Goal: Task Accomplishment & Management: Complete application form

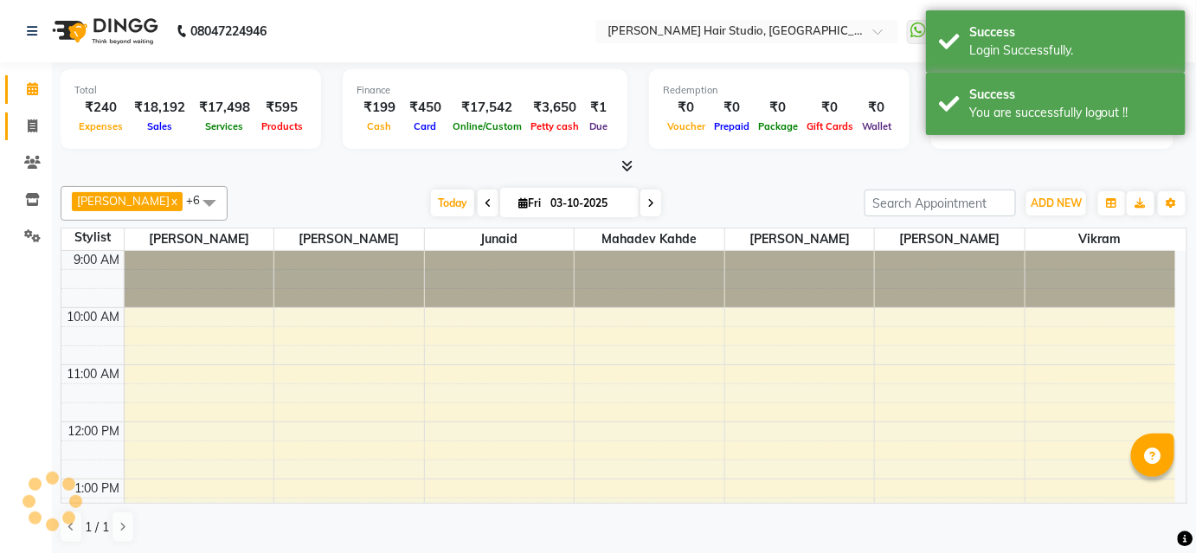
click at [42, 119] on span at bounding box center [32, 127] width 30 height 20
select select "service"
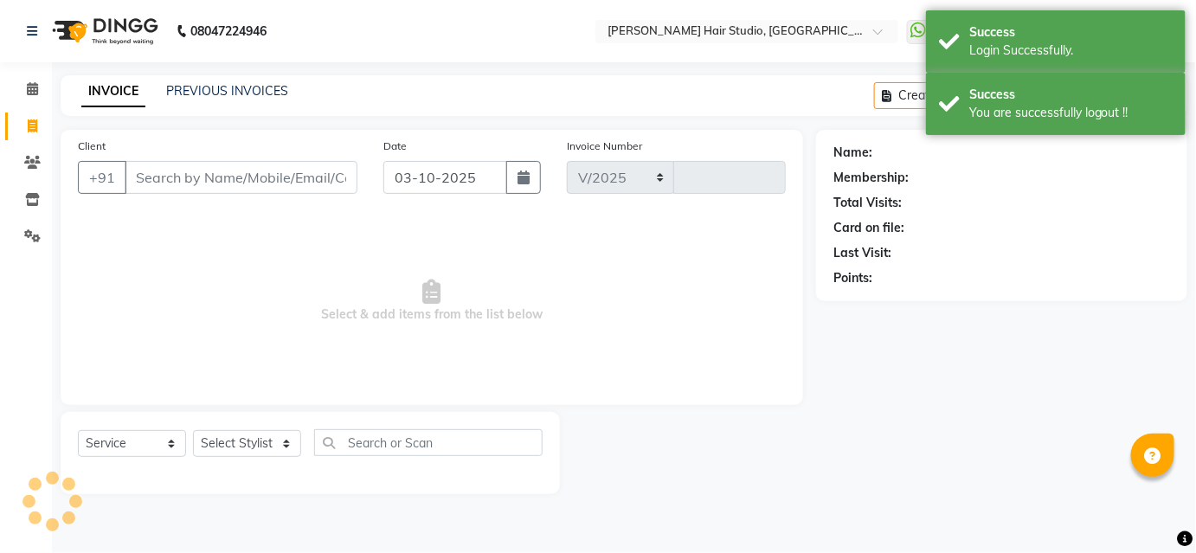
select select "627"
type input "5936"
click at [255, 156] on div "Client +91" at bounding box center [219, 172] width 309 height 71
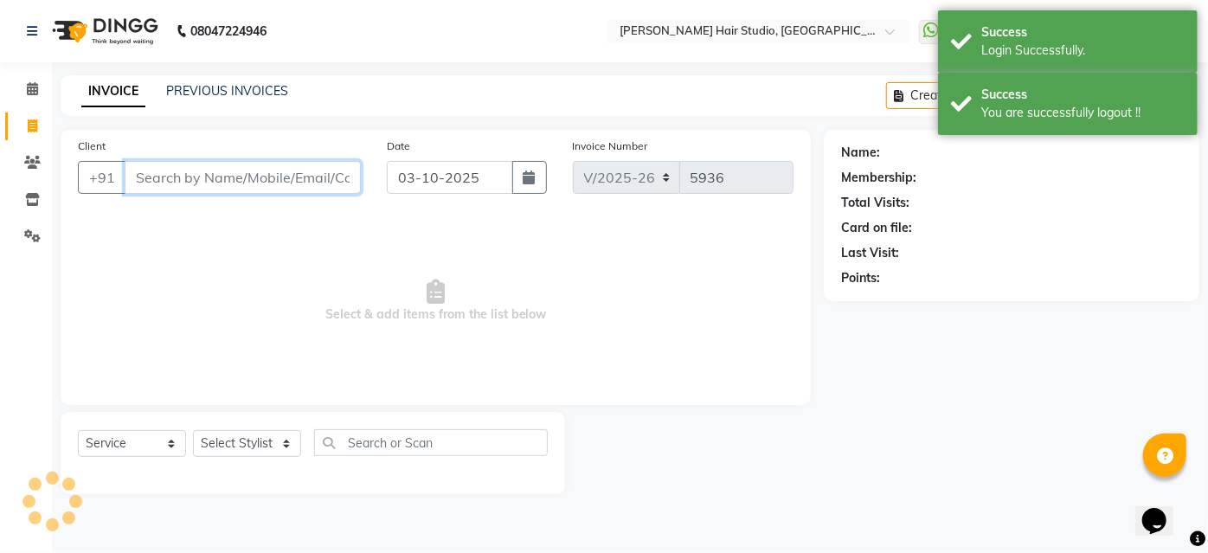
click at [253, 168] on input "Client" at bounding box center [243, 177] width 236 height 33
click at [253, 170] on input "Client" at bounding box center [243, 177] width 236 height 33
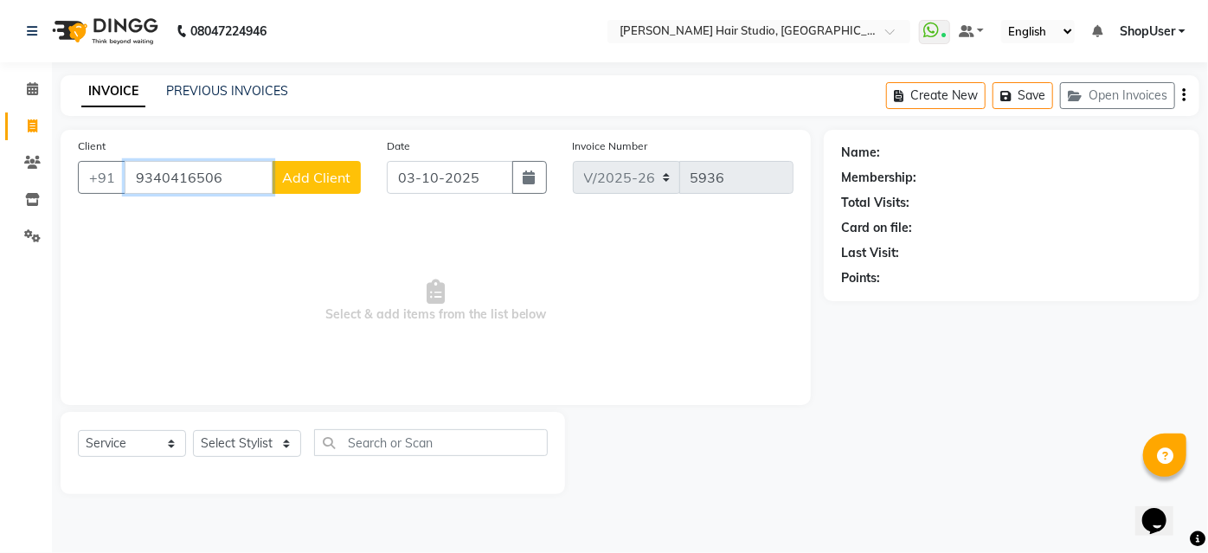
type input "9340416506"
click at [291, 185] on span "Add Client" at bounding box center [316, 177] width 68 height 17
select select
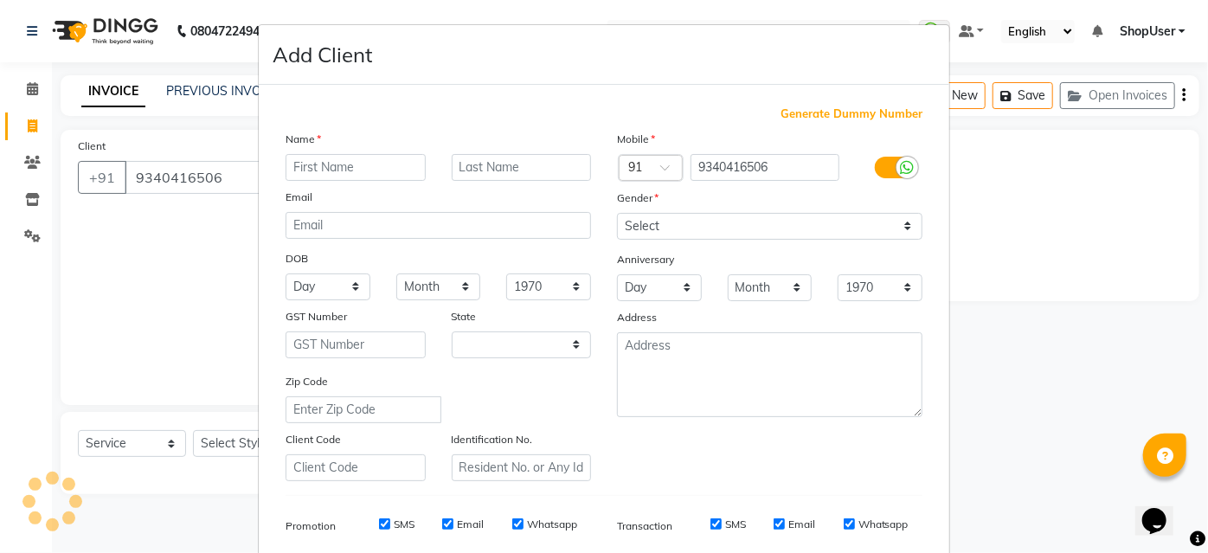
type input "p"
select select "22"
type input "punit"
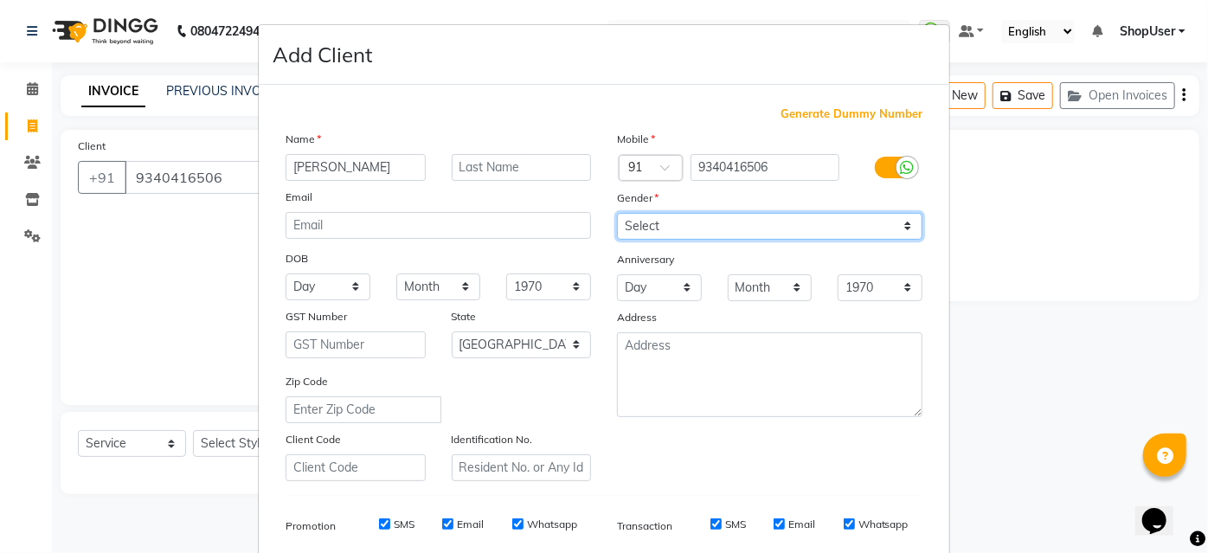
click at [745, 228] on select "Select Male Female Other Prefer Not To Say" at bounding box center [769, 226] width 305 height 27
select select "male"
click at [617, 213] on select "Select Male Female Other Prefer Not To Say" at bounding box center [769, 226] width 305 height 27
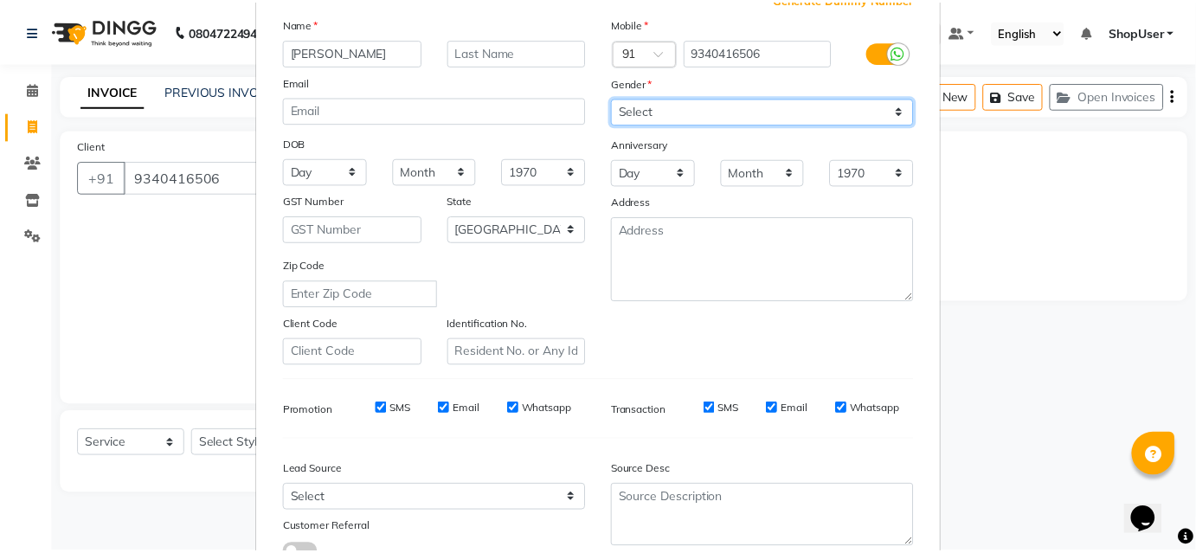
scroll to position [244, 0]
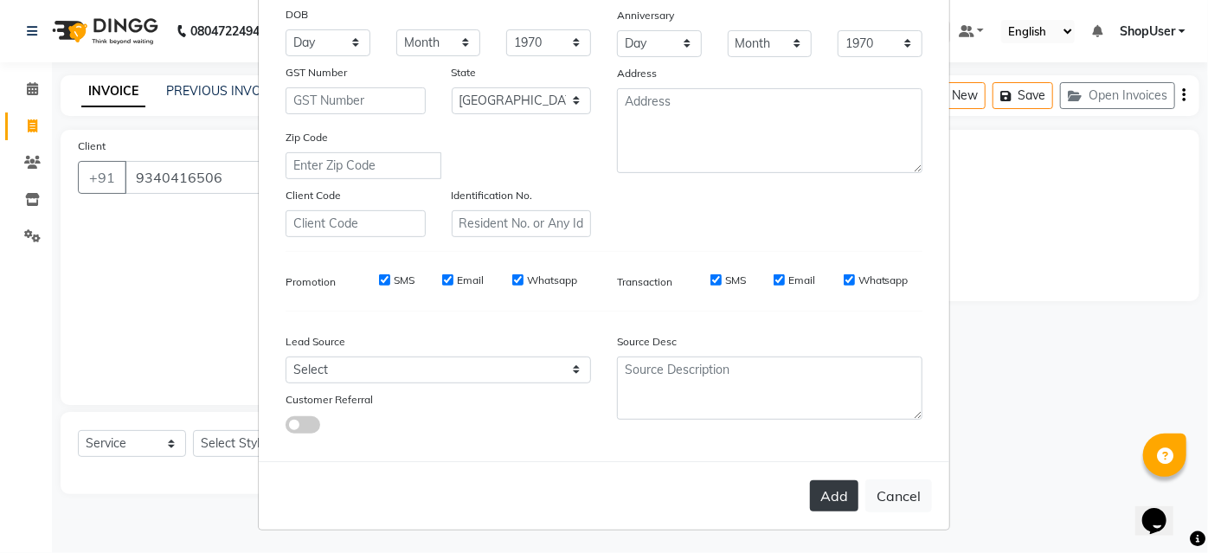
drag, startPoint x: 841, startPoint y: 474, endPoint x: 830, endPoint y: 488, distance: 17.8
click at [840, 476] on div "Add Cancel" at bounding box center [604, 495] width 690 height 68
click at [828, 489] on button "Add" at bounding box center [834, 495] width 48 height 31
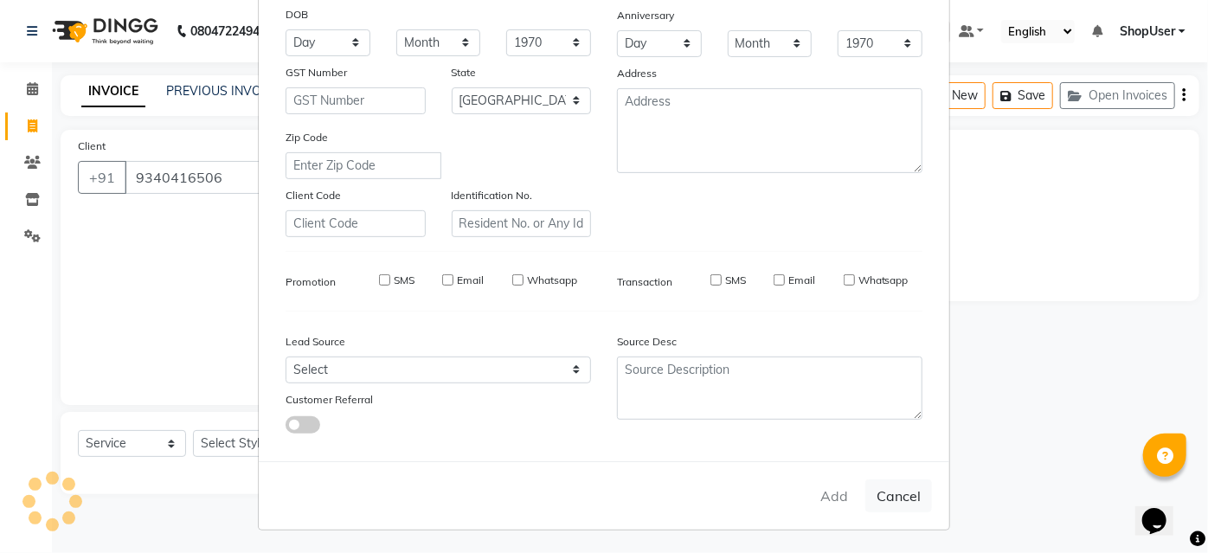
select select
select select "null"
select select
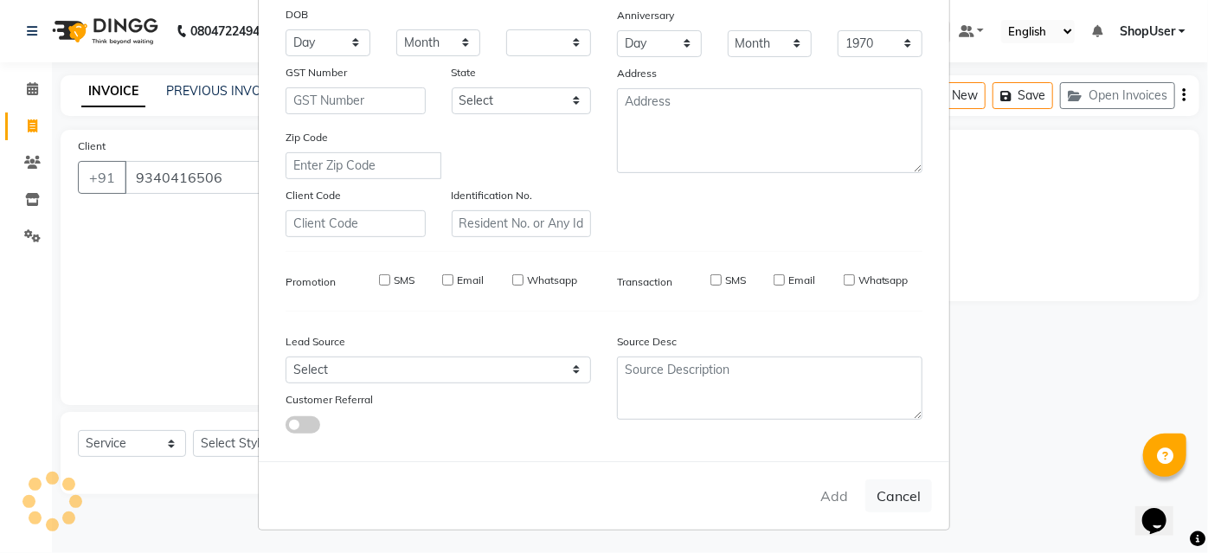
select select
checkbox input "false"
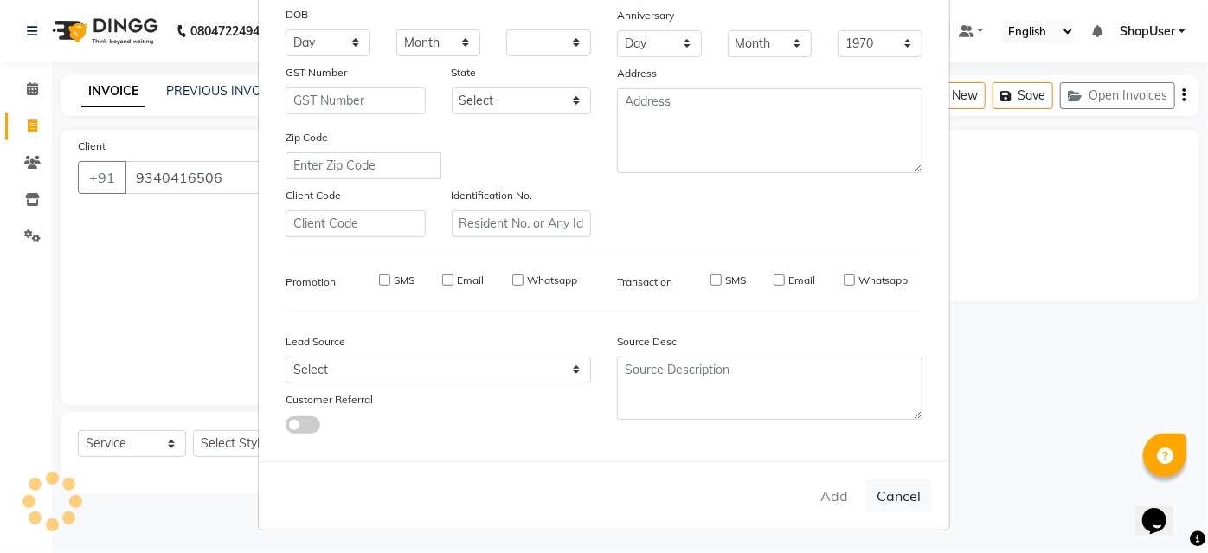
checkbox input "false"
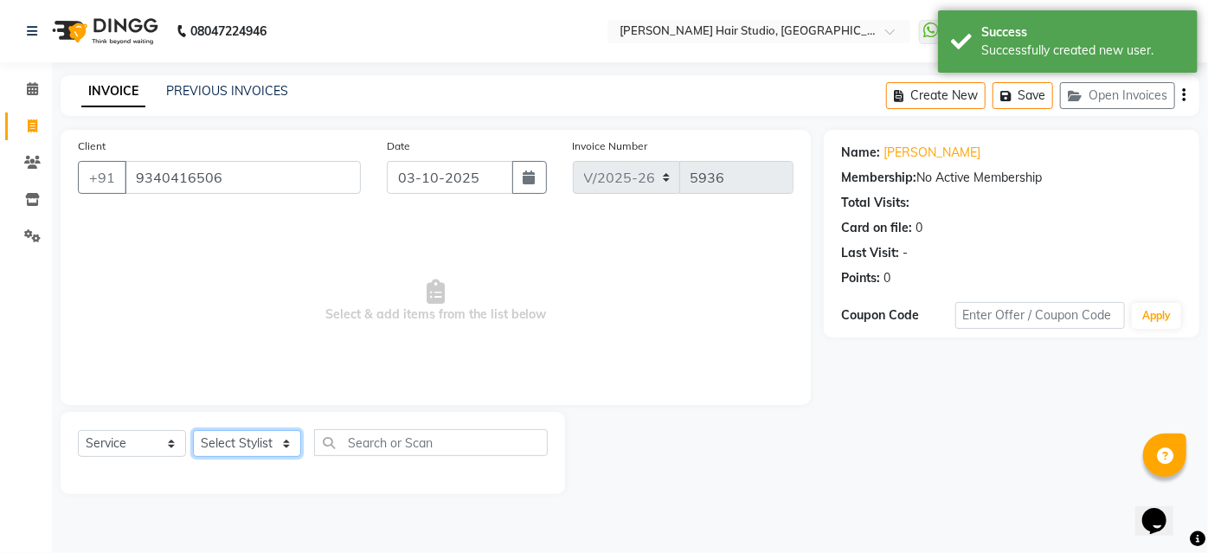
click at [244, 446] on select "Select Stylist Ajinkya Anuja Arunesh Avinash Junaid Mahadev kahde Mohammad Pawa…" at bounding box center [247, 443] width 108 height 27
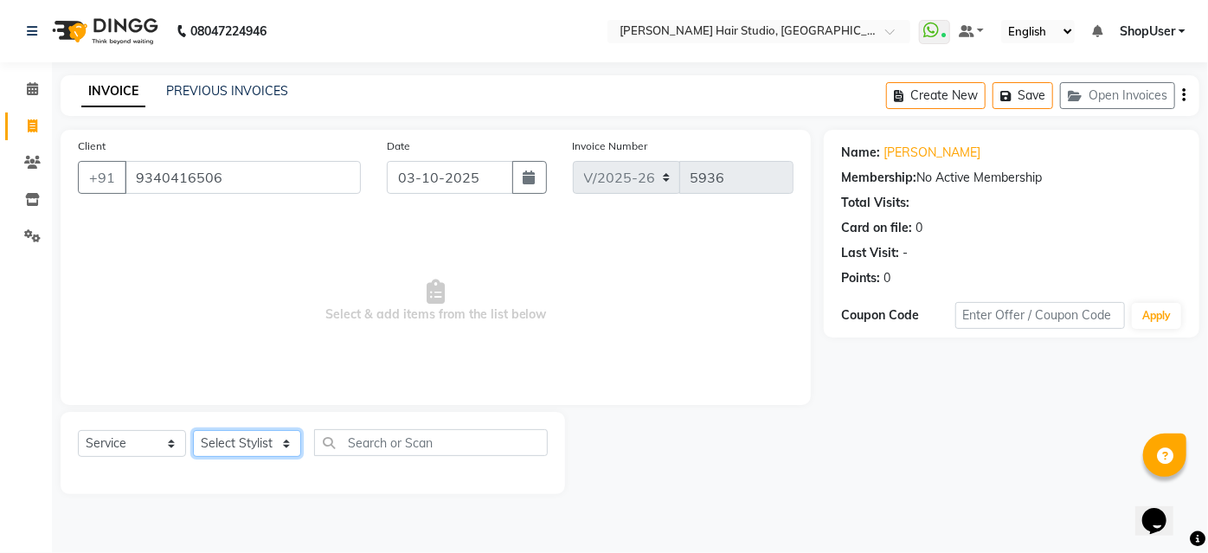
select select "88870"
click at [193, 430] on select "Select Stylist Ajinkya Anuja Arunesh Avinash Junaid Mahadev kahde Mohammad Pawa…" at bounding box center [247, 443] width 108 height 27
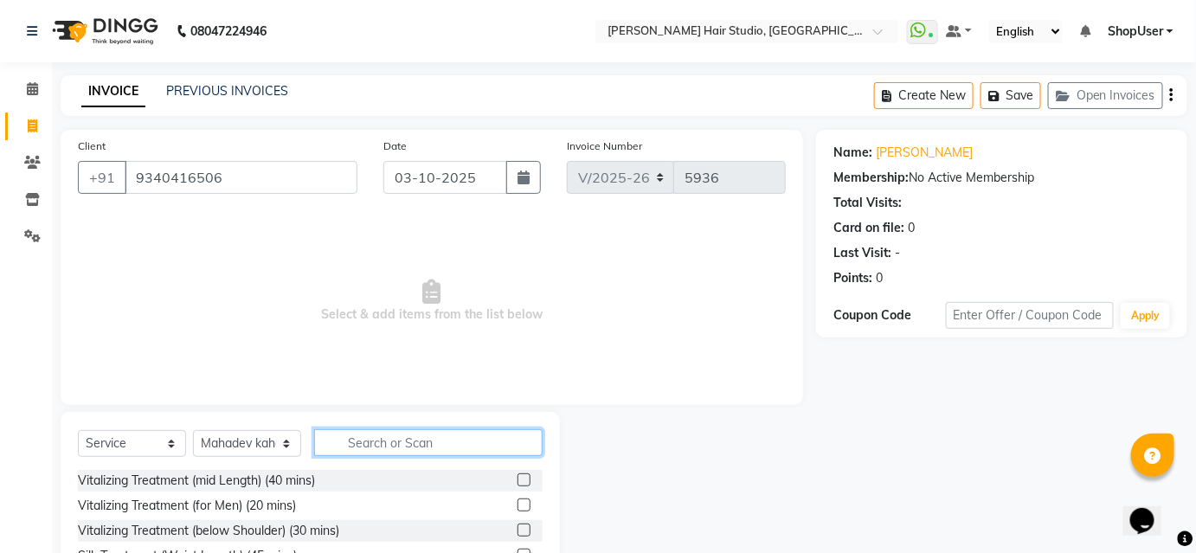
click at [384, 447] on input "text" at bounding box center [428, 442] width 228 height 27
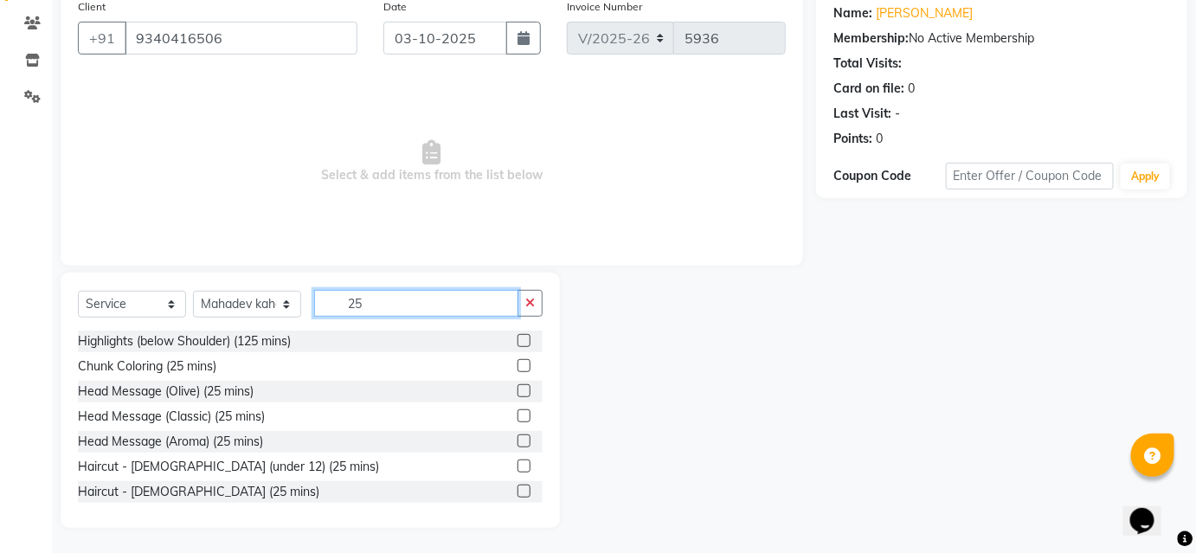
scroll to position [2, 0]
type input "25"
click at [517, 486] on label at bounding box center [523, 489] width 13 height 13
click at [517, 486] on input "checkbox" at bounding box center [522, 489] width 11 height 11
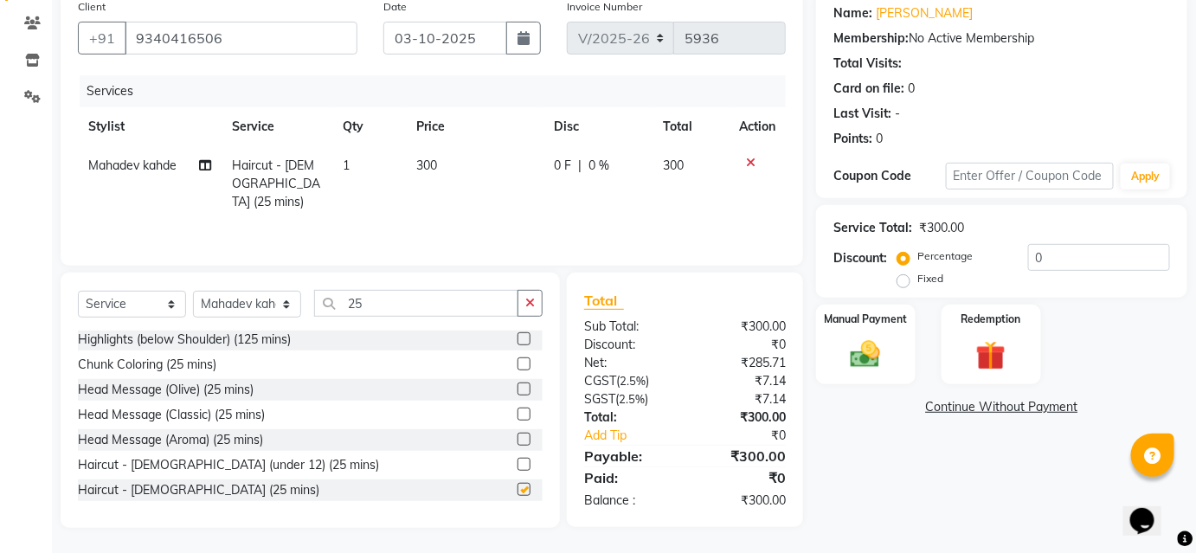
checkbox input "false"
click at [881, 348] on img at bounding box center [865, 354] width 50 height 35
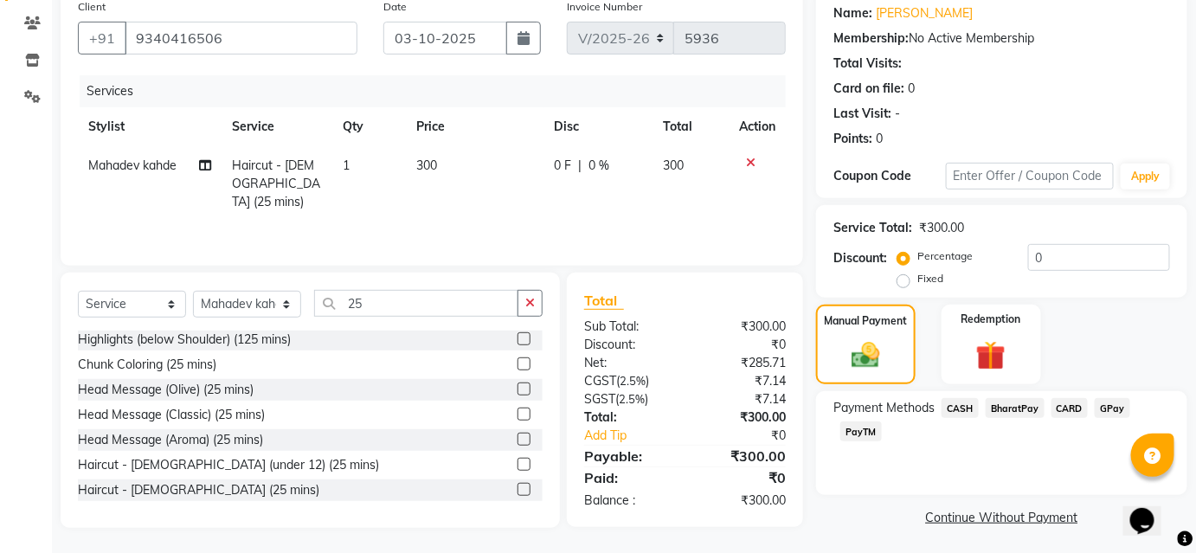
scroll to position [142, 0]
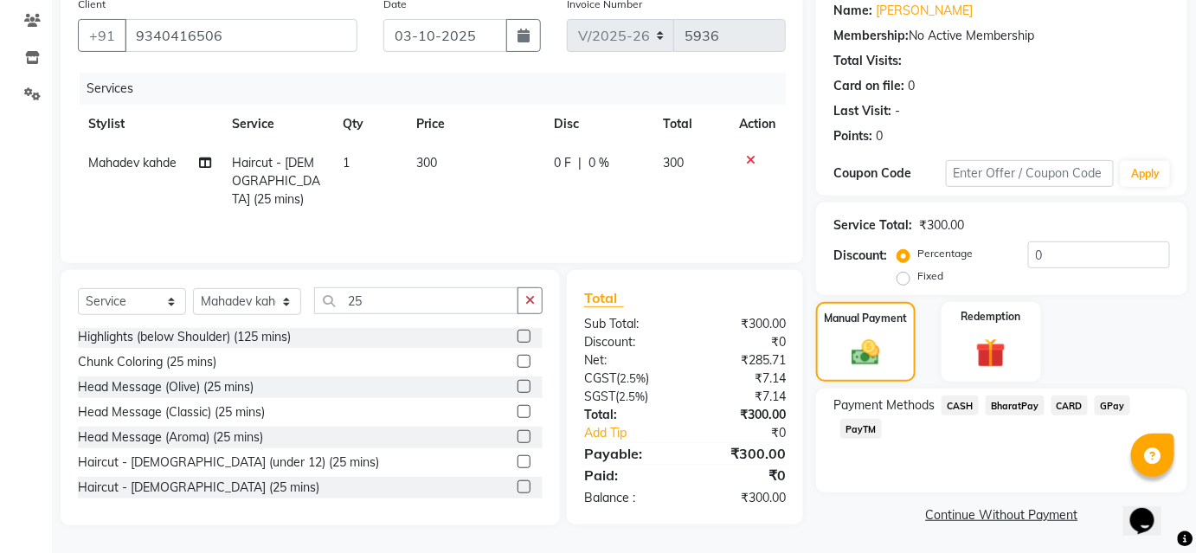
click at [1036, 412] on span "BharatPay" at bounding box center [1014, 405] width 59 height 20
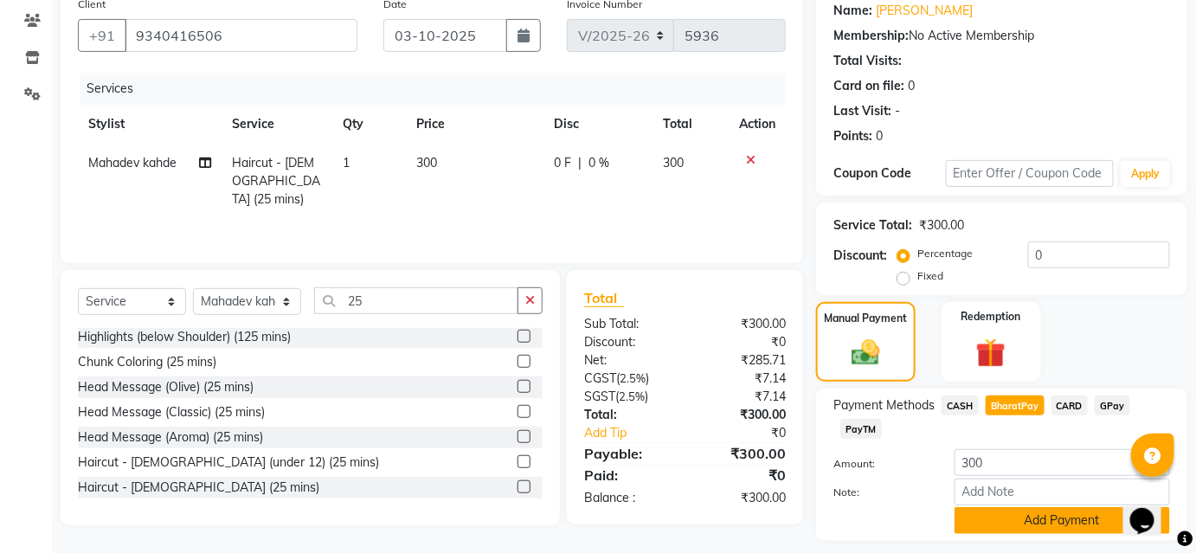
scroll to position [190, 0]
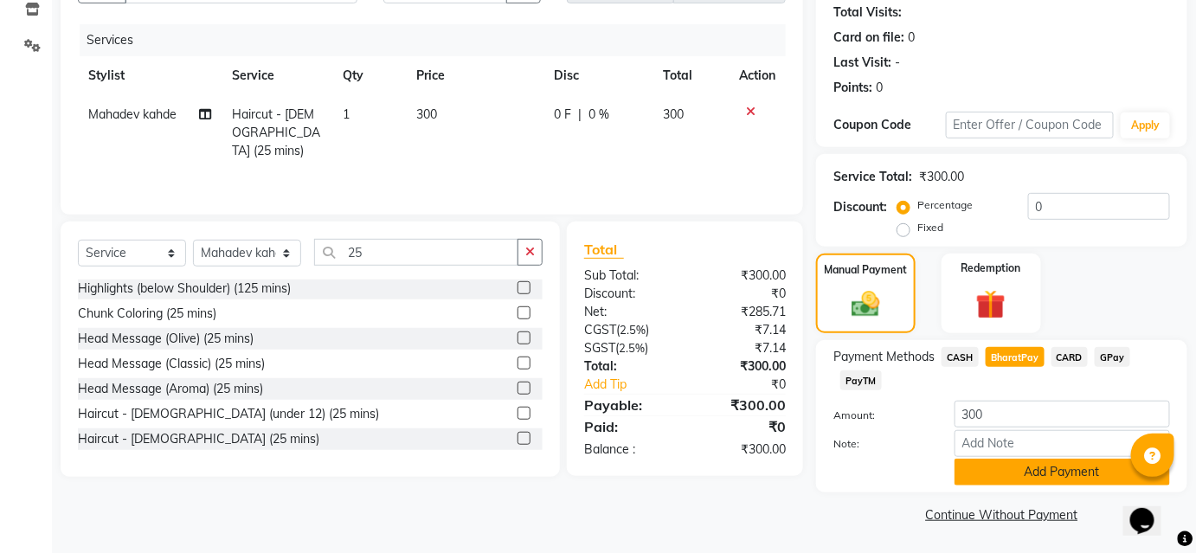
click at [1024, 465] on button "Add Payment" at bounding box center [1061, 471] width 215 height 27
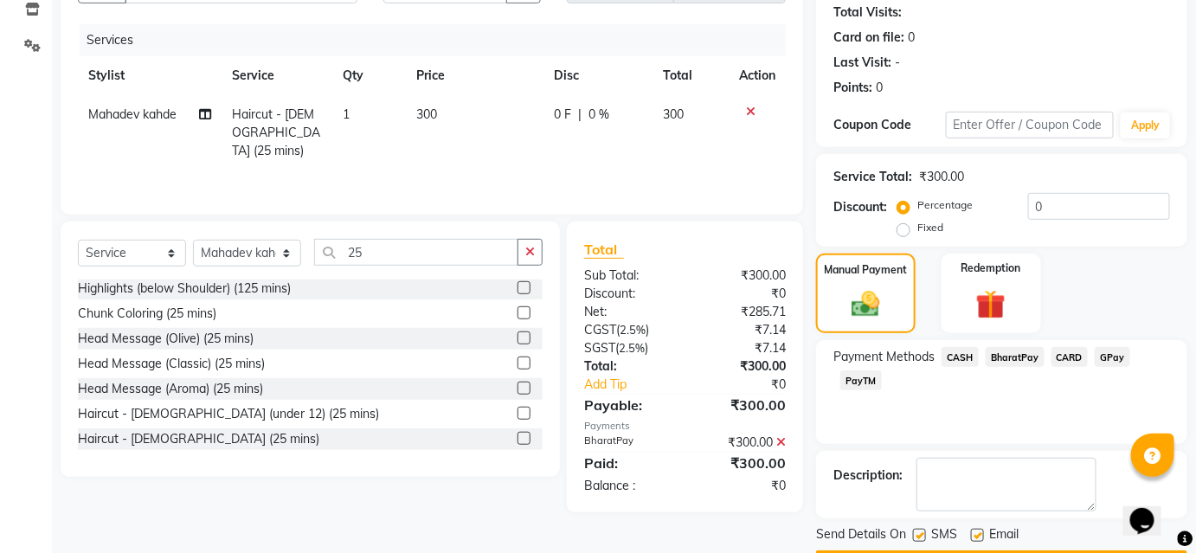
scroll to position [239, 0]
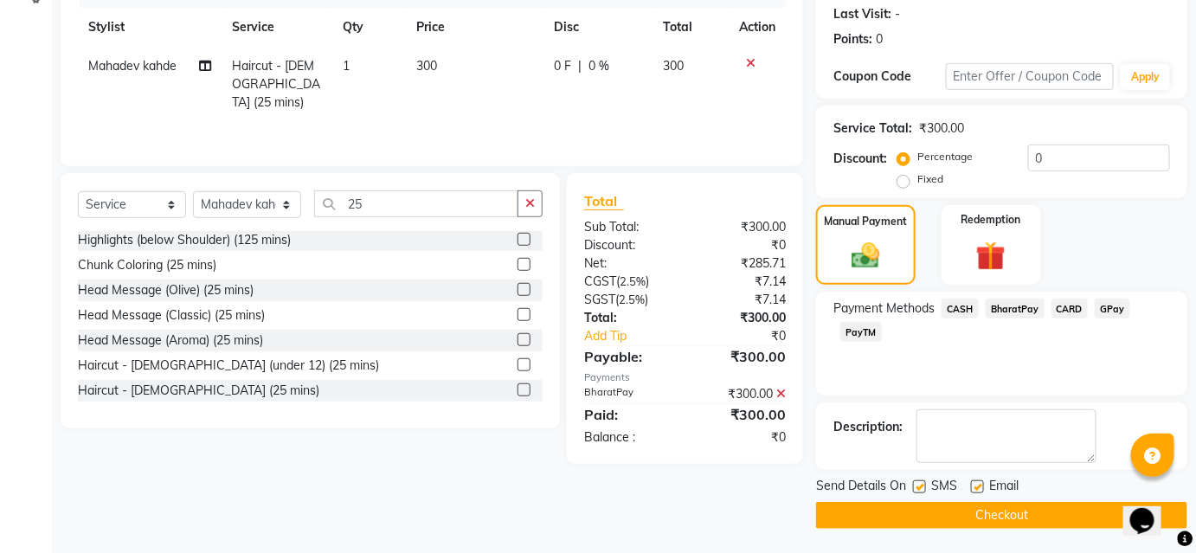
click at [1010, 520] on button "Checkout" at bounding box center [1001, 515] width 371 height 27
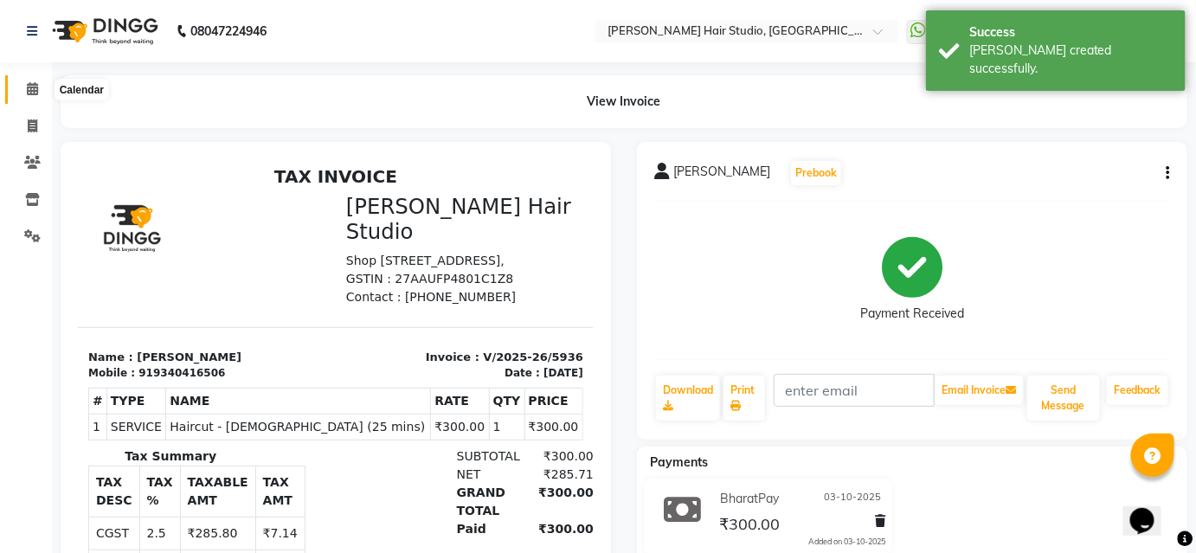
click at [25, 95] on span at bounding box center [32, 90] width 30 height 20
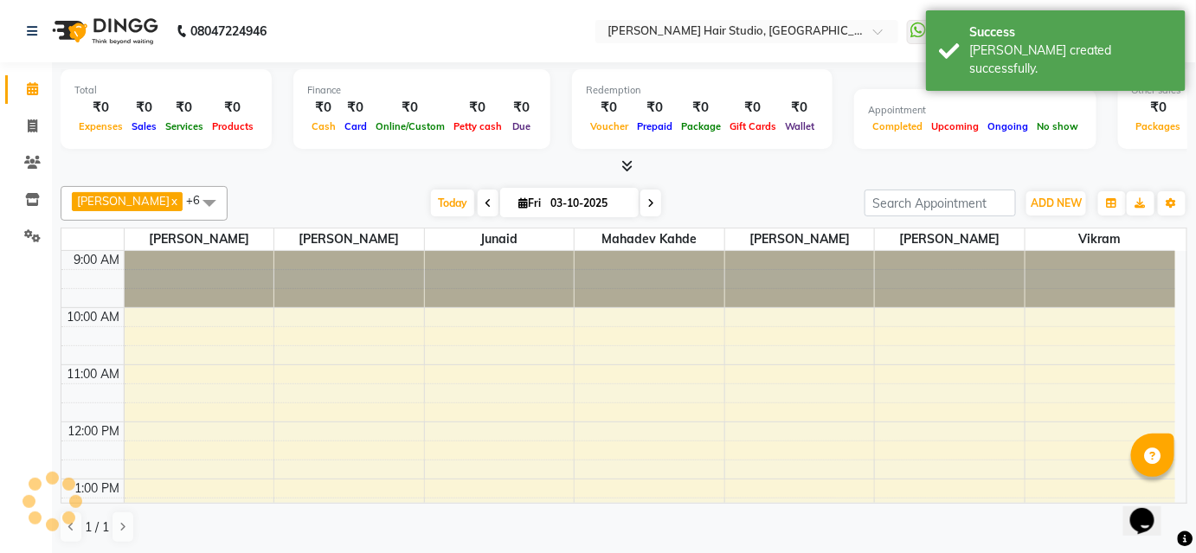
click at [25, 95] on span at bounding box center [32, 90] width 30 height 20
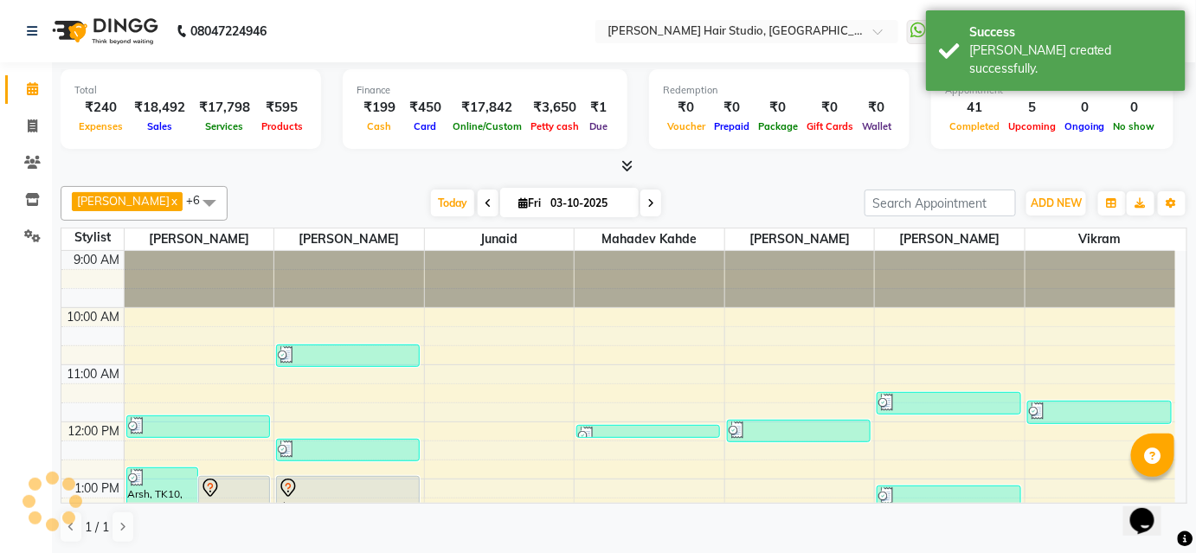
click at [25, 95] on span at bounding box center [32, 90] width 30 height 20
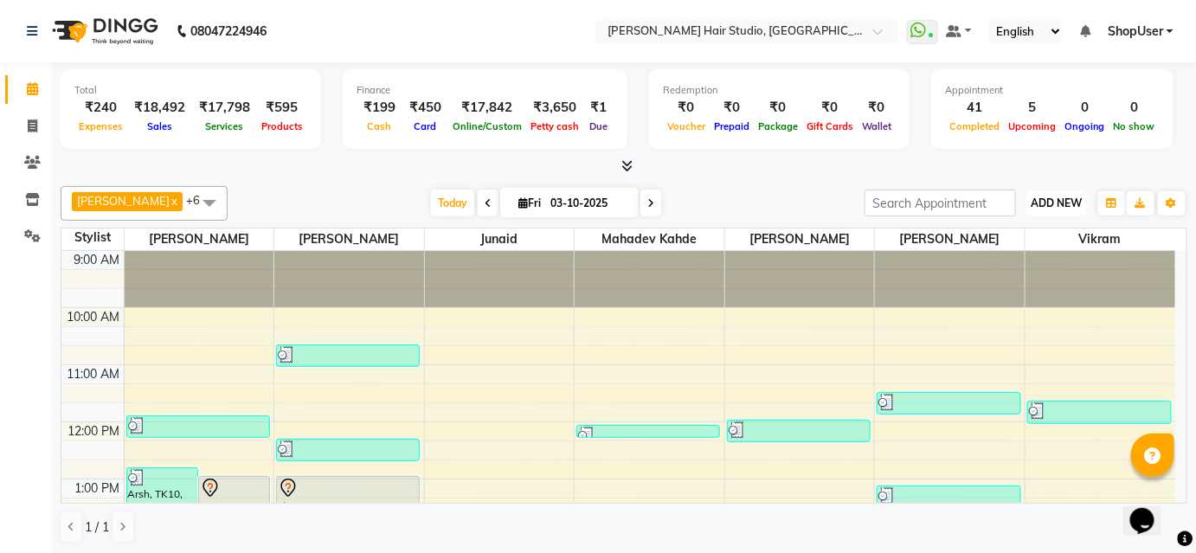
click at [1031, 191] on button "ADD NEW Toggle Dropdown" at bounding box center [1056, 203] width 60 height 24
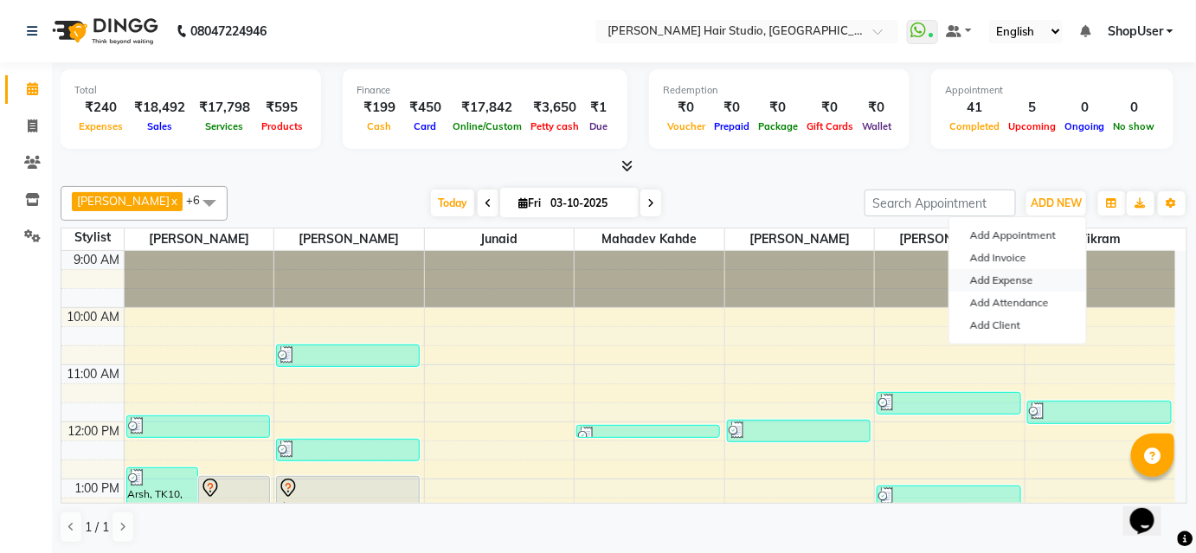
click at [976, 279] on link "Add Expense" at bounding box center [1017, 280] width 137 height 22
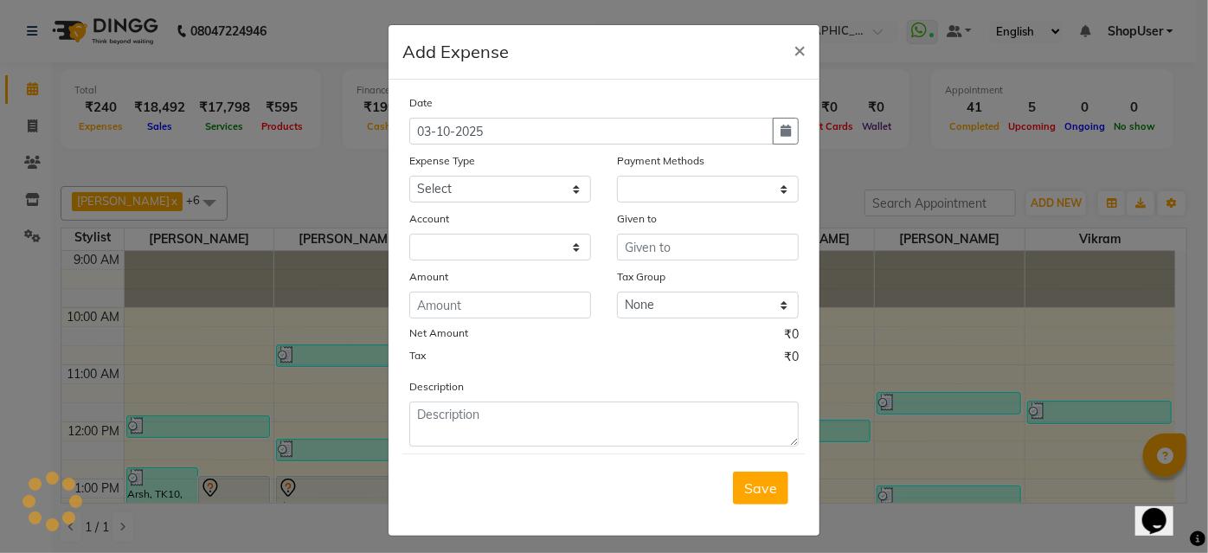
select select "1"
select select "2441"
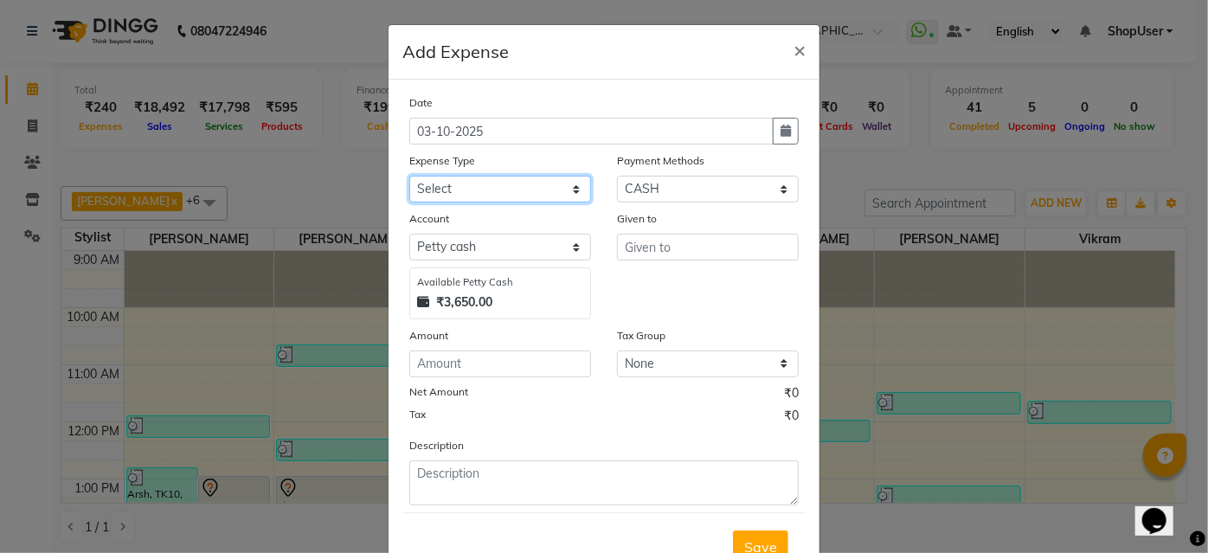
click at [558, 189] on select "Select Advance Salary Bank charges Car maintenance Cash transfer to bank Cash t…" at bounding box center [500, 189] width 182 height 27
select select "10"
click at [409, 176] on select "Select Advance Salary Bank charges Car maintenance Cash transfer to bank Cash t…" at bounding box center [500, 189] width 182 height 27
click at [707, 260] on div "Given to" at bounding box center [708, 264] width 208 height 110
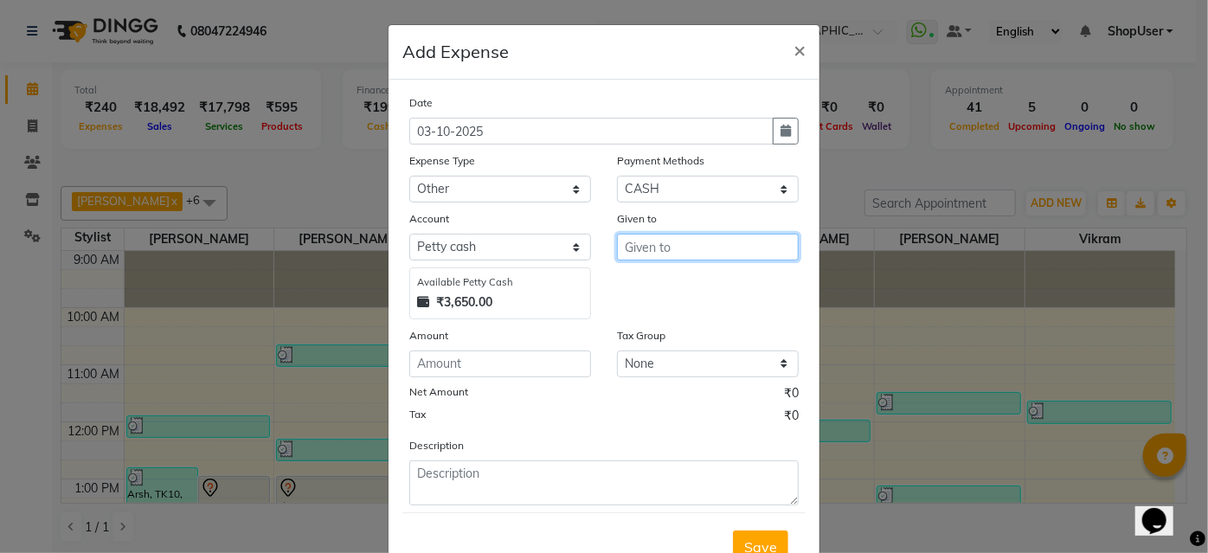
click at [708, 246] on input "text" at bounding box center [708, 247] width 182 height 27
click at [702, 284] on button "Shop User" at bounding box center [686, 284] width 137 height 28
type input "ShopUser"
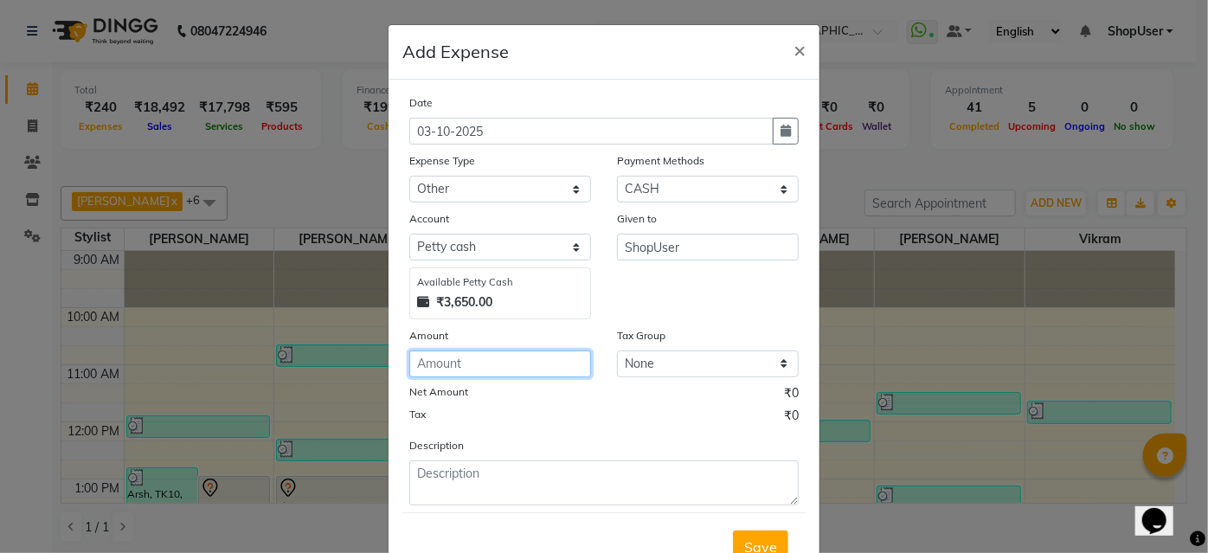
click at [537, 371] on input "number" at bounding box center [500, 363] width 182 height 27
type input "100"
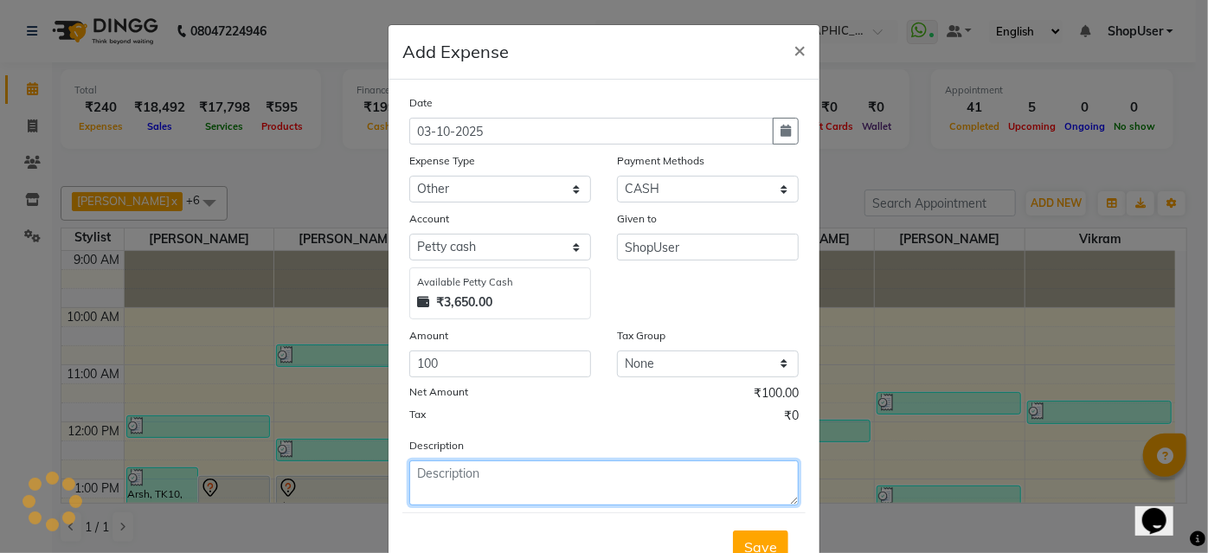
click at [525, 484] on textarea at bounding box center [603, 482] width 389 height 45
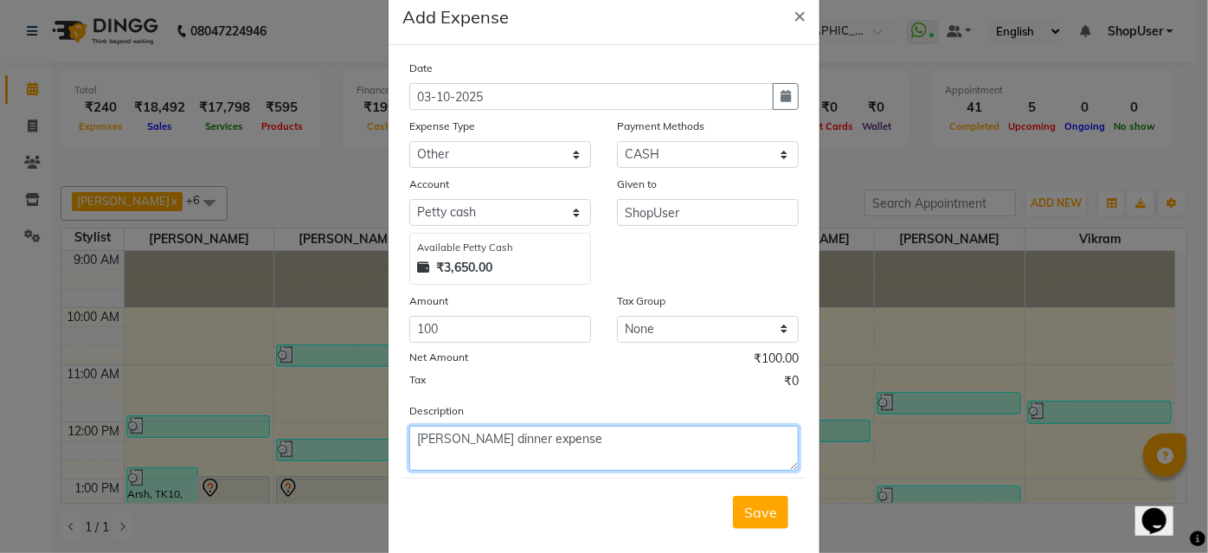
scroll to position [64, 0]
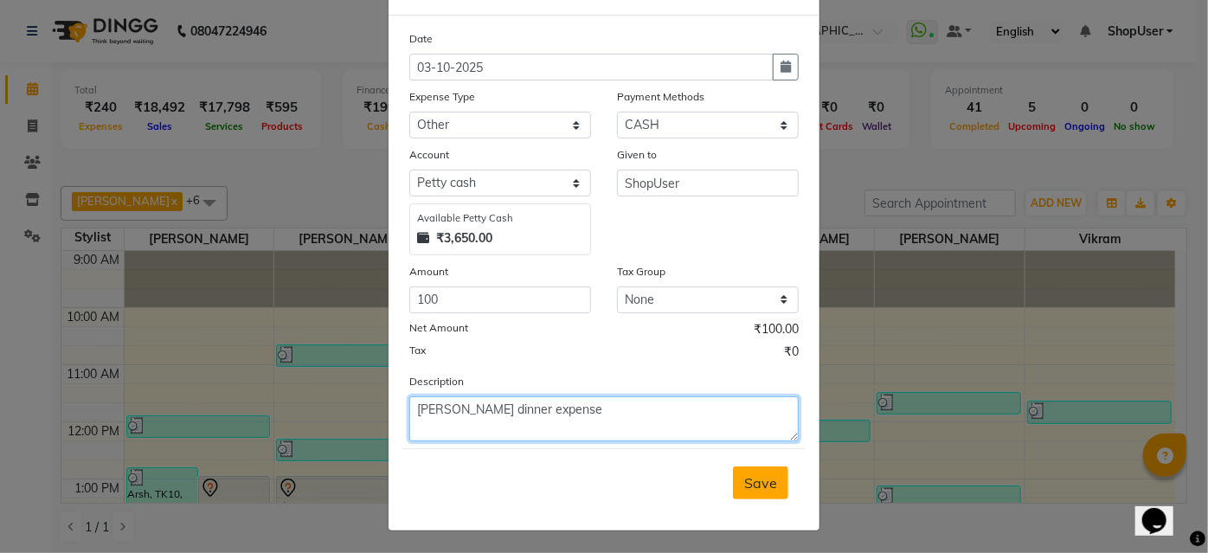
type textarea "[PERSON_NAME] dinner expense"
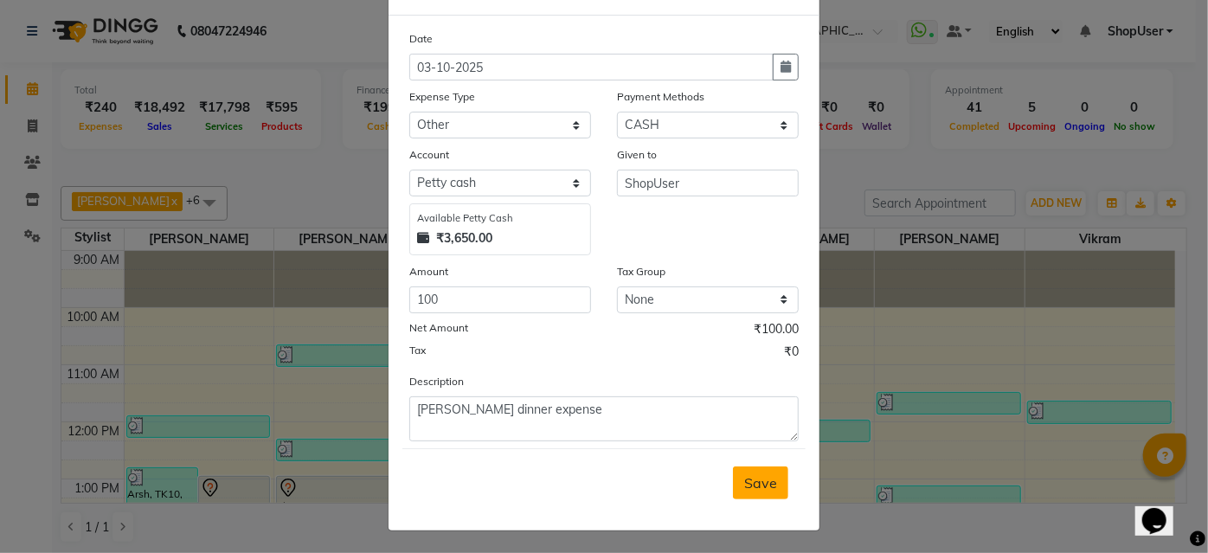
click at [766, 483] on span "Save" at bounding box center [760, 482] width 33 height 17
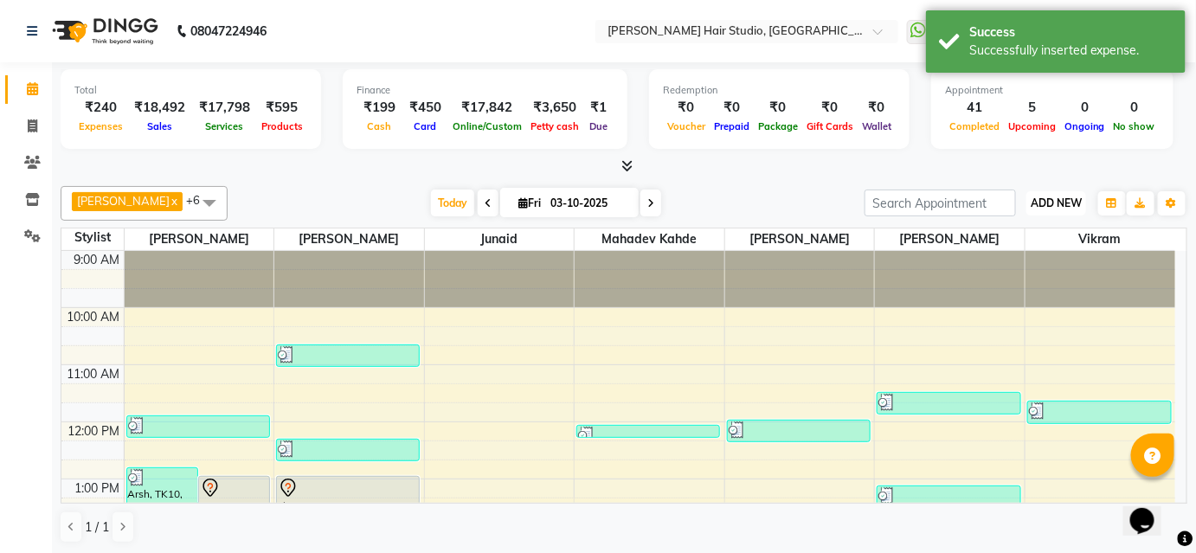
click at [1057, 193] on button "ADD NEW Toggle Dropdown" at bounding box center [1056, 203] width 60 height 24
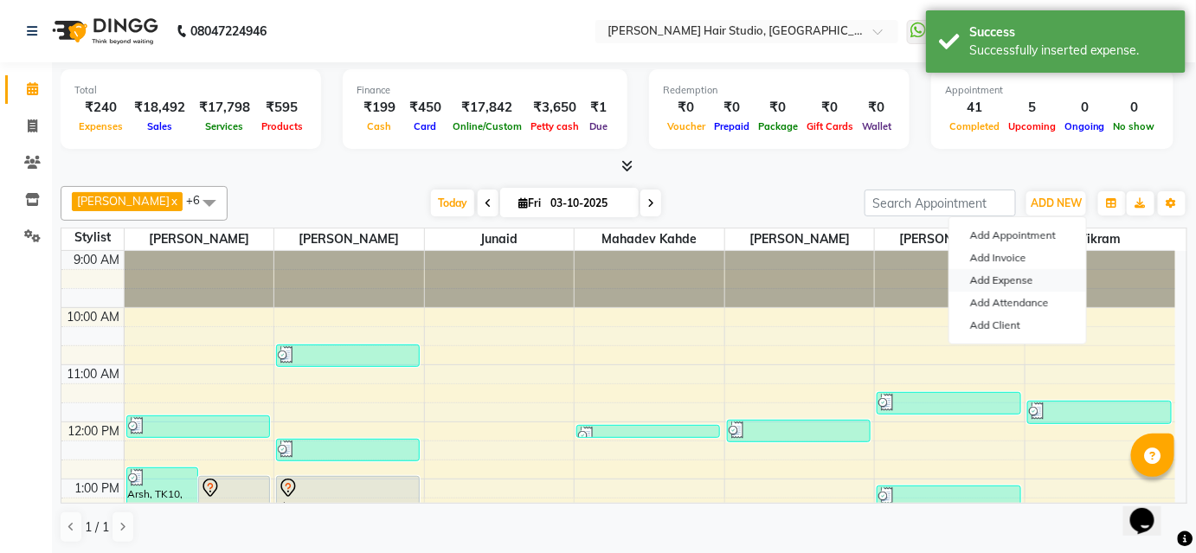
click at [1016, 282] on link "Add Expense" at bounding box center [1017, 280] width 137 height 22
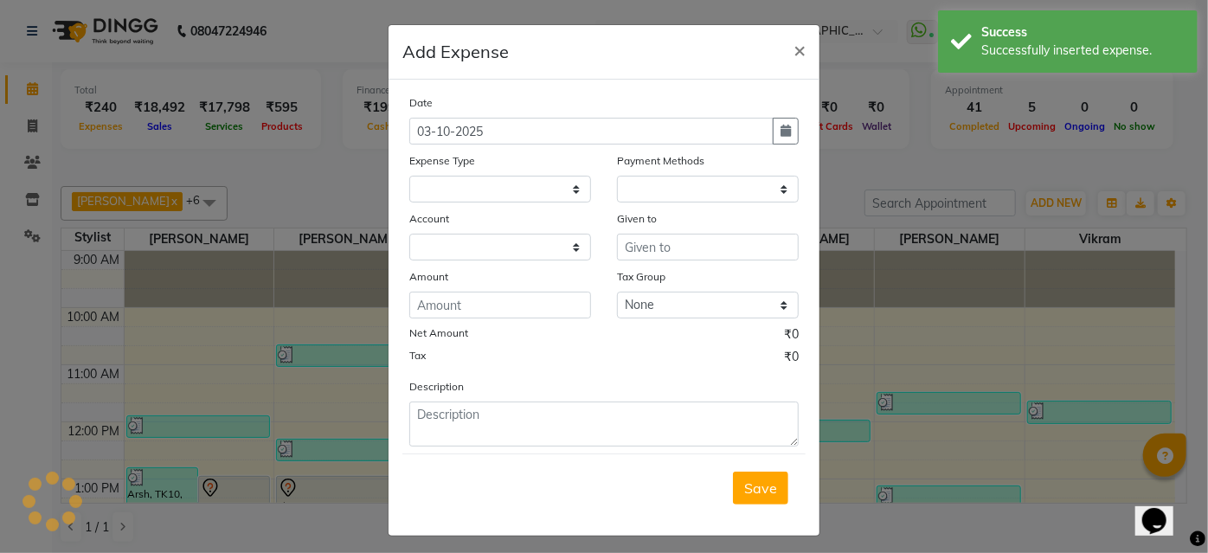
select select
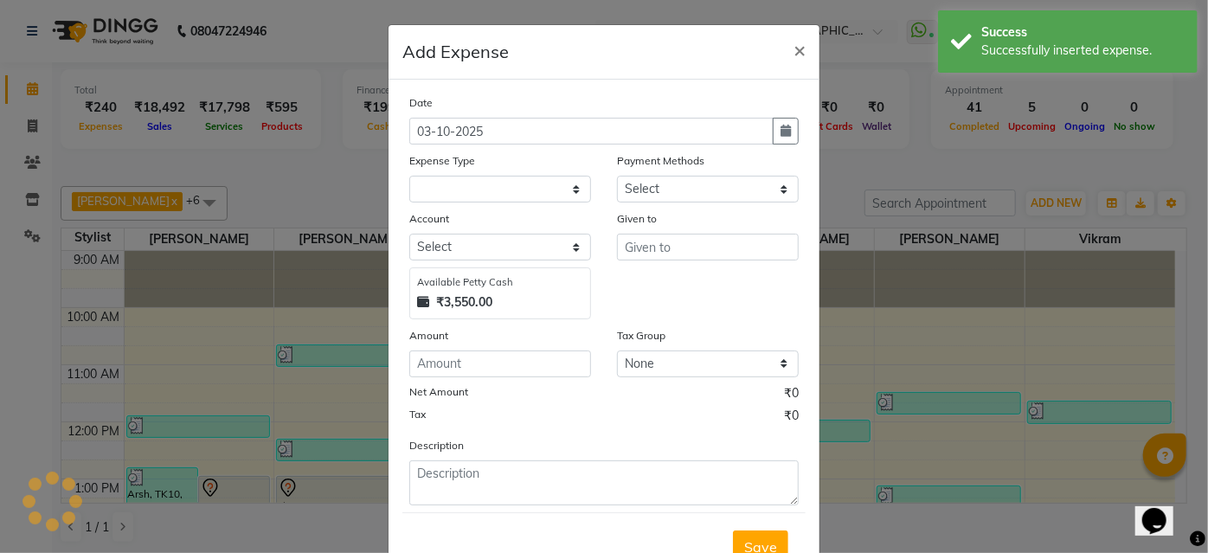
select select "1"
select select "2441"
click at [560, 183] on select "Select Advance Salary Bank charges Car maintenance Cash transfer to bank Cash t…" at bounding box center [500, 189] width 182 height 27
click at [409, 176] on select "Select Advance Salary Bank charges Car maintenance Cash transfer to bank Cash t…" at bounding box center [500, 189] width 182 height 27
drag, startPoint x: 542, startPoint y: 187, endPoint x: 542, endPoint y: 200, distance: 13.0
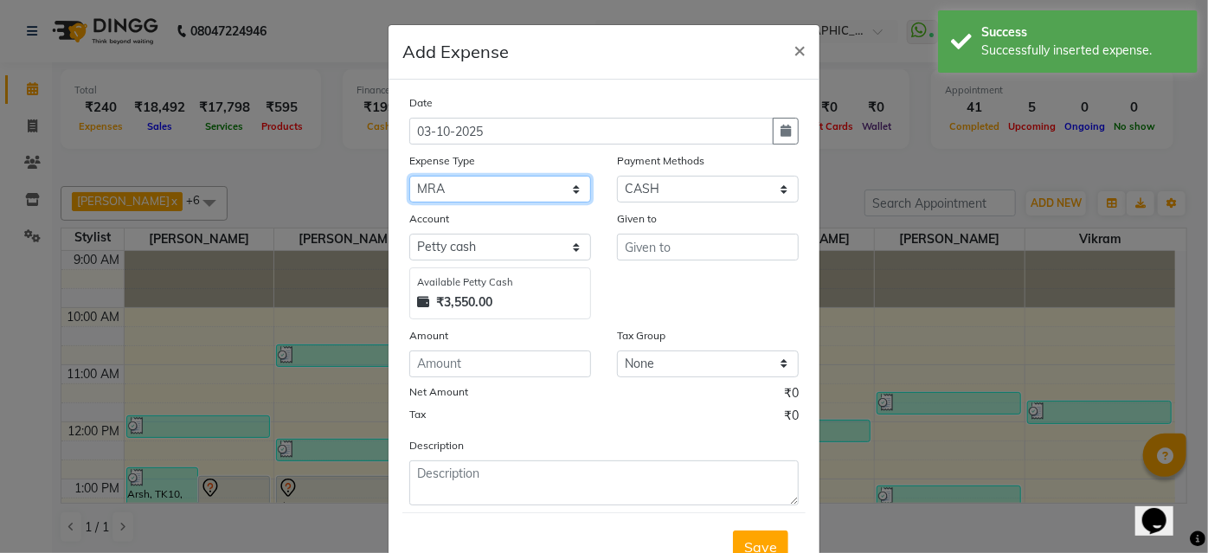
click at [542, 187] on select "Select Advance Salary Bank charges Car maintenance Cash transfer to bank Cash t…" at bounding box center [500, 189] width 182 height 27
select select "10"
click at [409, 176] on select "Select Advance Salary Bank charges Car maintenance Cash transfer to bank Cash t…" at bounding box center [500, 189] width 182 height 27
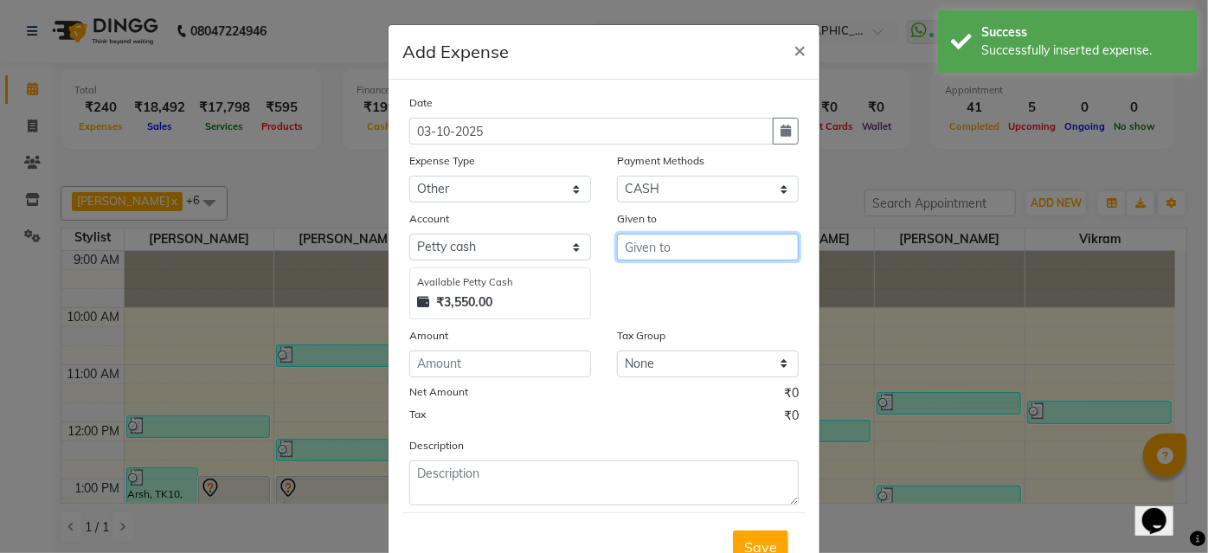
click at [669, 244] on input "text" at bounding box center [708, 247] width 182 height 27
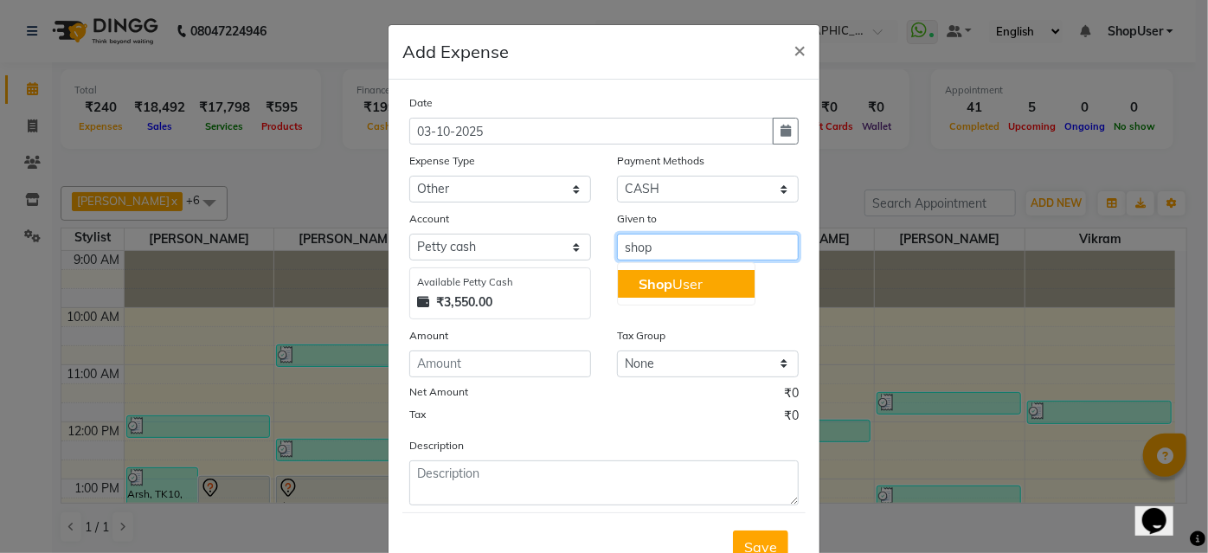
click at [672, 276] on ngb-highlight "Shop User" at bounding box center [670, 283] width 64 height 17
type input "ShopUser"
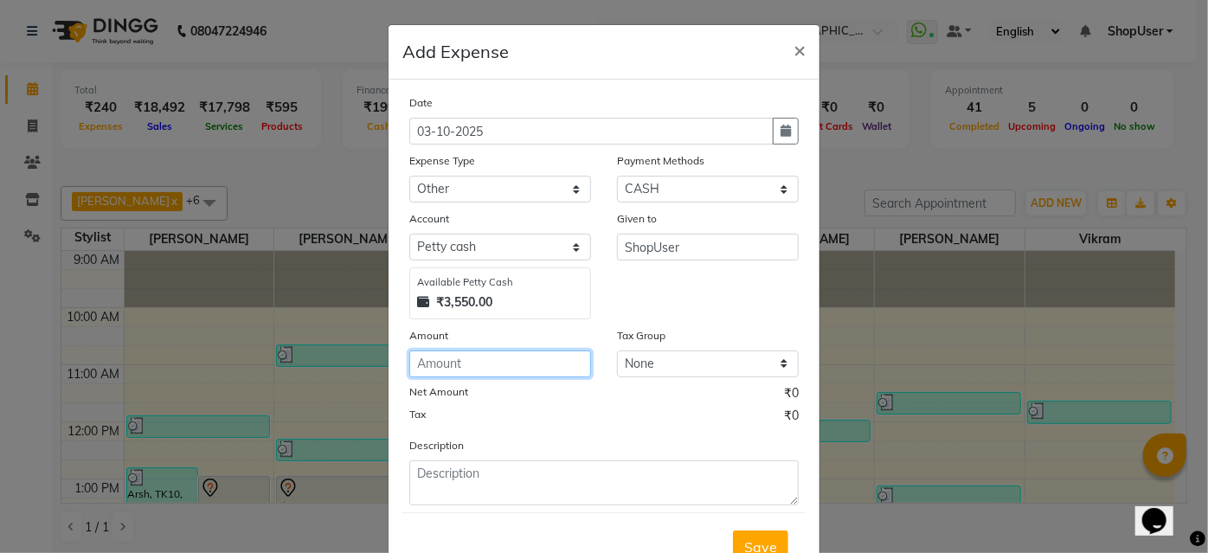
click at [508, 359] on input "number" at bounding box center [500, 363] width 182 height 27
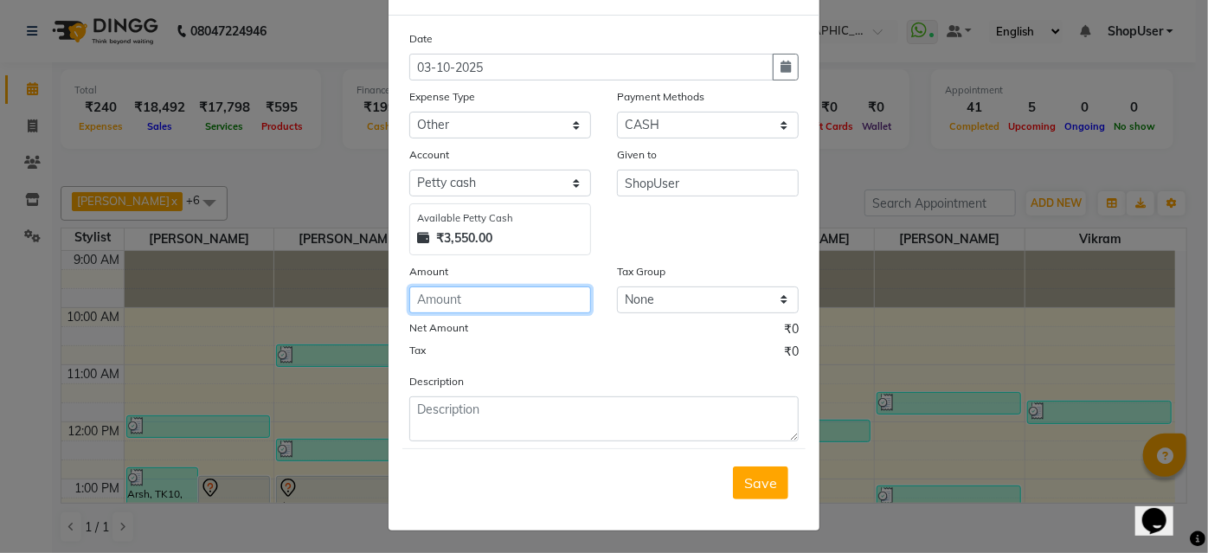
click at [544, 287] on input "number" at bounding box center [500, 299] width 182 height 27
type input "100"
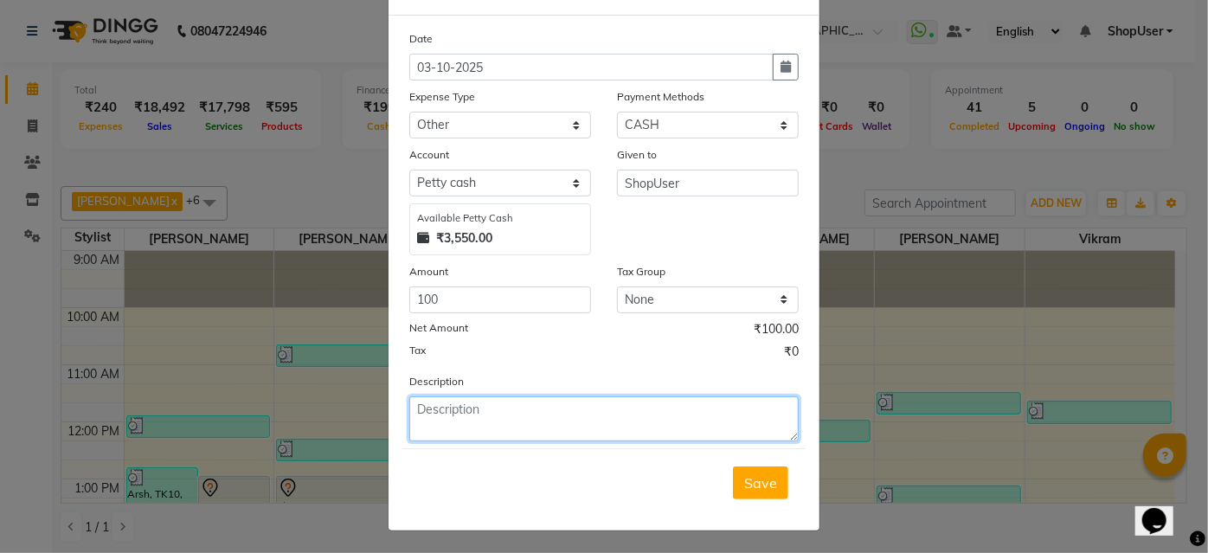
click at [511, 429] on textarea at bounding box center [603, 418] width 389 height 45
type textarea "[PERSON_NAME] dinner expense"
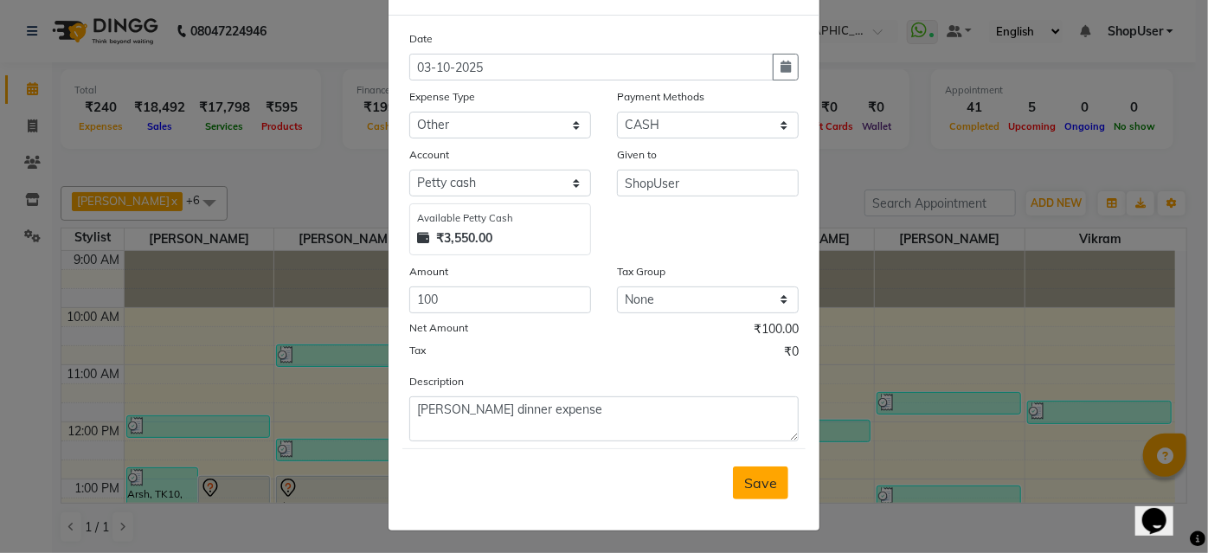
click at [744, 484] on span "Save" at bounding box center [760, 482] width 33 height 17
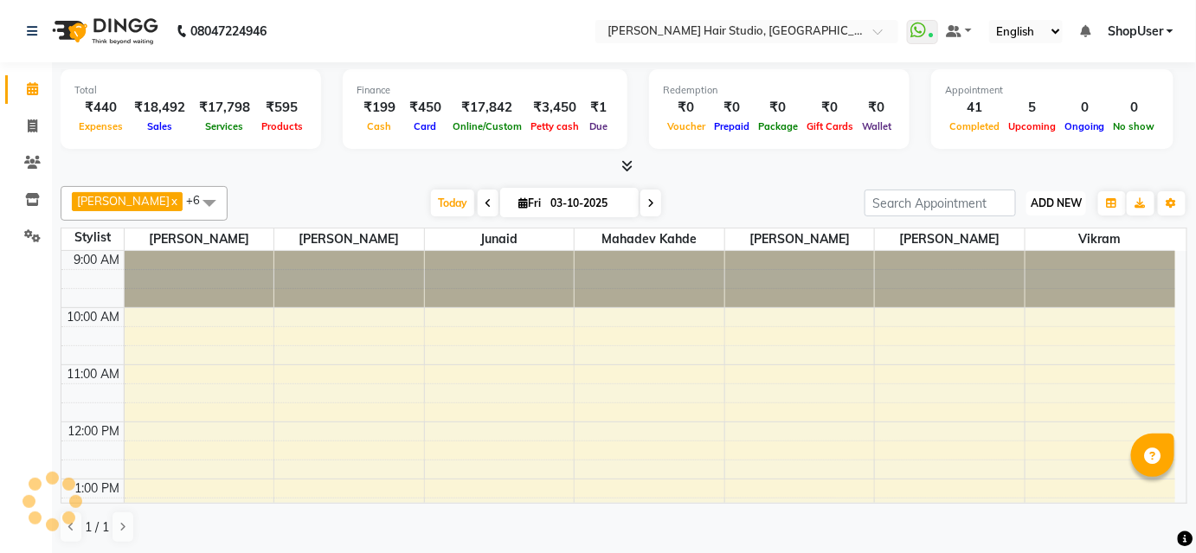
click at [1045, 205] on span "ADD NEW" at bounding box center [1055, 202] width 51 height 13
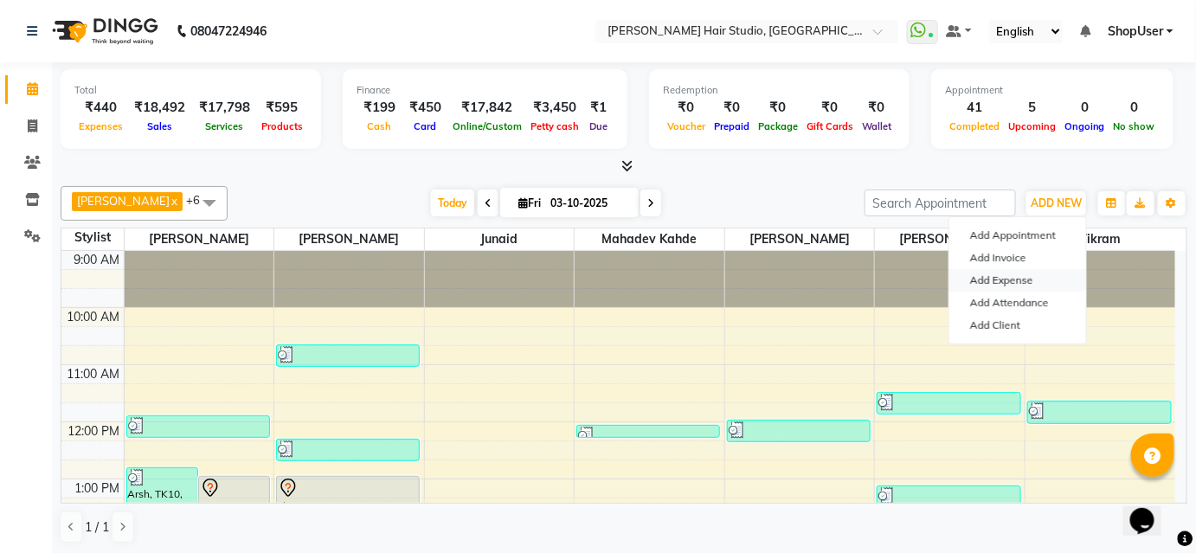
click at [993, 276] on link "Add Expense" at bounding box center [1017, 280] width 137 height 22
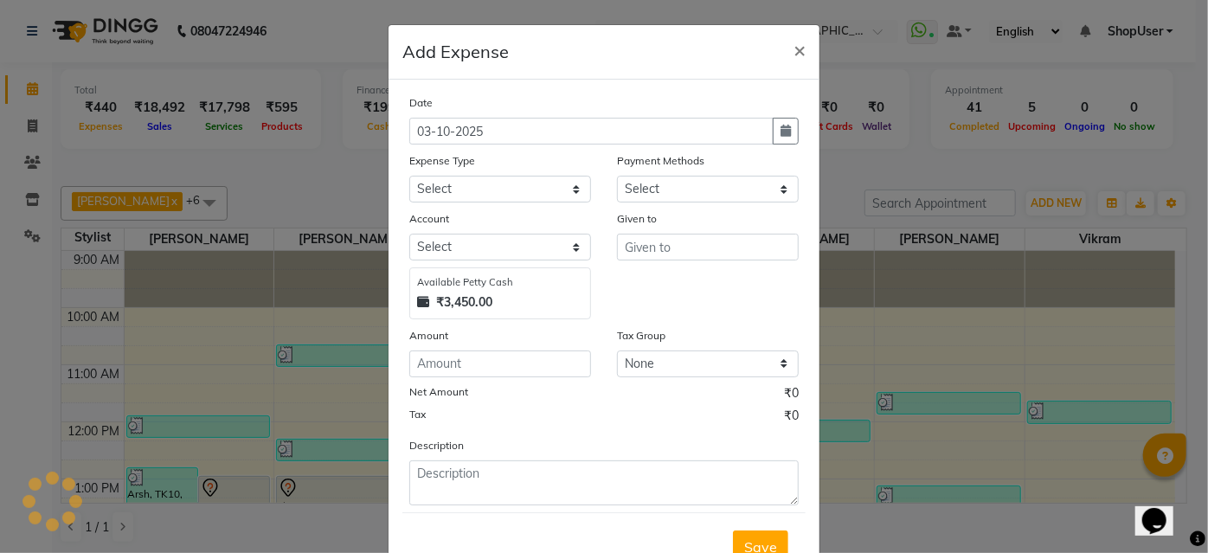
select select "1"
select select "2441"
drag, startPoint x: 478, startPoint y: 179, endPoint x: 484, endPoint y: 196, distance: 17.5
click at [478, 179] on select "Select Advance Salary Bank charges Car maintenance Cash transfer to bank Cash t…" at bounding box center [500, 189] width 182 height 27
select select "10"
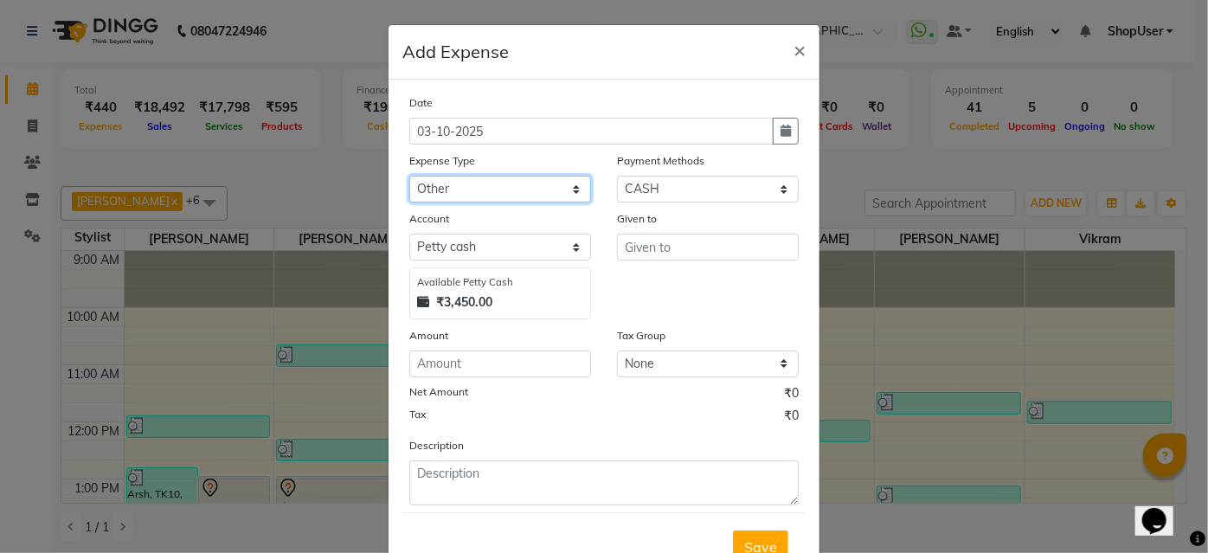
click at [409, 176] on select "Select Advance Salary Bank charges Car maintenance Cash transfer to bank Cash t…" at bounding box center [500, 189] width 182 height 27
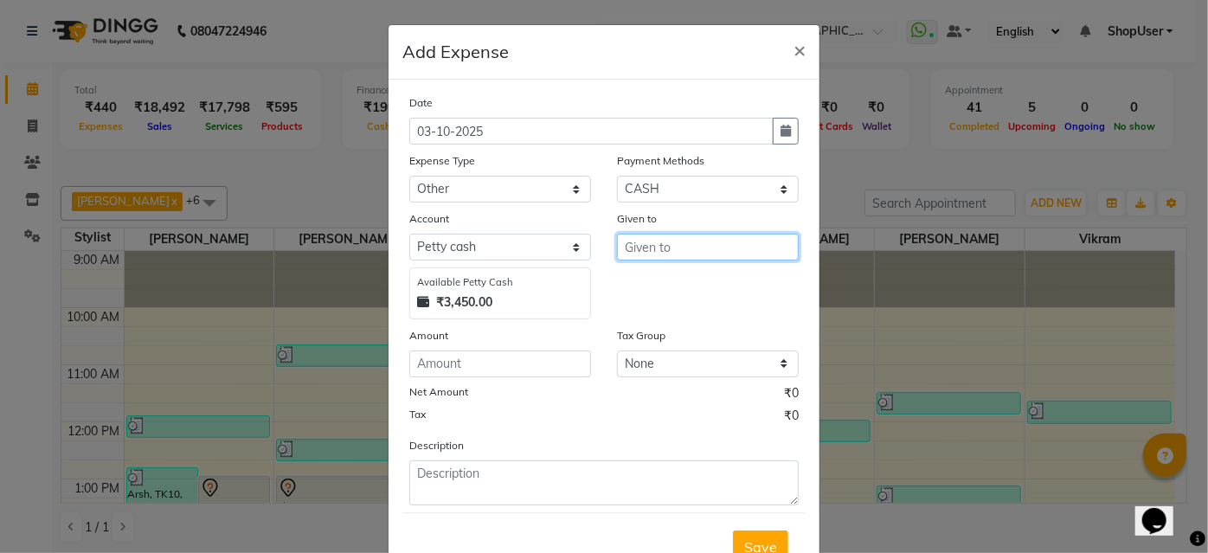
click at [650, 253] on input "text" at bounding box center [708, 247] width 182 height 27
click at [650, 285] on span "Shop" at bounding box center [655, 283] width 34 height 17
type input "ShopUser"
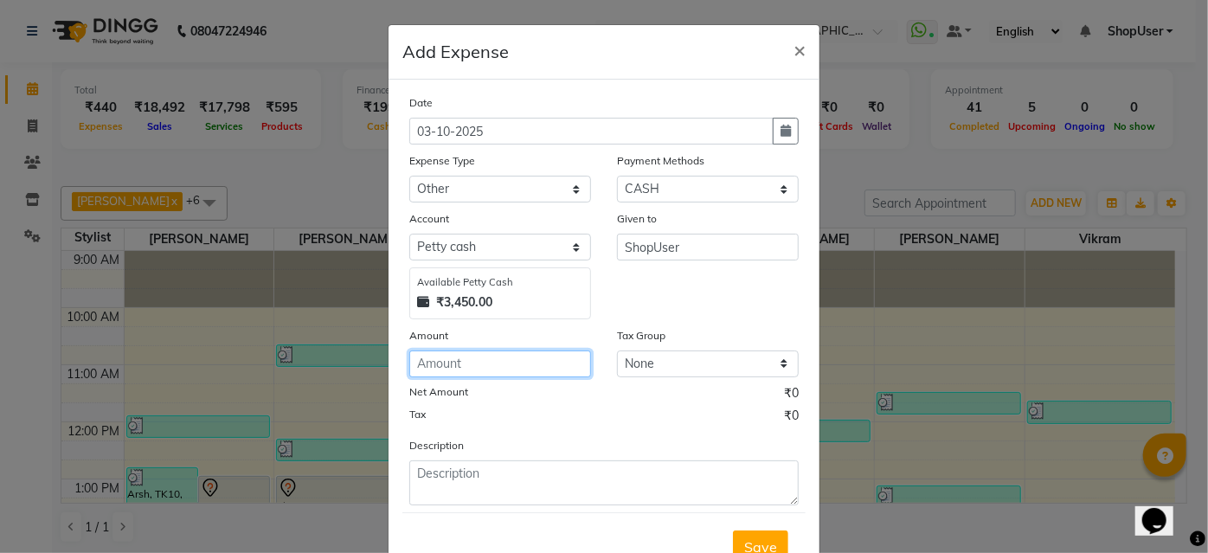
click at [450, 372] on input "number" at bounding box center [500, 363] width 182 height 27
type input "500"
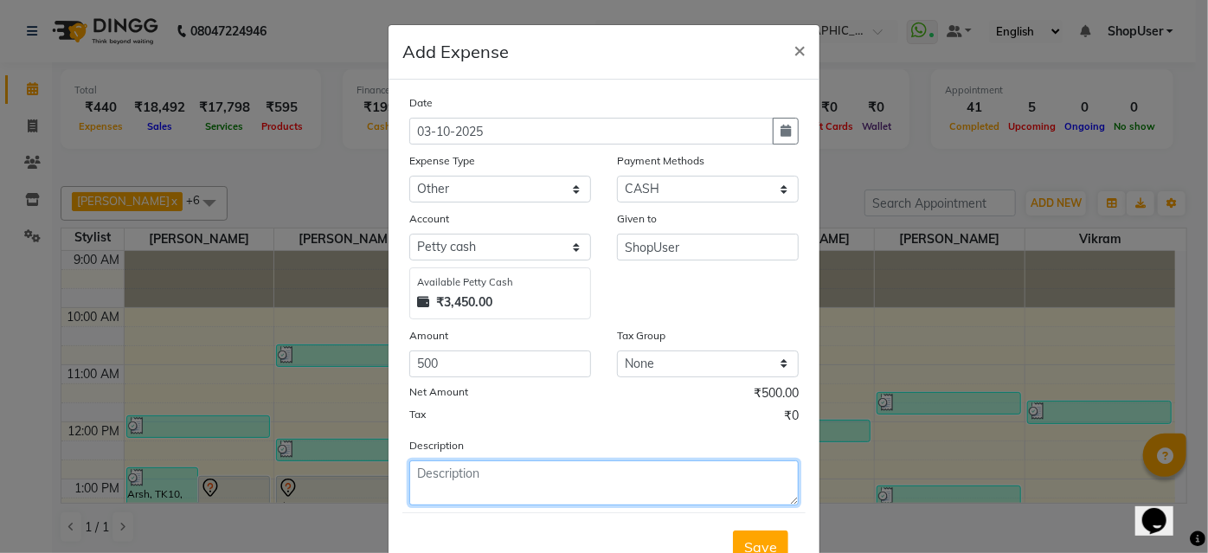
click at [435, 468] on textarea at bounding box center [603, 482] width 389 height 45
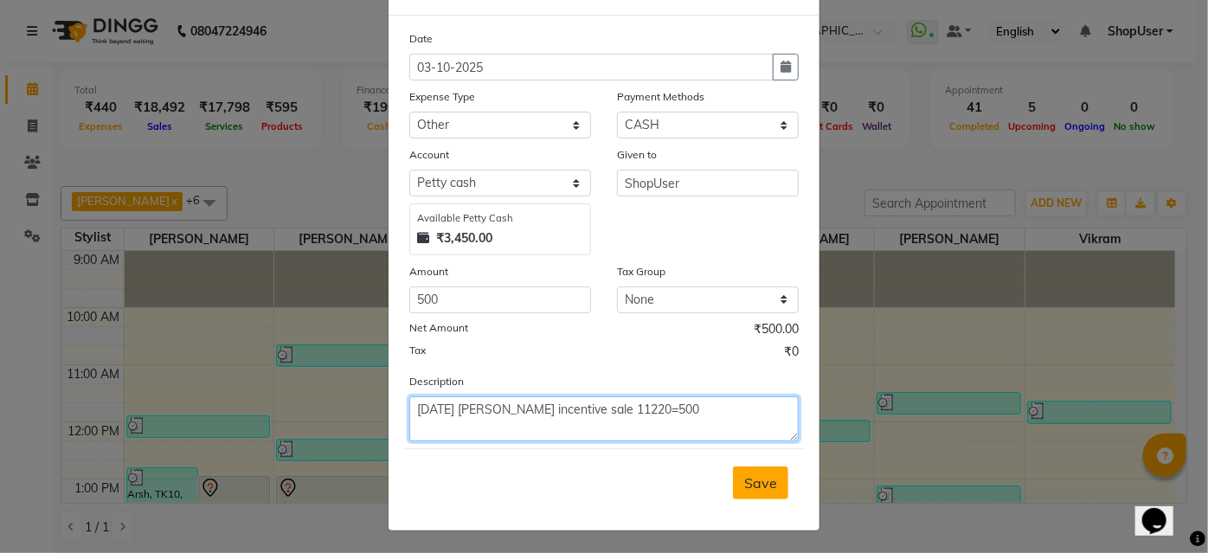
type textarea "[DATE] [PERSON_NAME] incentive sale 11220=500"
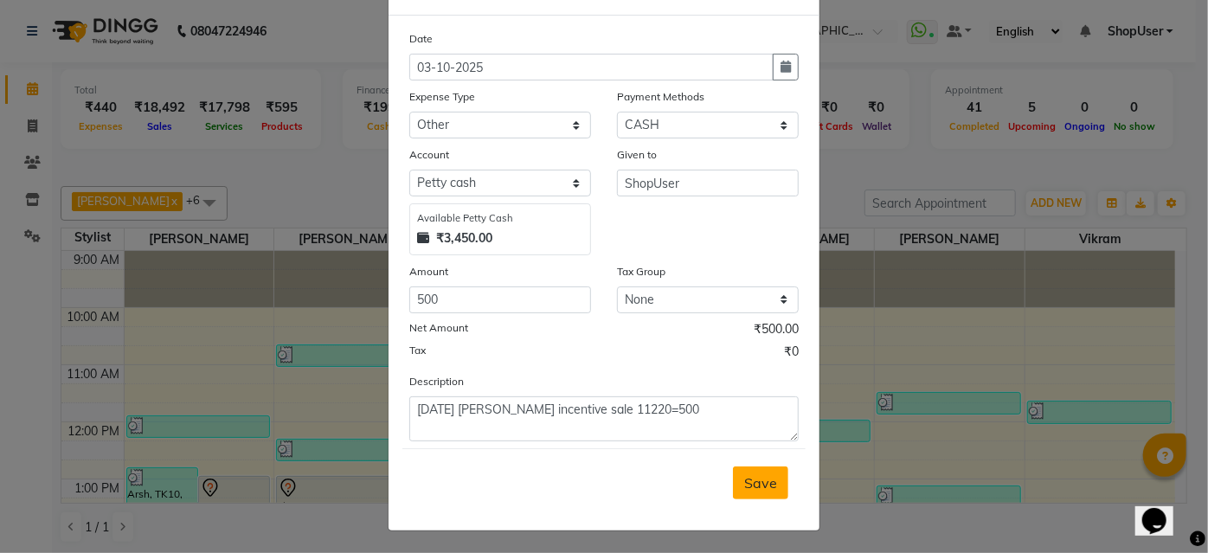
click at [776, 468] on button "Save" at bounding box center [760, 482] width 55 height 33
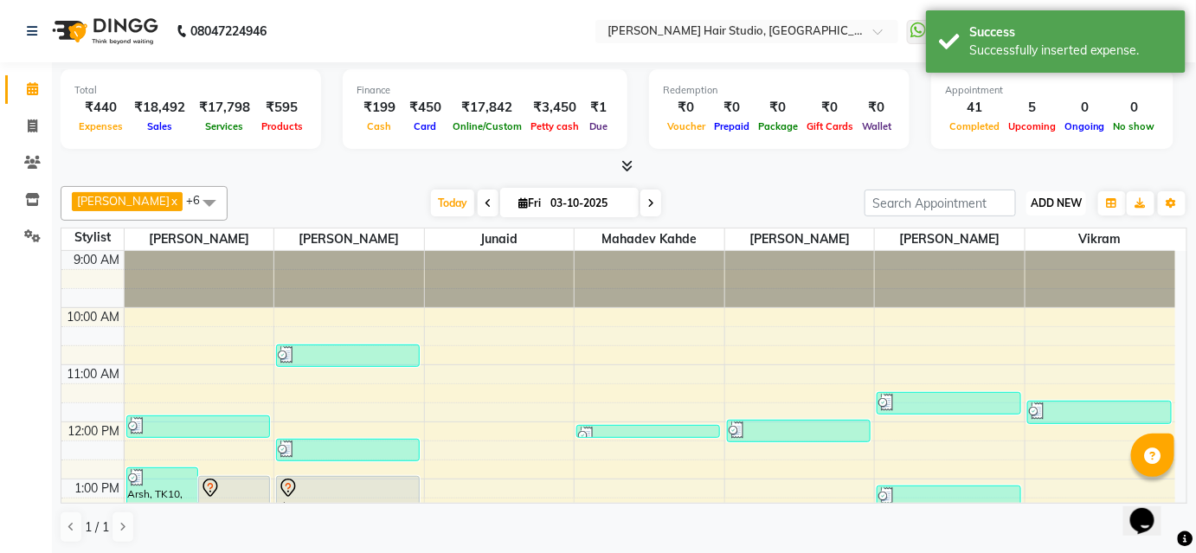
click at [1043, 204] on span "ADD NEW" at bounding box center [1055, 202] width 51 height 13
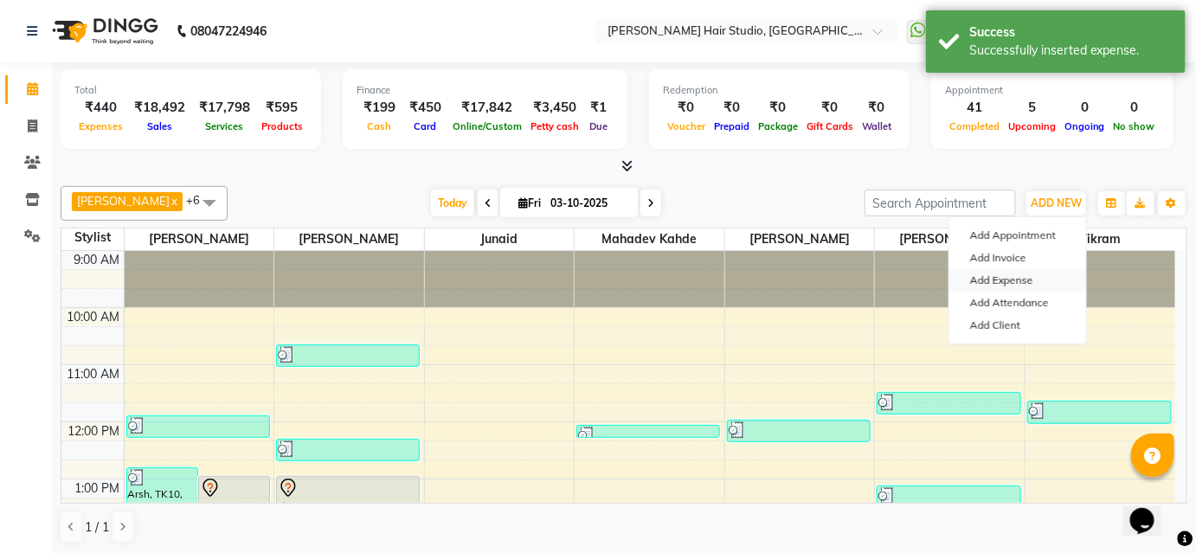
click at [1011, 283] on link "Add Expense" at bounding box center [1017, 280] width 137 height 22
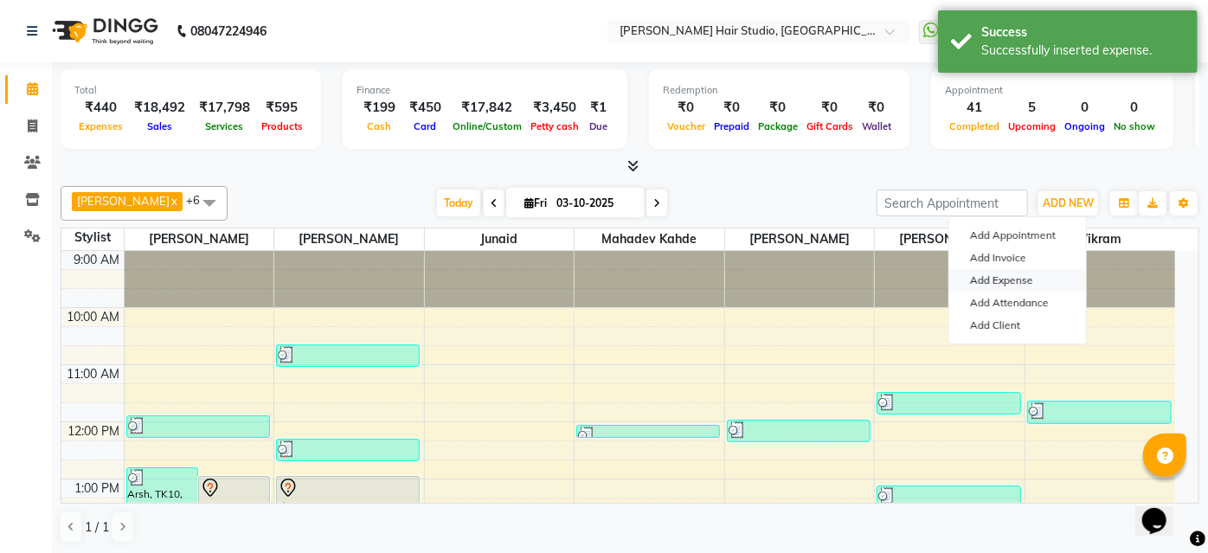
select select "1"
select select "2441"
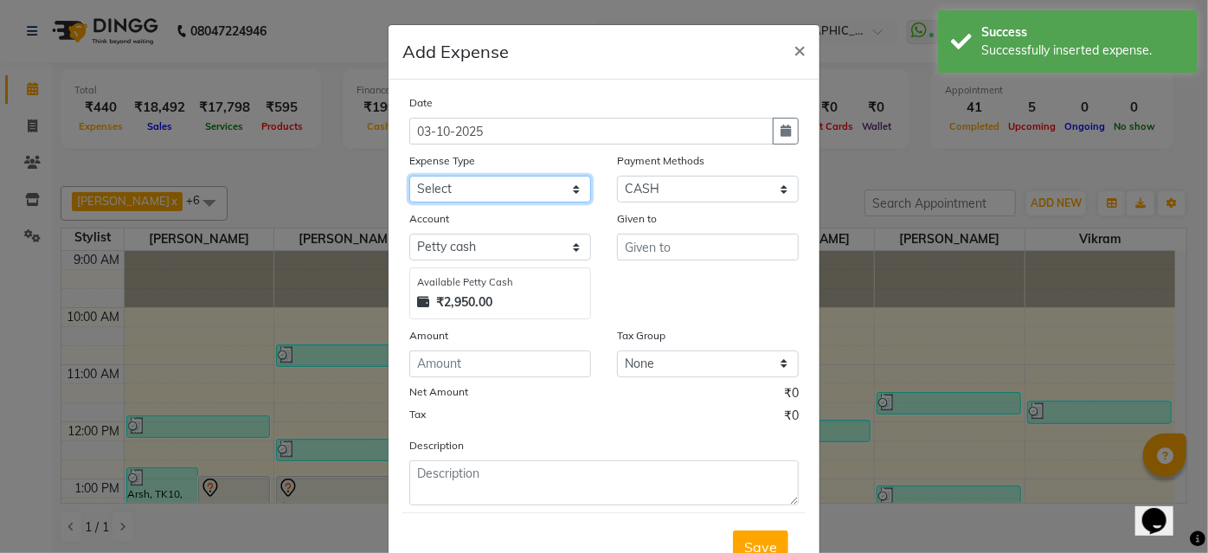
click at [535, 181] on select "Select Advance Salary Bank charges Car maintenance Cash transfer to bank Cash t…" at bounding box center [500, 189] width 182 height 27
select select "10"
click at [409, 176] on select "Select Advance Salary Bank charges Car maintenance Cash transfer to bank Cash t…" at bounding box center [500, 189] width 182 height 27
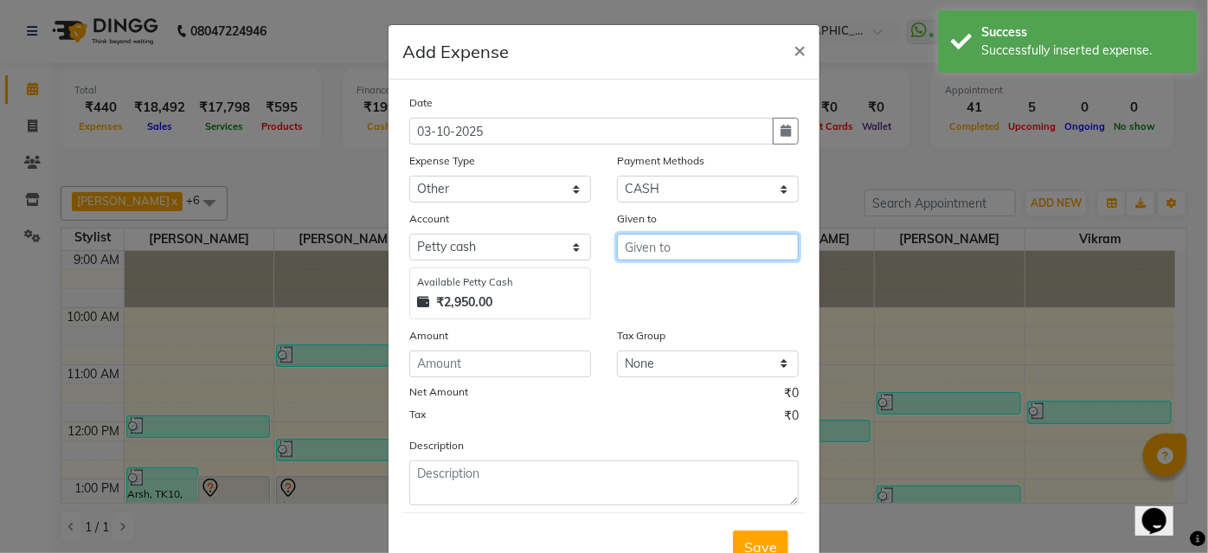
click at [663, 253] on input "text" at bounding box center [708, 247] width 182 height 27
click at [648, 292] on button "Shop User" at bounding box center [686, 284] width 137 height 28
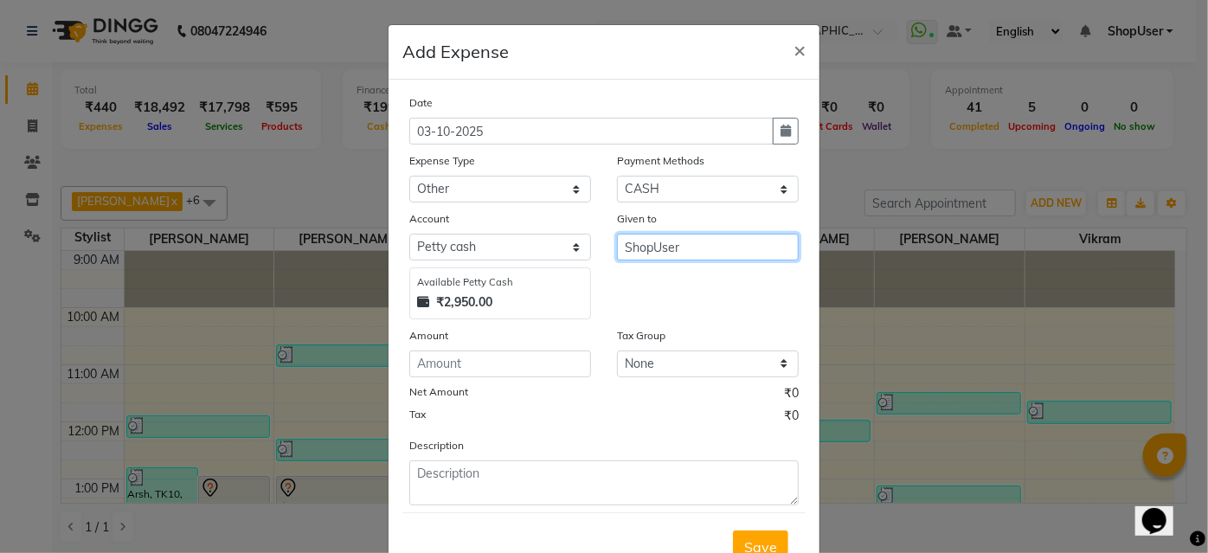
type input "ShopUser"
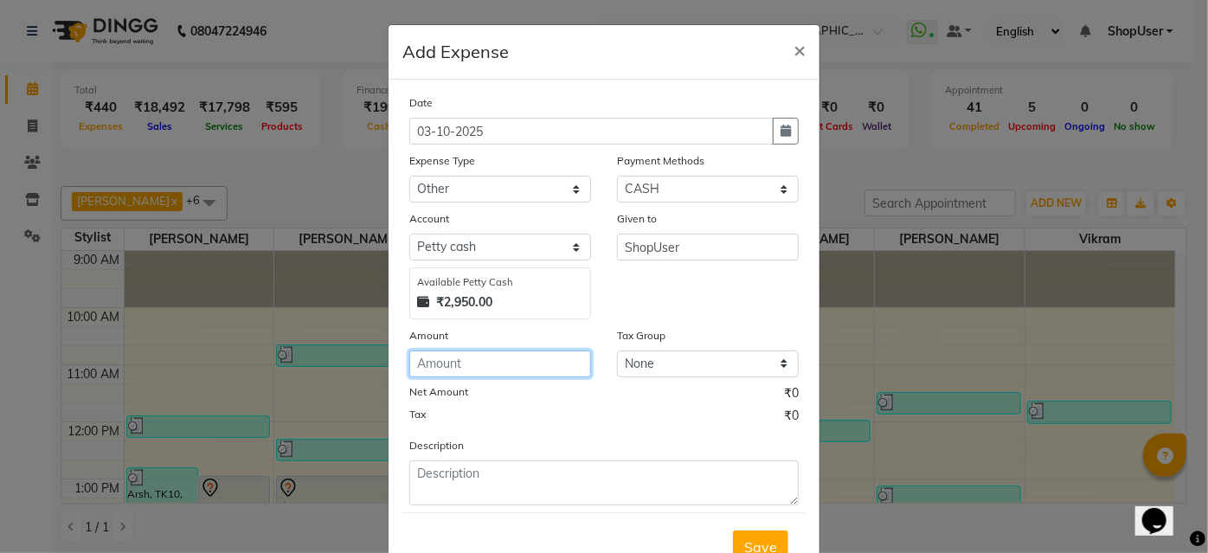
click at [516, 368] on input "number" at bounding box center [500, 363] width 182 height 27
type input "300"
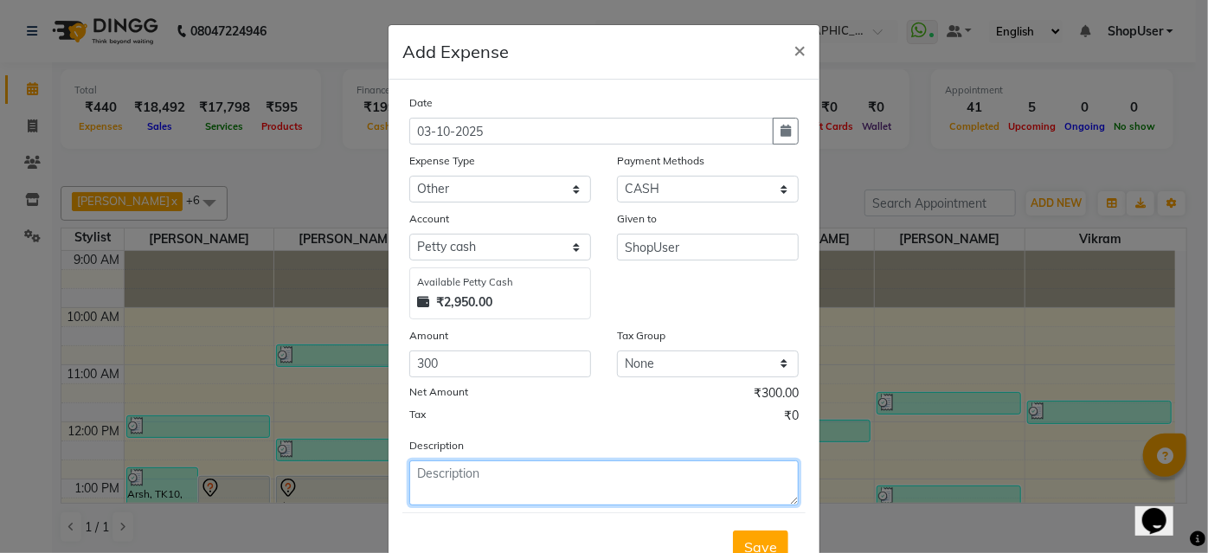
click at [491, 488] on textarea at bounding box center [603, 482] width 389 height 45
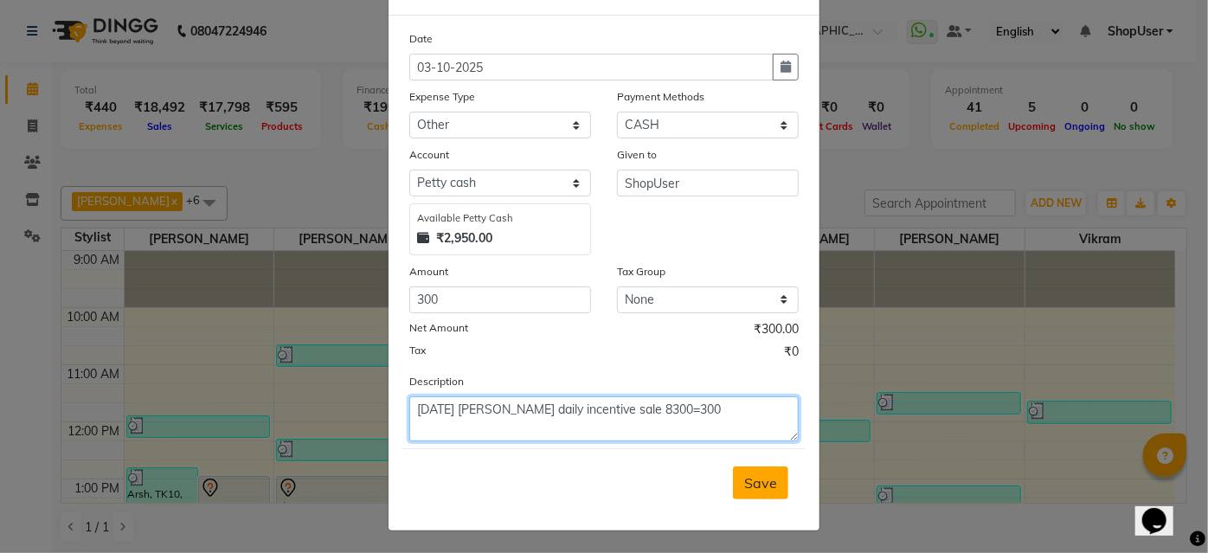
type textarea "[DATE] [PERSON_NAME] daily incentive sale 8300=300"
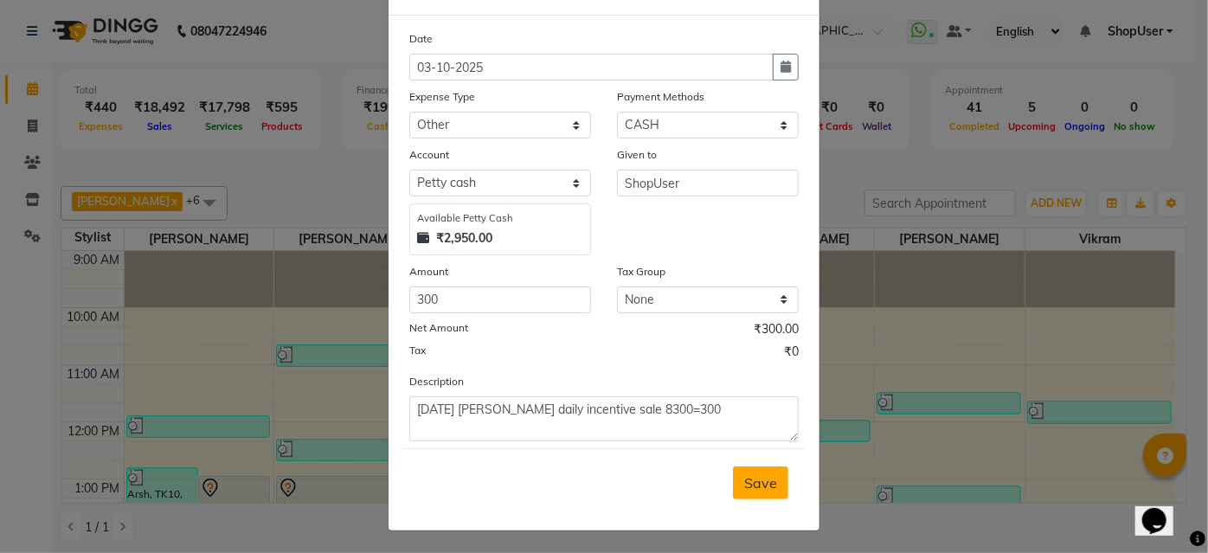
click at [766, 483] on span "Save" at bounding box center [760, 482] width 33 height 17
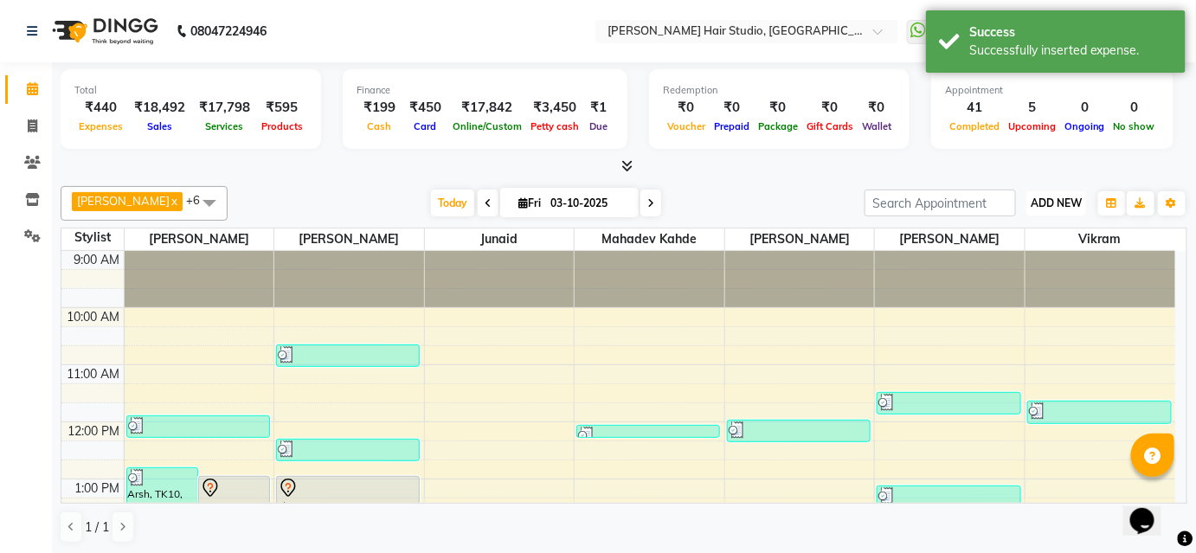
click at [1047, 197] on span "ADD NEW" at bounding box center [1055, 202] width 51 height 13
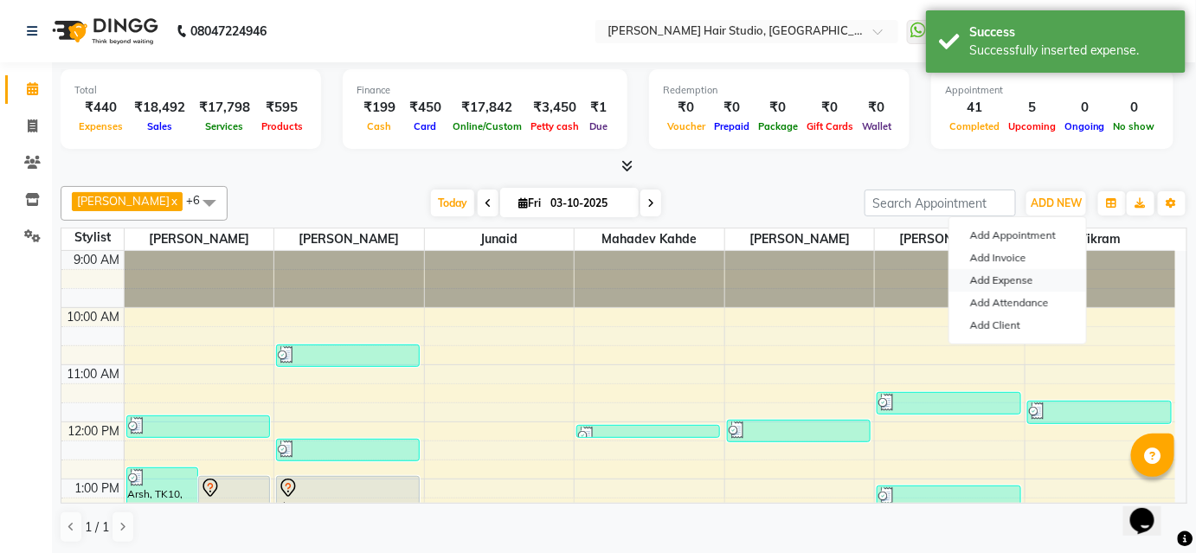
click at [979, 285] on link "Add Expense" at bounding box center [1017, 280] width 137 height 22
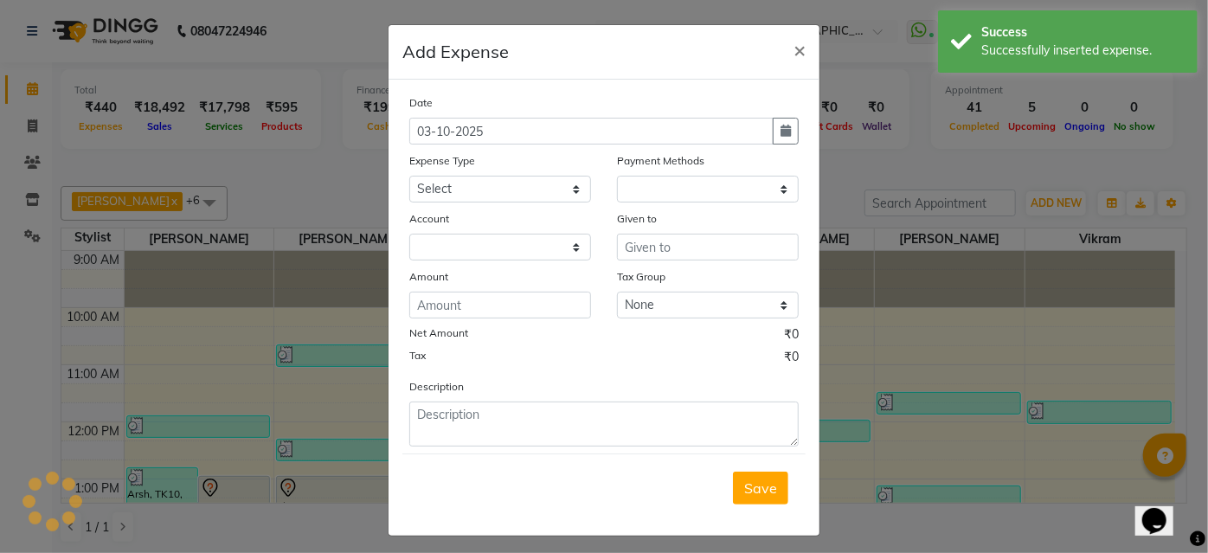
select select "1"
select select "2441"
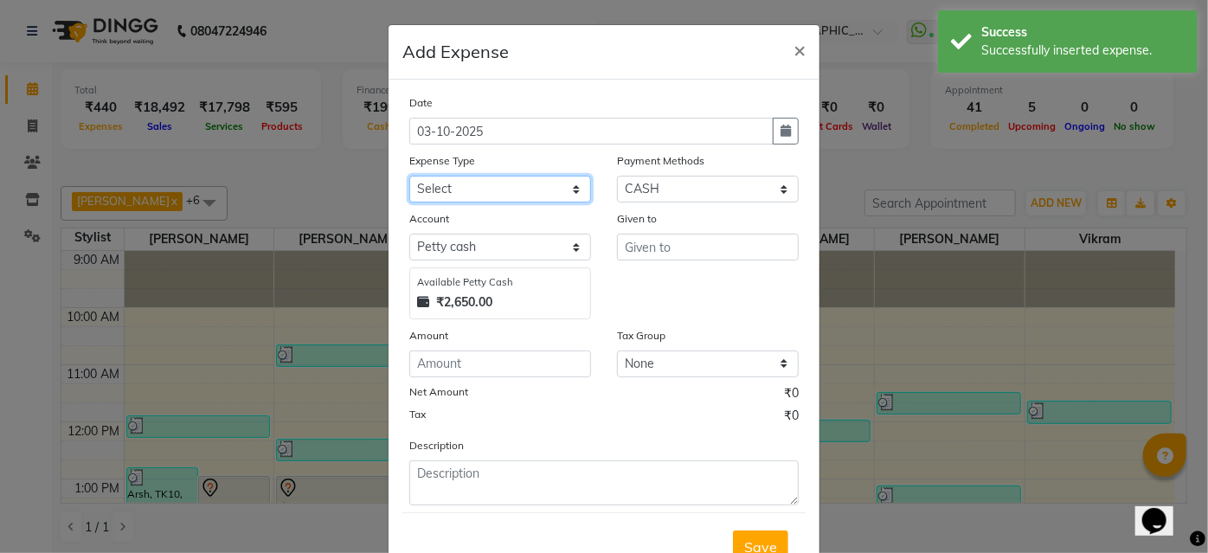
click at [553, 196] on select "Select Advance Salary Bank charges Car maintenance Cash transfer to bank Cash t…" at bounding box center [500, 189] width 182 height 27
select select "10"
click at [409, 176] on select "Select Advance Salary Bank charges Car maintenance Cash transfer to bank Cash t…" at bounding box center [500, 189] width 182 height 27
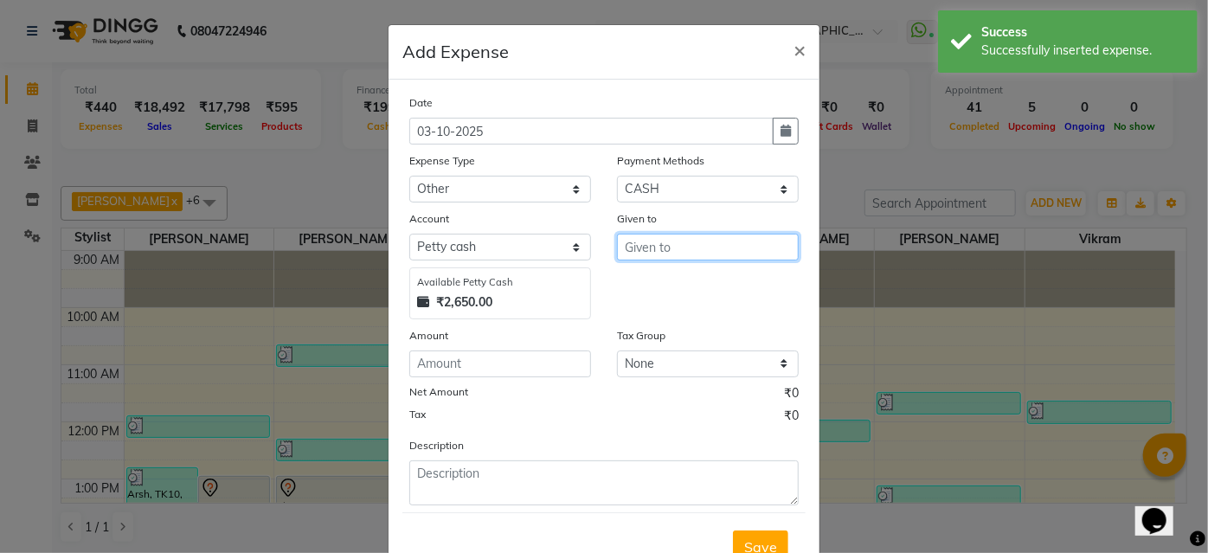
click at [695, 250] on input "text" at bounding box center [708, 247] width 182 height 27
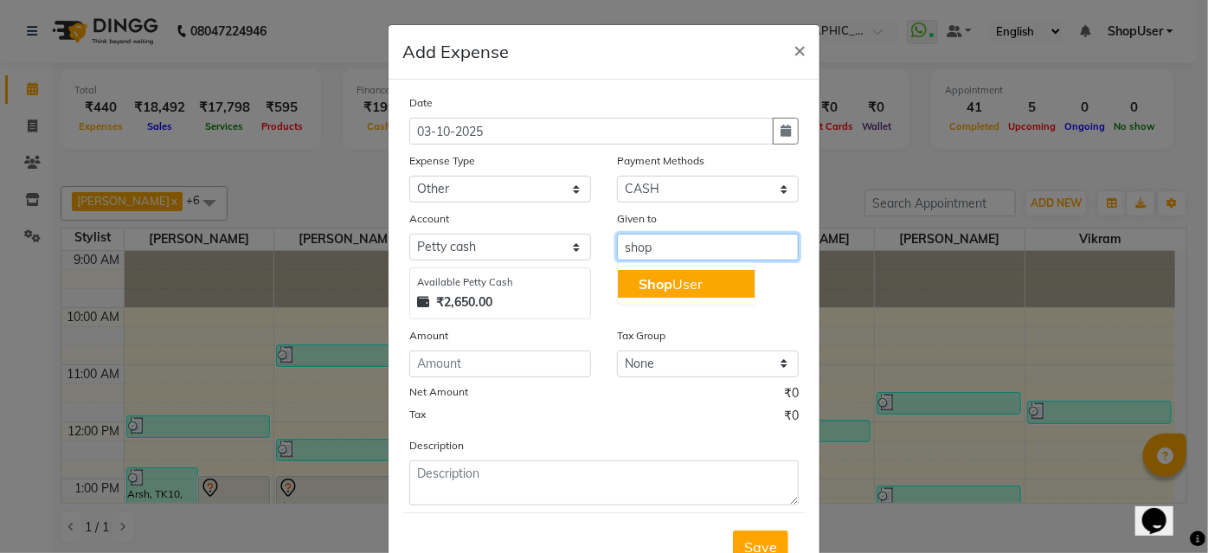
click at [662, 272] on button "Shop User" at bounding box center [686, 284] width 137 height 28
type input "ShopUser"
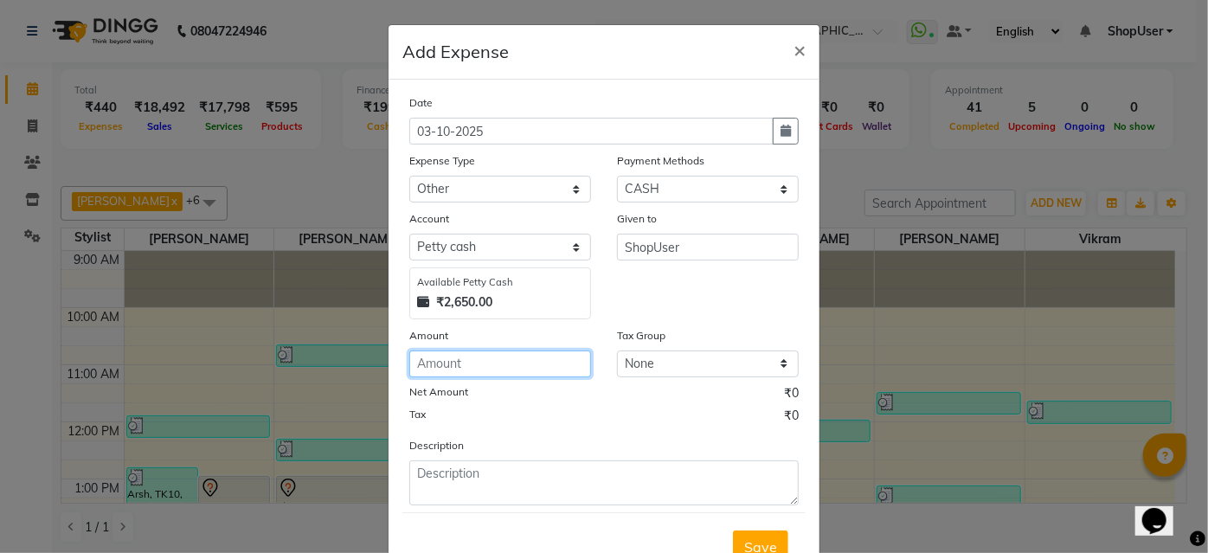
click at [558, 369] on input "number" at bounding box center [500, 363] width 182 height 27
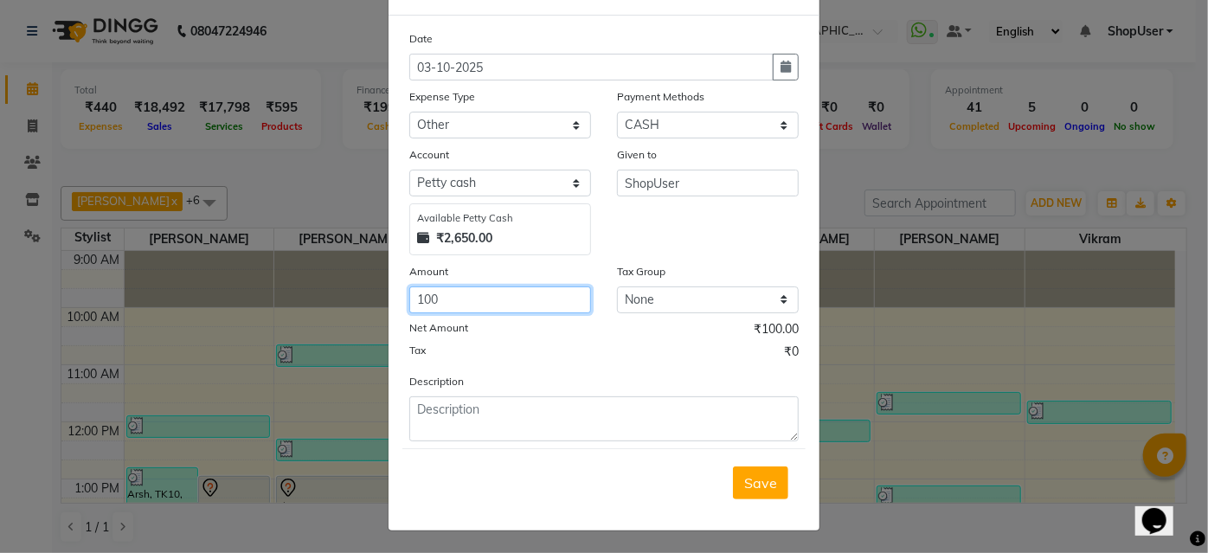
type input "100"
click at [542, 394] on div "Description" at bounding box center [603, 406] width 415 height 69
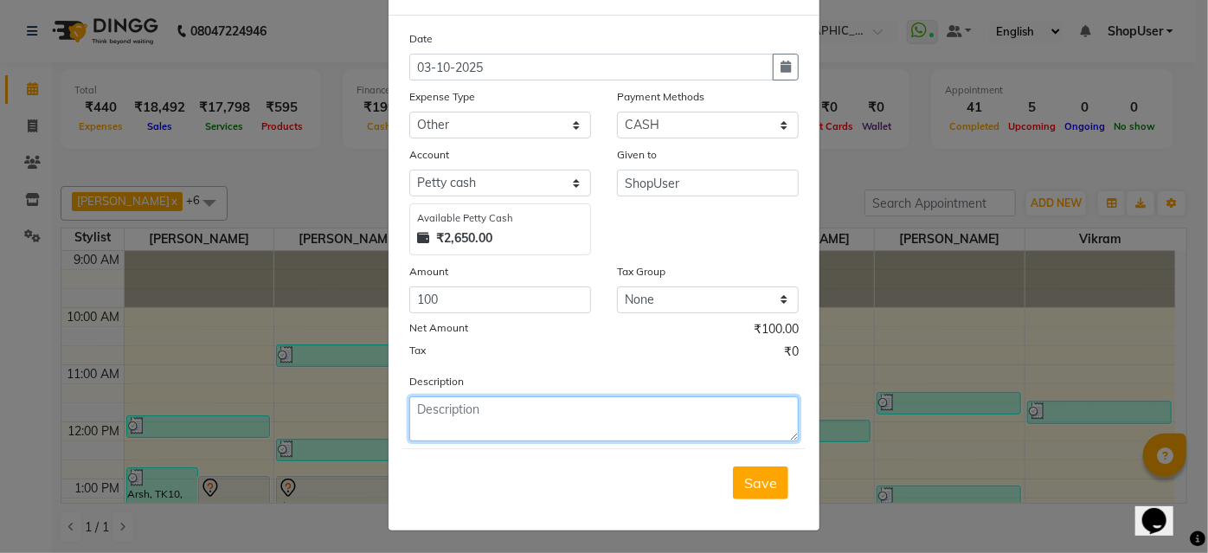
click at [507, 438] on textarea at bounding box center [603, 418] width 389 height 45
type textarea "[DATE] [PERSON_NAME] daily incentive sale 3267=100"
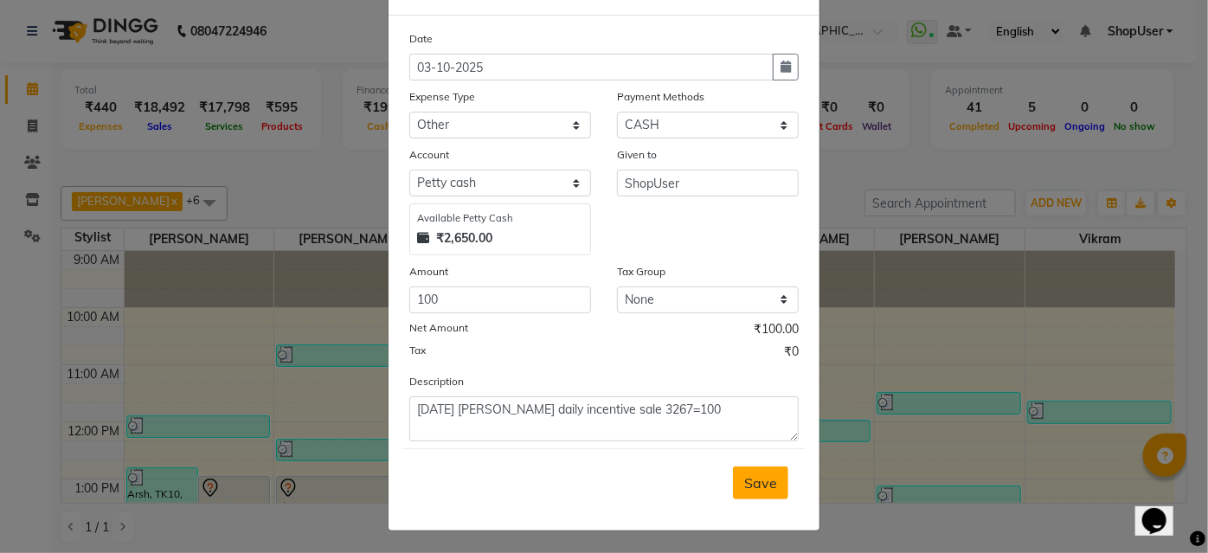
click at [763, 481] on span "Save" at bounding box center [760, 482] width 33 height 17
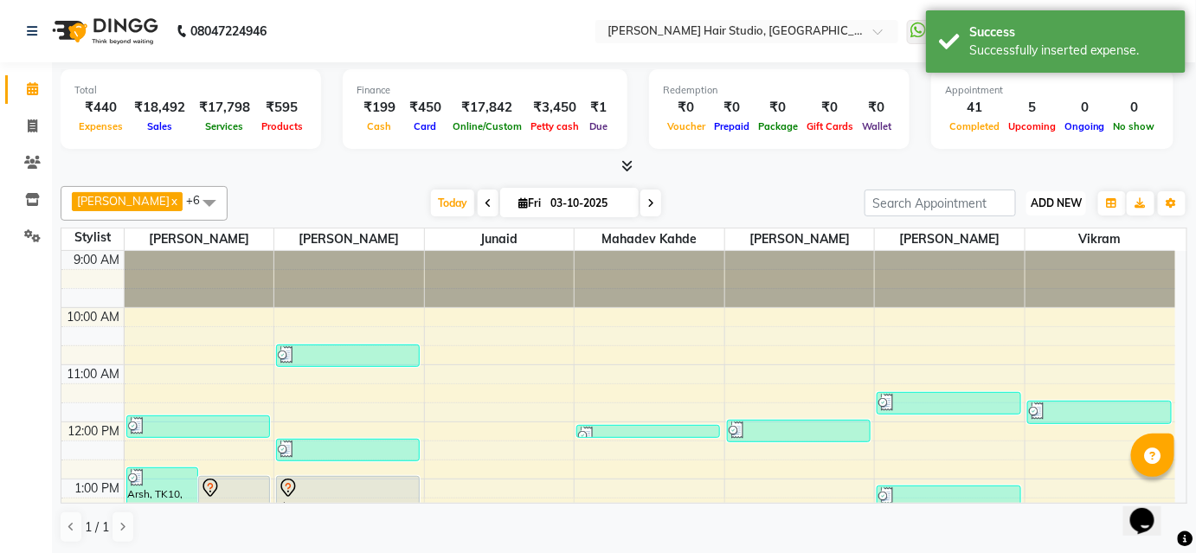
click at [1077, 203] on span "ADD NEW" at bounding box center [1055, 202] width 51 height 13
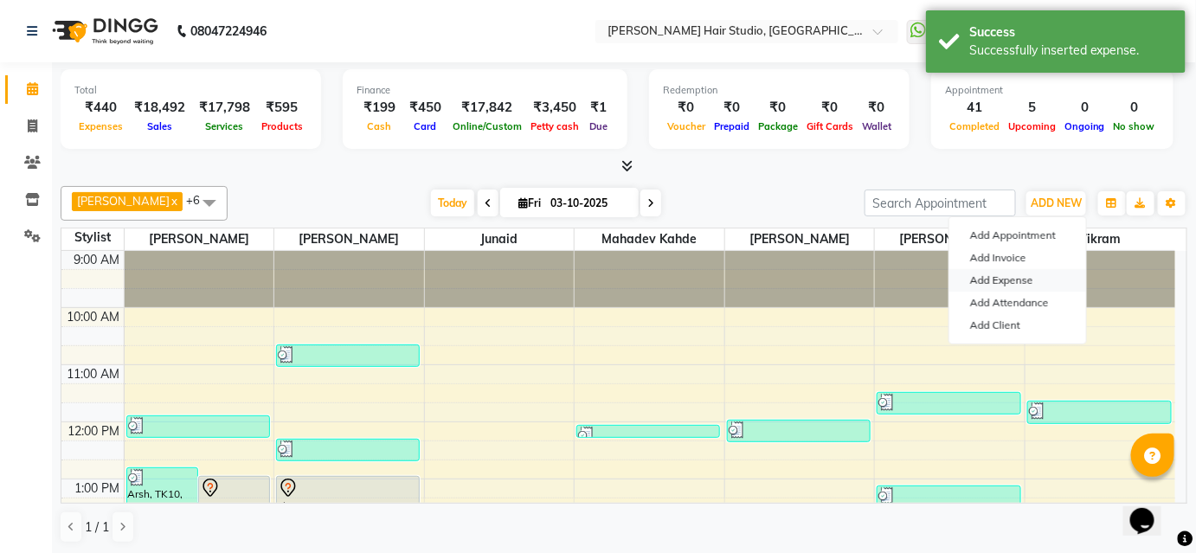
click at [977, 283] on link "Add Expense" at bounding box center [1017, 280] width 137 height 22
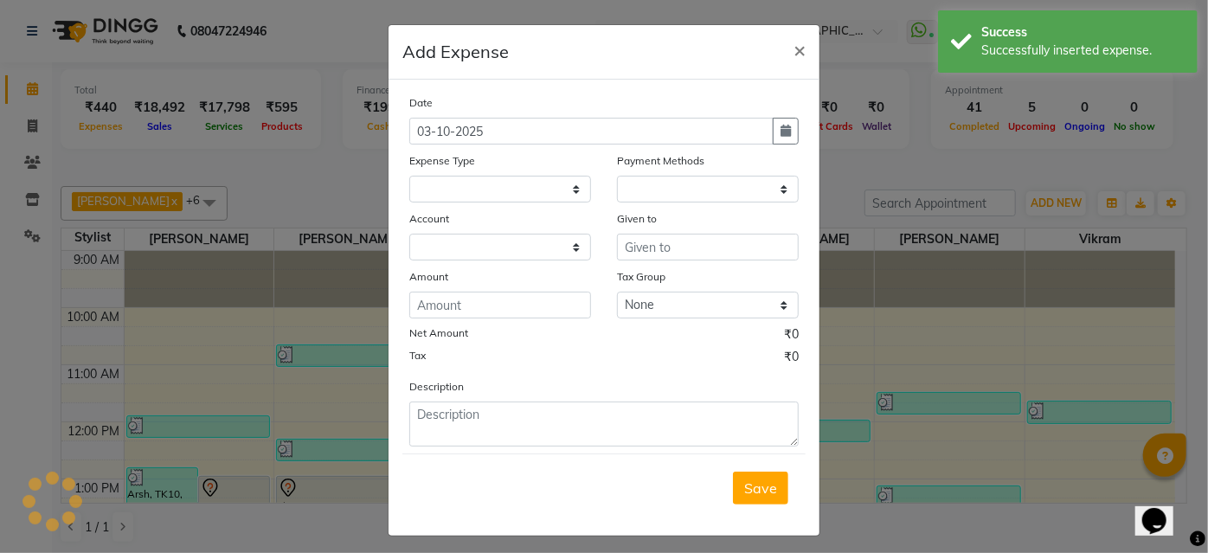
select select
select select "1"
select select "2441"
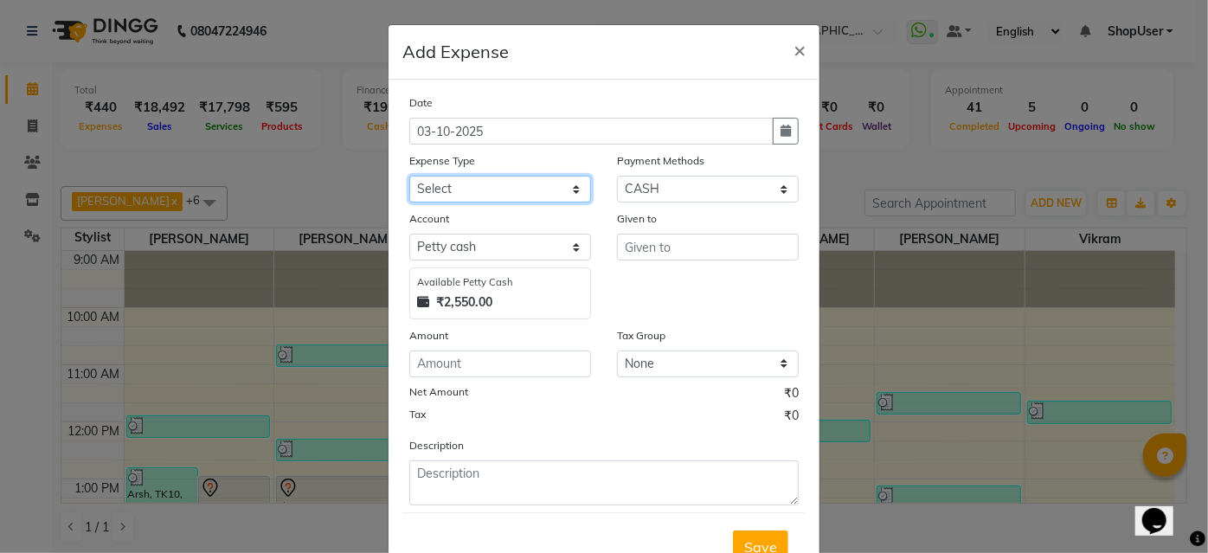
click at [568, 182] on select "Select Advance Salary Bank charges Car maintenance Cash transfer to bank Cash t…" at bounding box center [500, 189] width 182 height 27
select select "10"
click at [409, 176] on select "Select Advance Salary Bank charges Car maintenance Cash transfer to bank Cash t…" at bounding box center [500, 189] width 182 height 27
click at [703, 260] on div "Given to" at bounding box center [708, 264] width 208 height 110
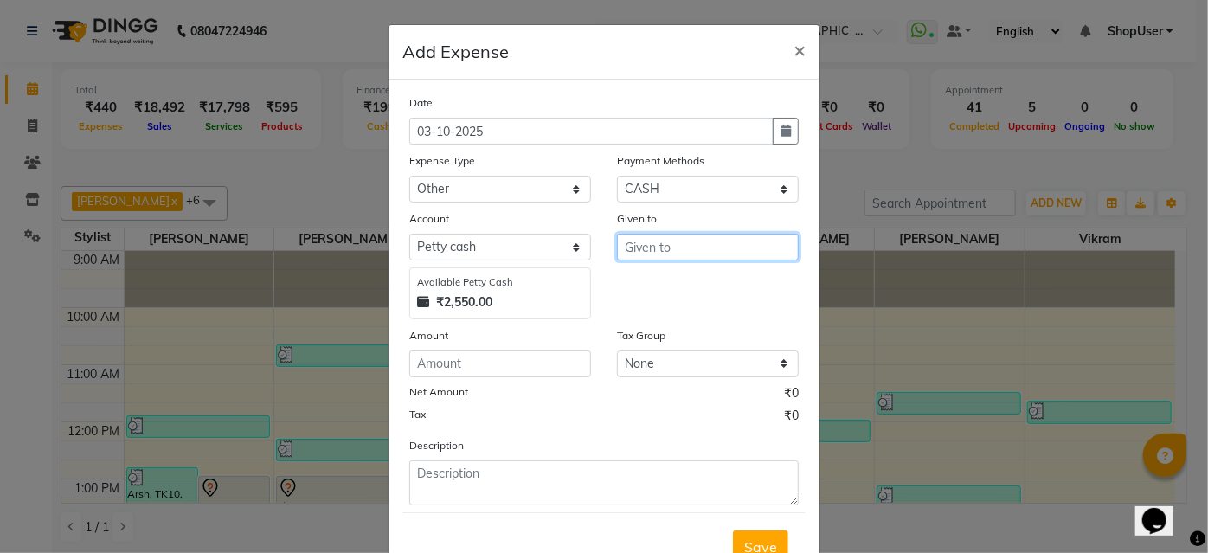
click at [703, 255] on input "text" at bounding box center [708, 247] width 182 height 27
click at [692, 264] on ngb-typeahead-window "Shop User" at bounding box center [686, 283] width 138 height 43
click at [731, 282] on button "Shop User" at bounding box center [686, 284] width 137 height 28
type input "ShopUser"
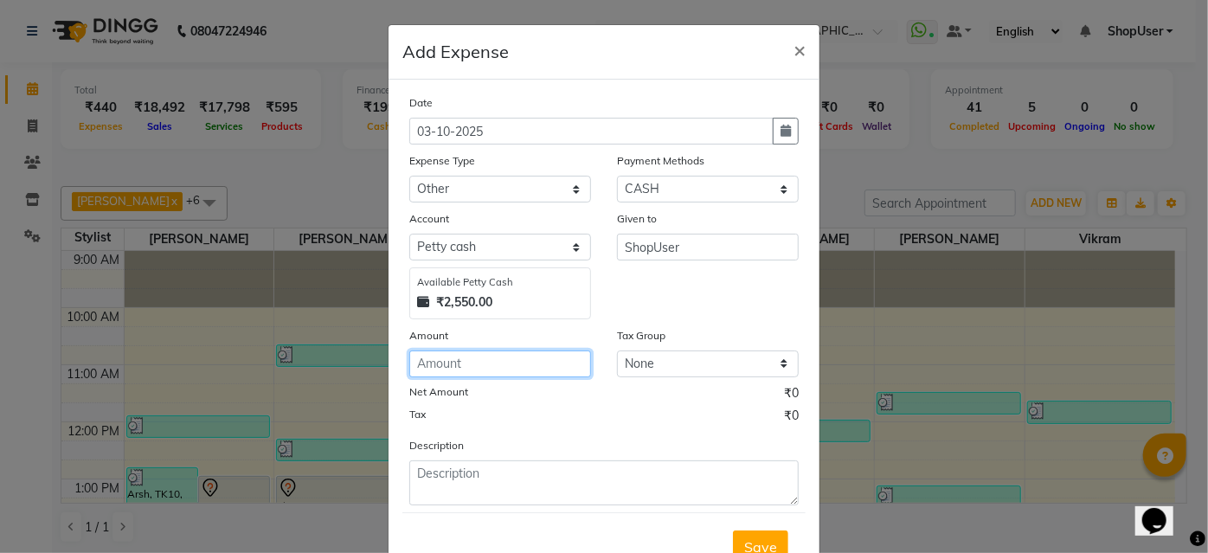
click at [508, 371] on input "number" at bounding box center [500, 363] width 182 height 27
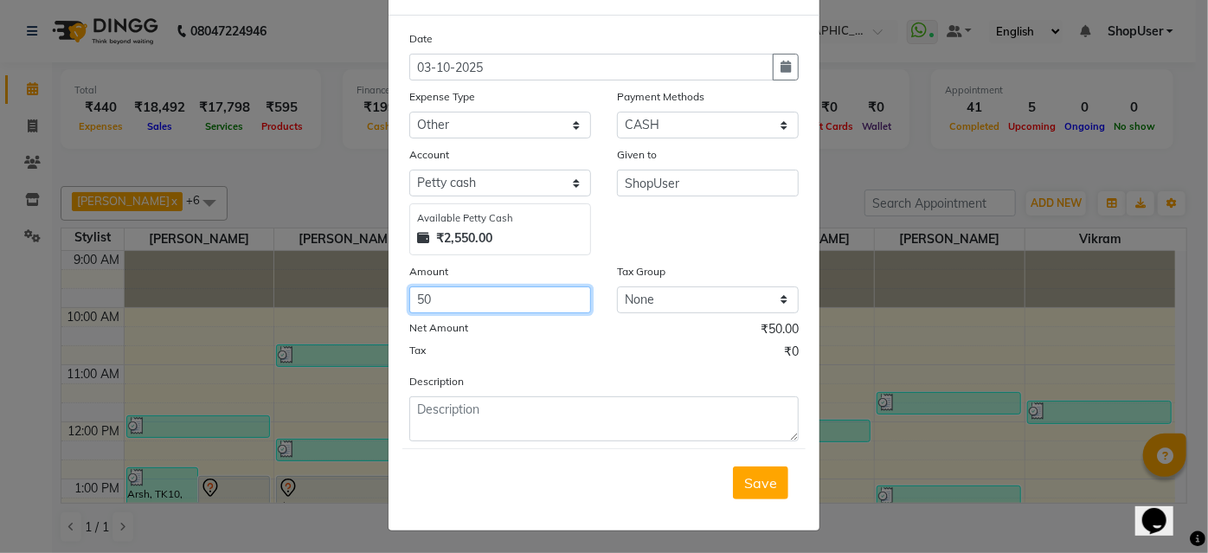
type input "50"
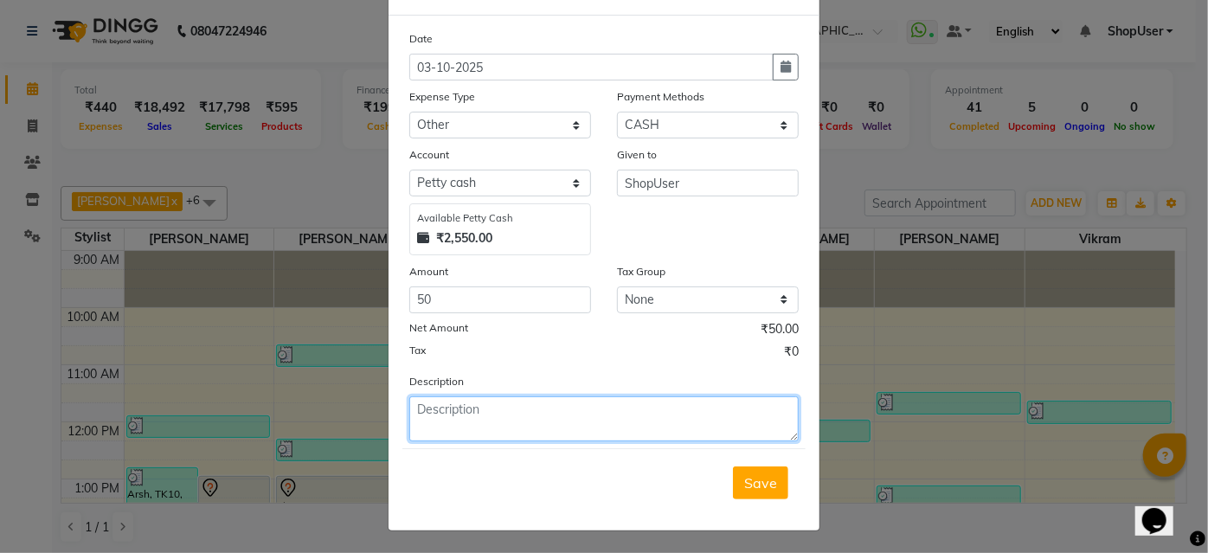
click at [478, 420] on textarea at bounding box center [603, 418] width 389 height 45
type textarea "[DATE] [PERSON_NAME] daily incentive sale 2769=50"
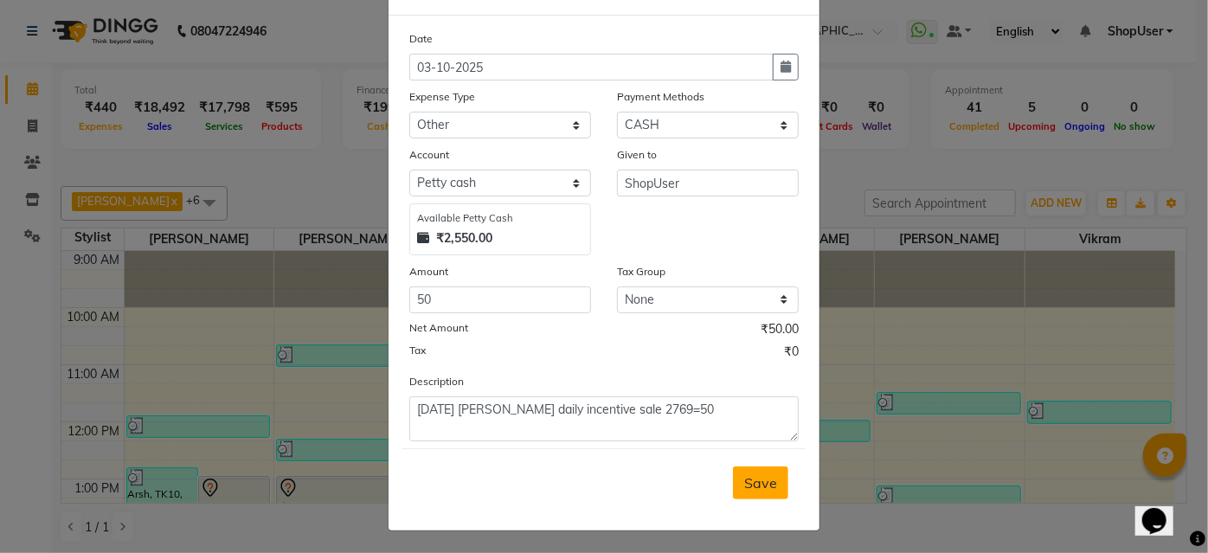
click at [764, 483] on span "Save" at bounding box center [760, 482] width 33 height 17
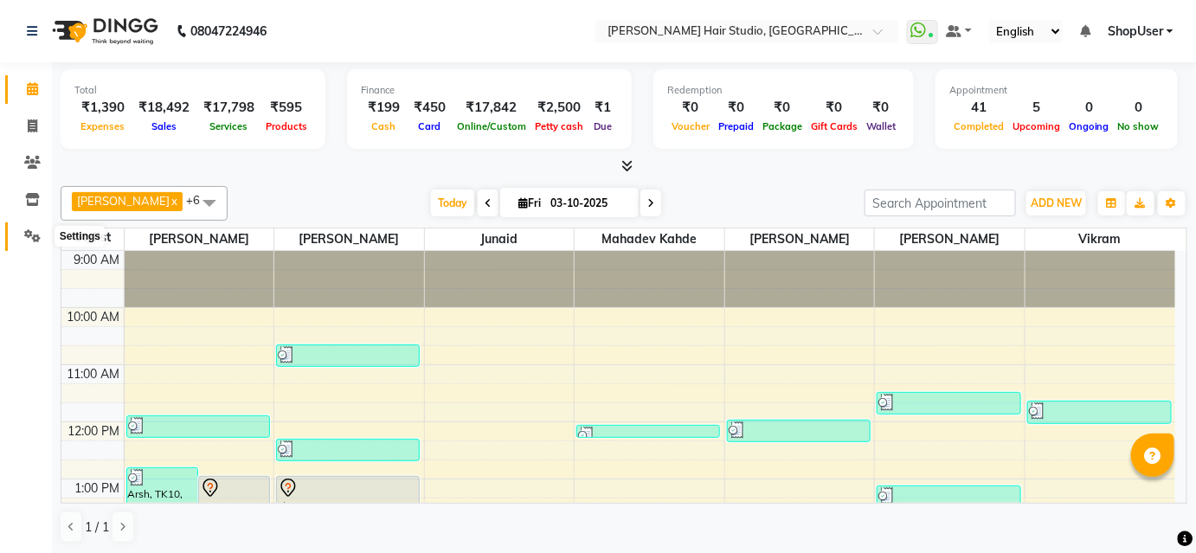
click at [32, 235] on icon at bounding box center [32, 235] width 16 height 13
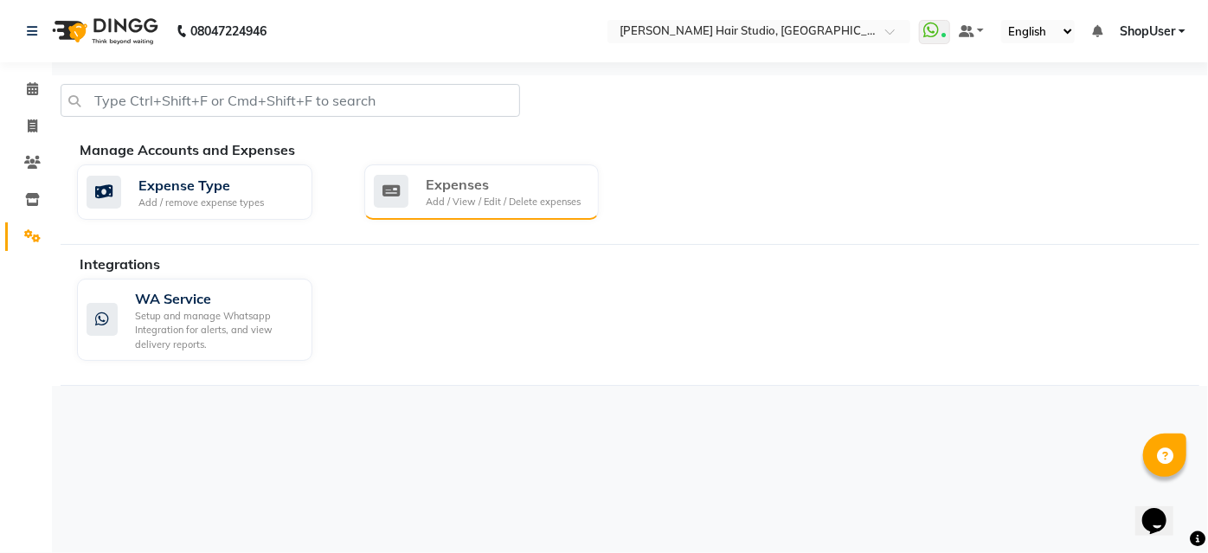
click at [520, 201] on div "Add / View / Edit / Delete expenses" at bounding box center [503, 202] width 155 height 15
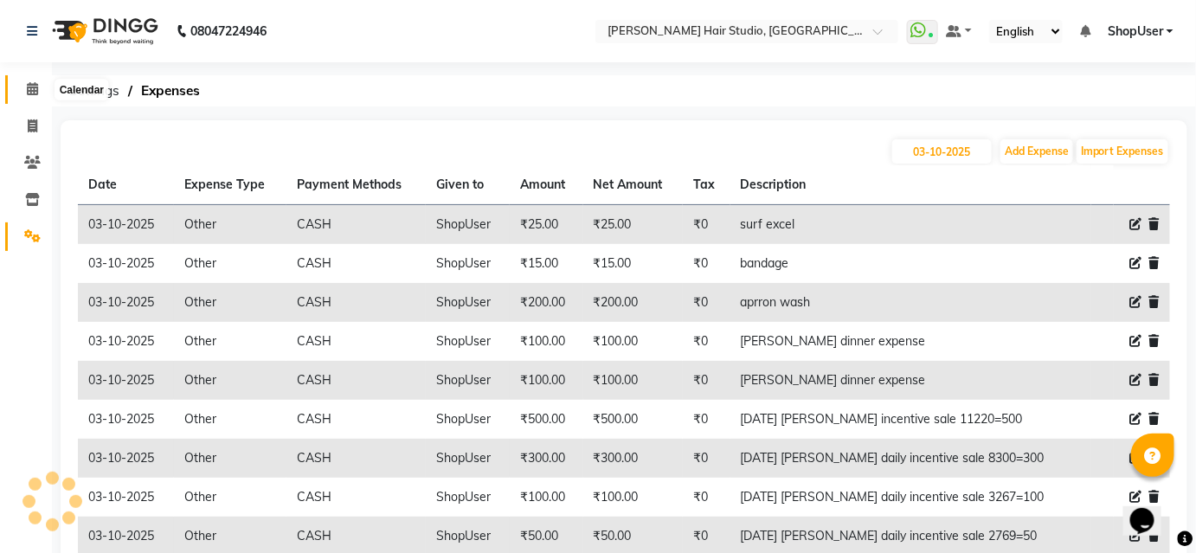
click at [30, 81] on span at bounding box center [32, 90] width 30 height 20
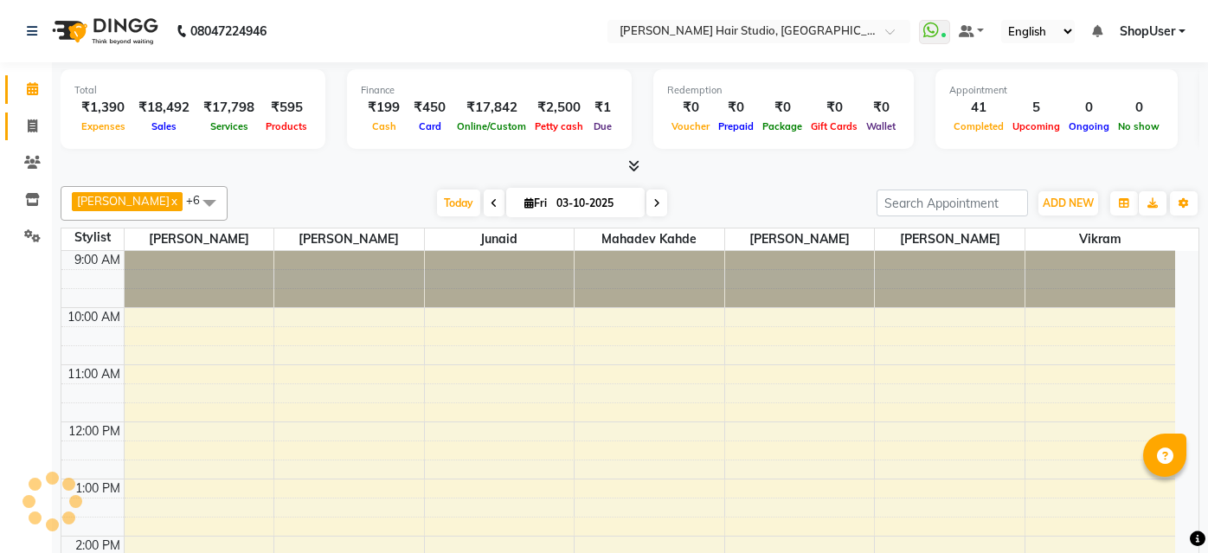
click at [36, 128] on icon at bounding box center [33, 125] width 10 height 13
select select "627"
select select "service"
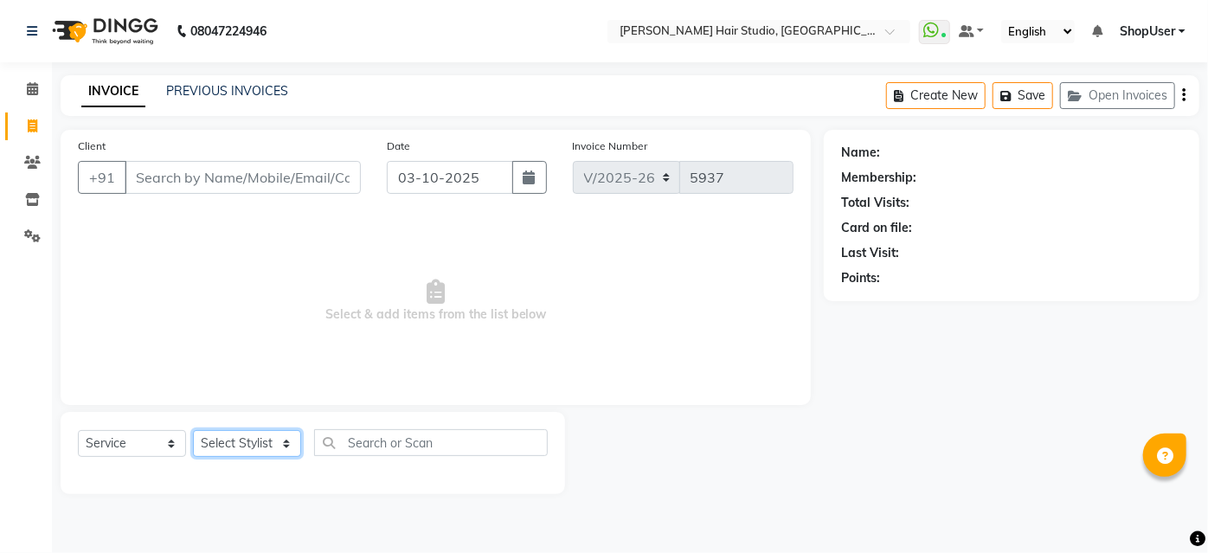
click at [275, 438] on select "Select Stylist Ajinkya Anuja Arunesh Avinash Junaid Mahadev kahde Mohammad Pawa…" at bounding box center [247, 443] width 108 height 27
select select "80555"
click at [193, 430] on select "Select Stylist Ajinkya Anuja Arunesh Avinash Junaid Mahadev kahde Mohammad Pawa…" at bounding box center [247, 443] width 108 height 27
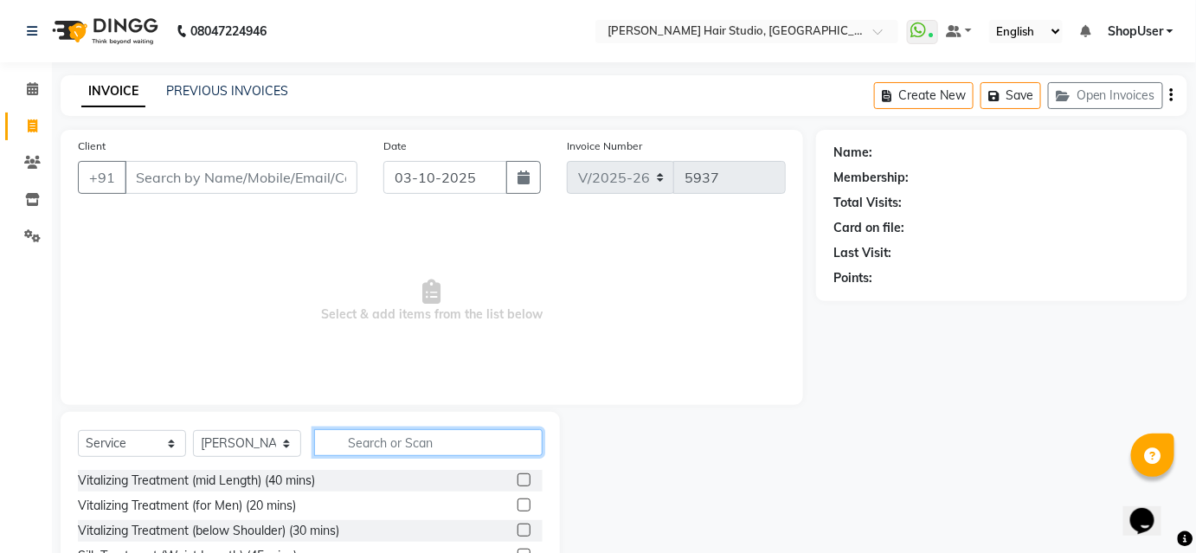
click at [419, 446] on input "text" at bounding box center [428, 442] width 228 height 27
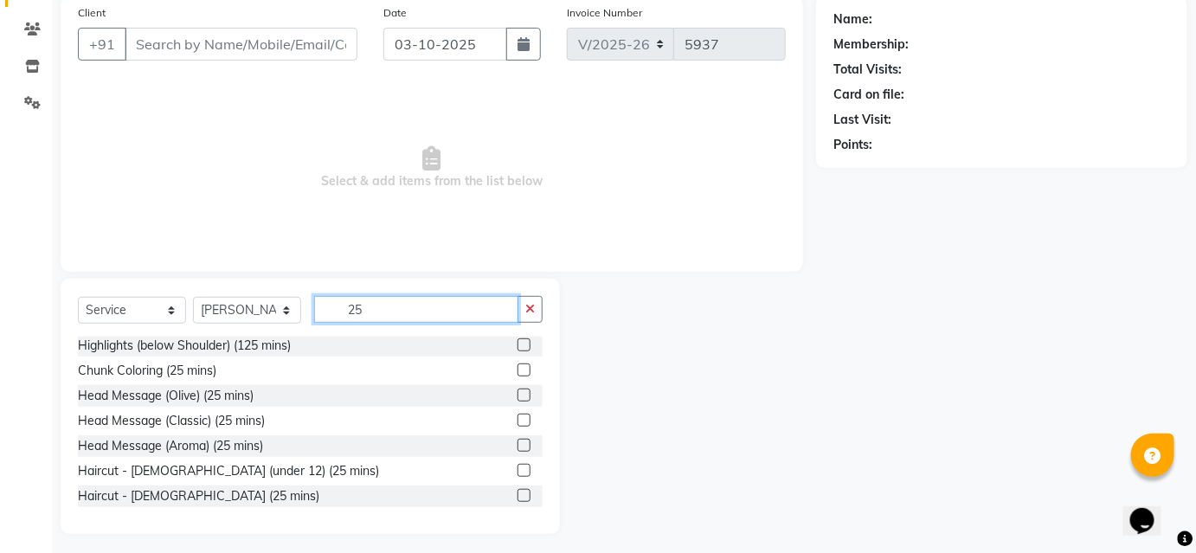
scroll to position [139, 0]
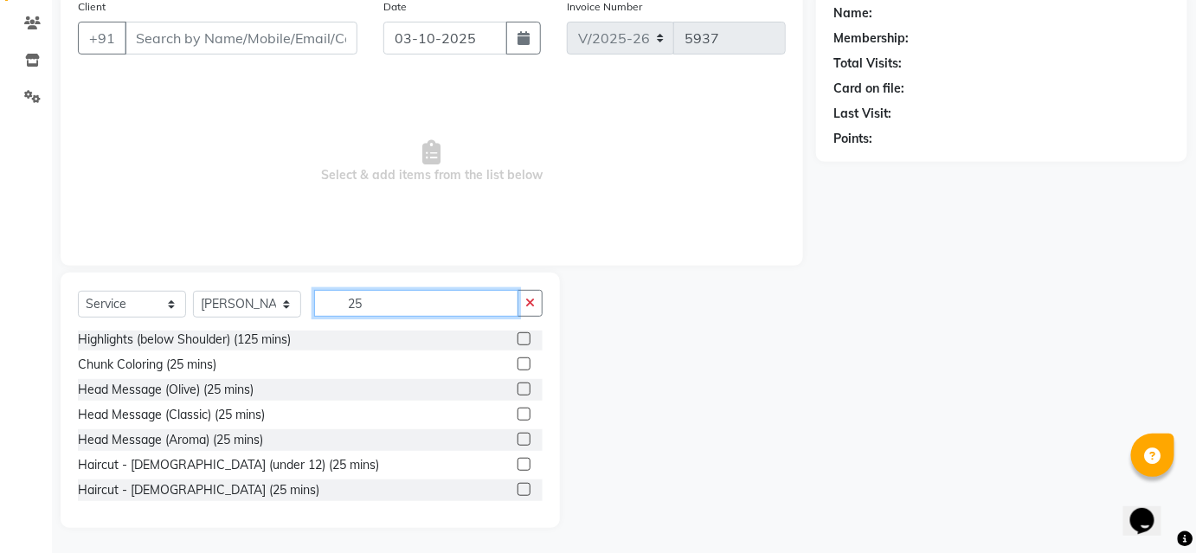
click at [392, 297] on input "25" at bounding box center [416, 303] width 204 height 27
type input "2"
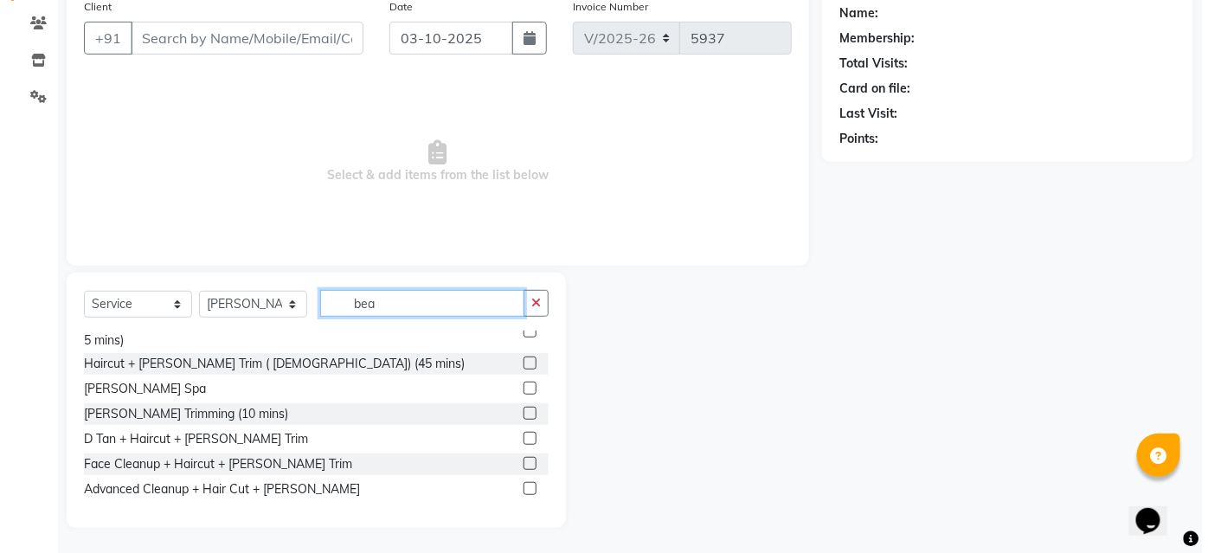
scroll to position [28, 0]
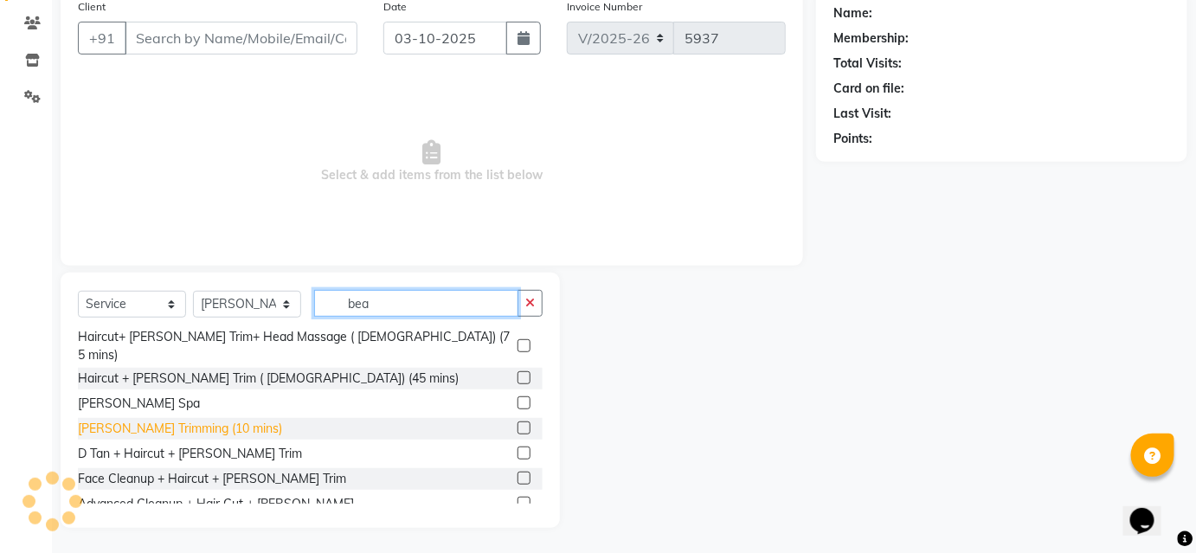
type input "bea"
click at [164, 420] on div "Beard Trimming (10 mins)" at bounding box center [180, 429] width 204 height 18
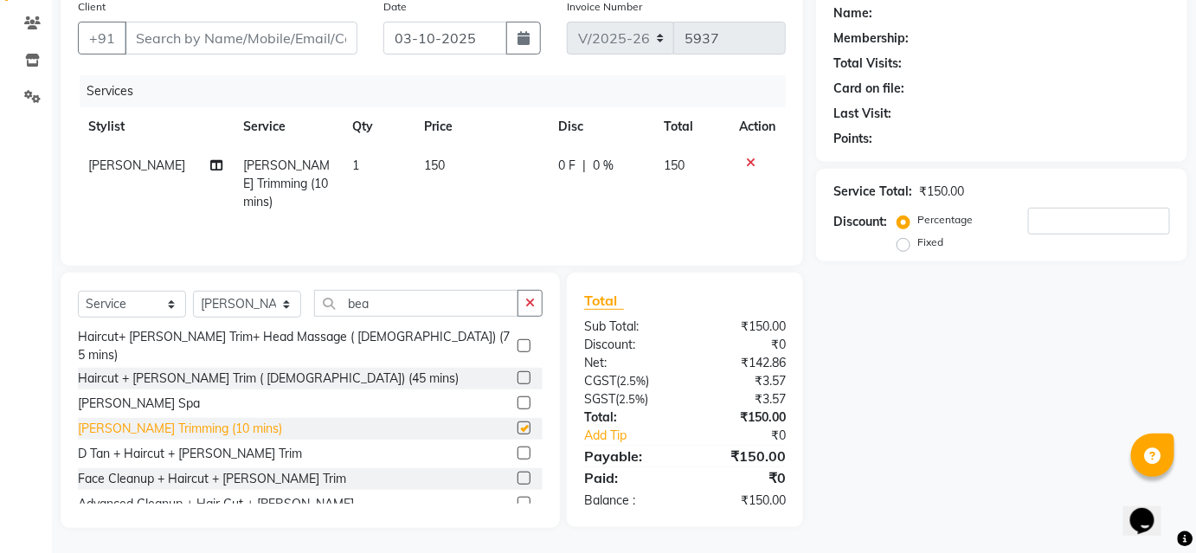
checkbox input "false"
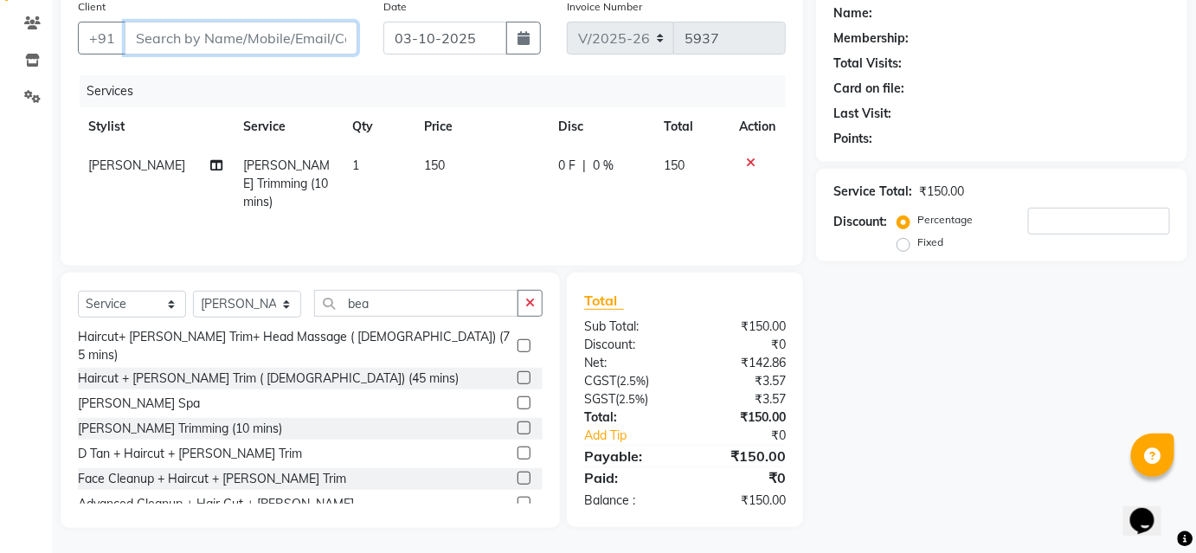
click at [261, 43] on input "Client" at bounding box center [241, 38] width 233 height 33
type input "8"
type input "0"
type input "8806658580"
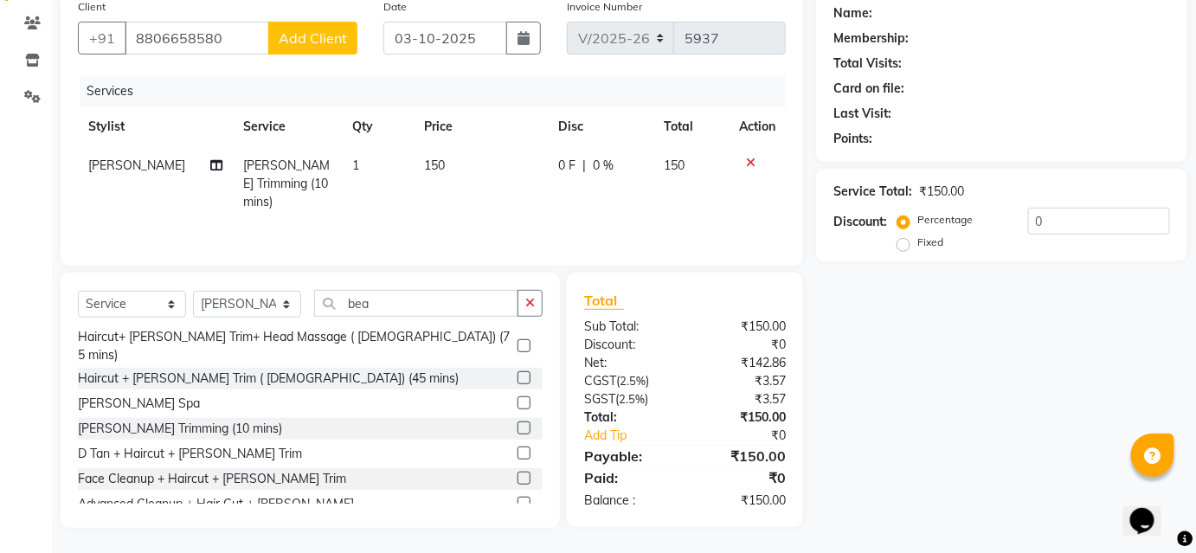
click at [308, 29] on span "Add Client" at bounding box center [313, 37] width 68 height 17
select select "22"
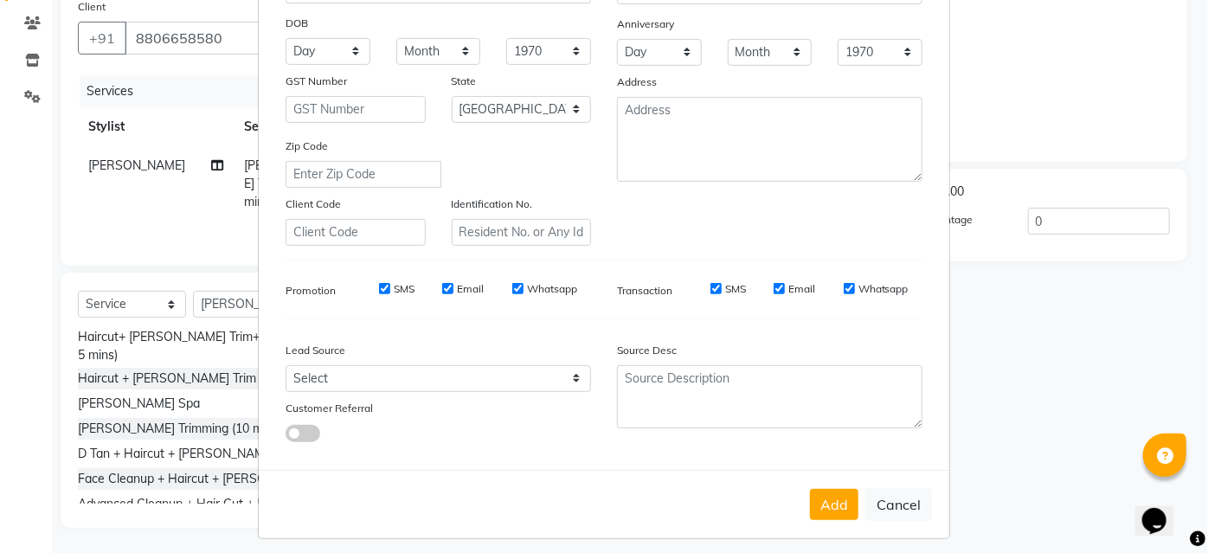
scroll to position [244, 0]
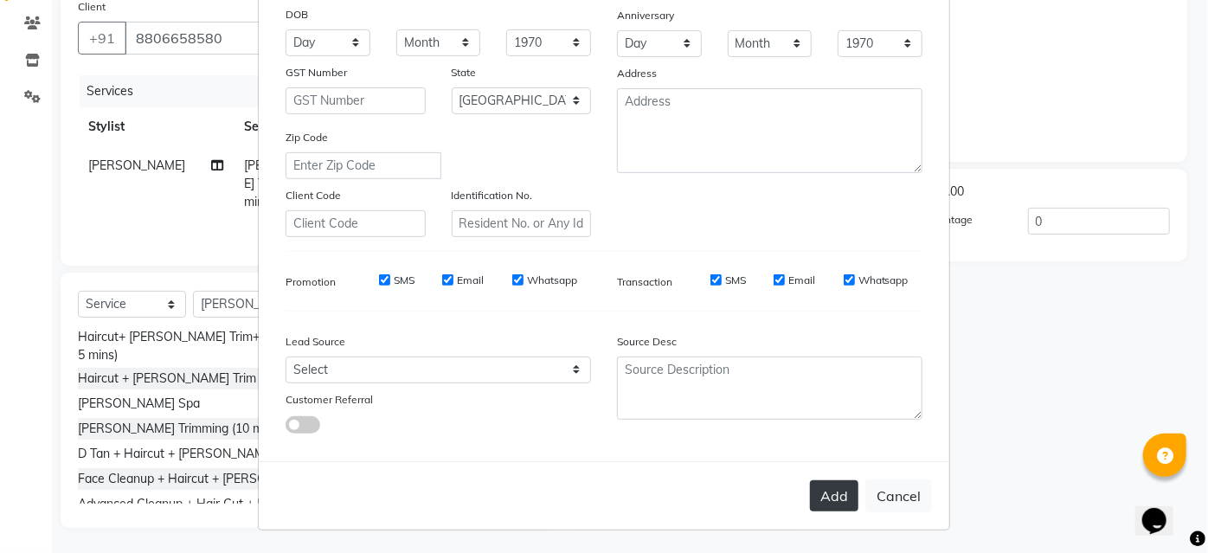
type input "rakesh"
click at [836, 499] on button "Add" at bounding box center [834, 495] width 48 height 31
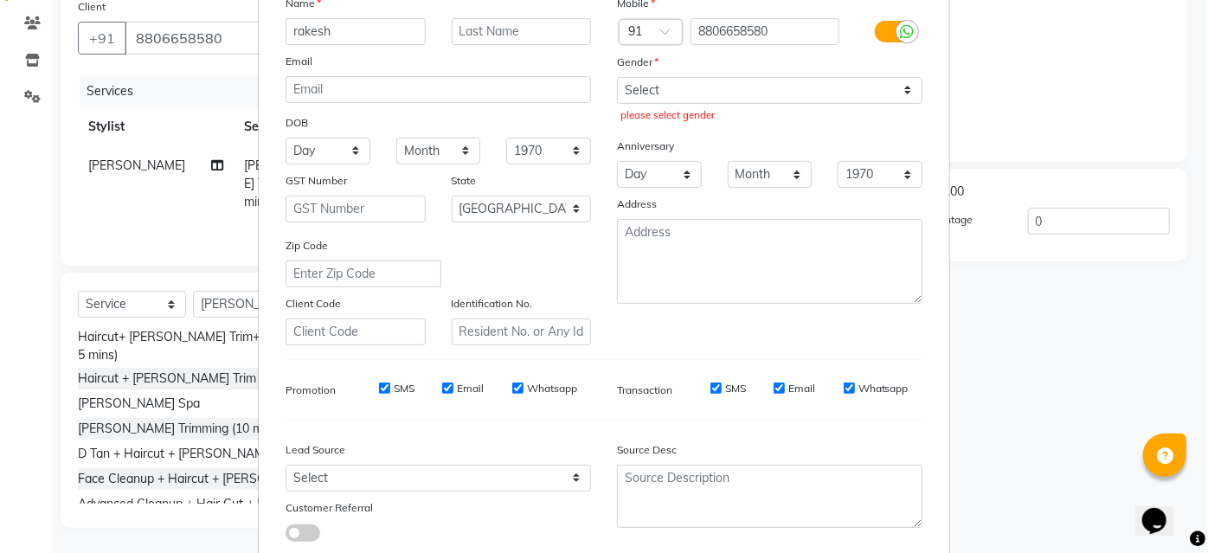
scroll to position [9, 0]
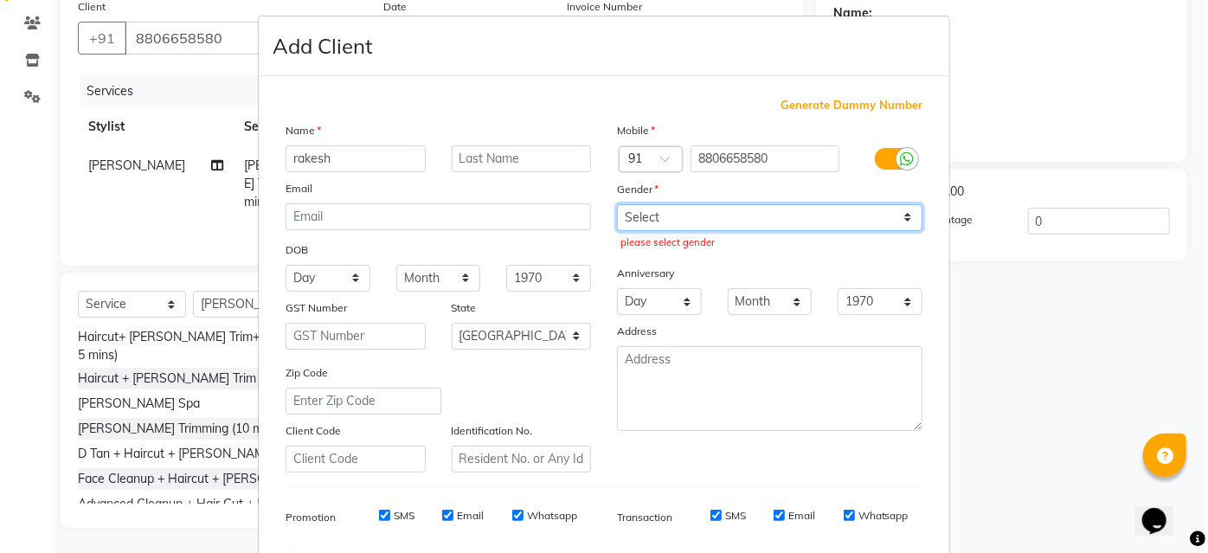
click at [735, 220] on select "Select Male Female Other Prefer Not To Say" at bounding box center [769, 217] width 305 height 27
select select "male"
click at [617, 204] on select "Select Male Female Other Prefer Not To Say" at bounding box center [769, 217] width 305 height 27
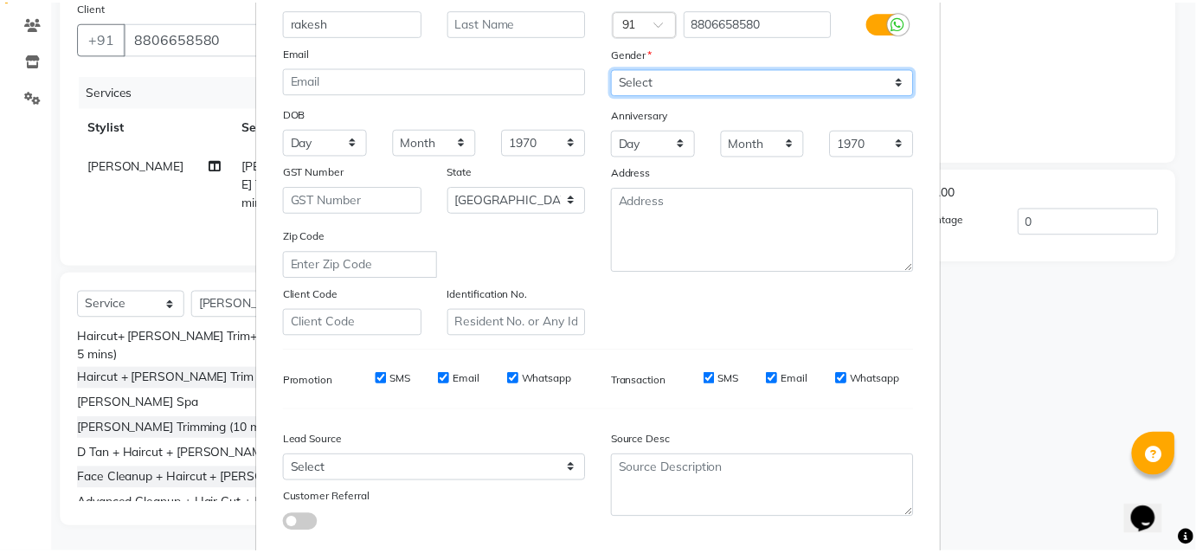
scroll to position [244, 0]
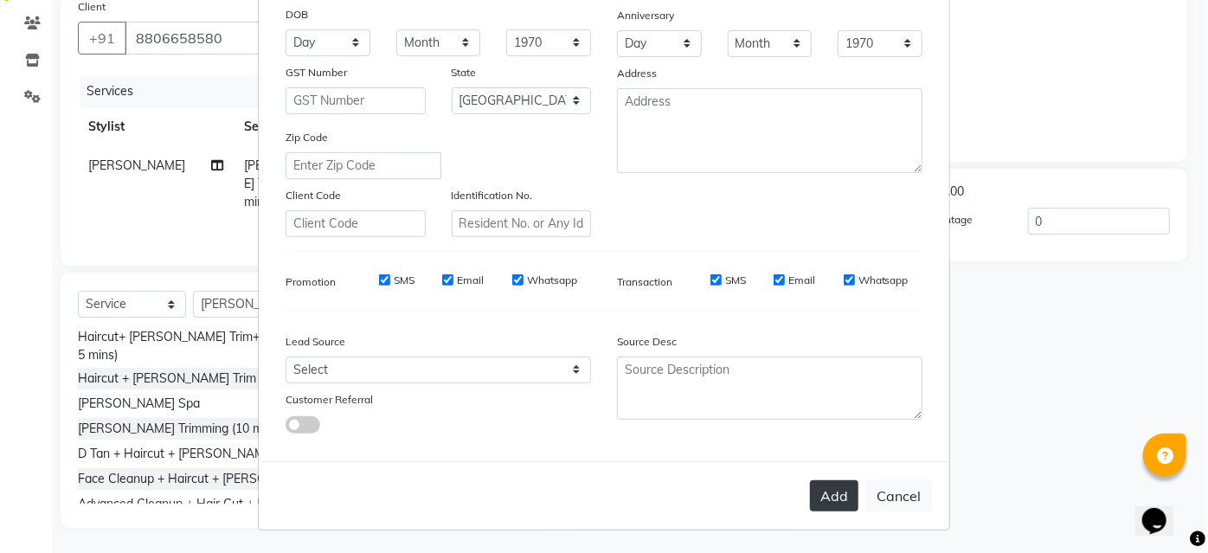
click at [825, 493] on button "Add" at bounding box center [834, 495] width 48 height 31
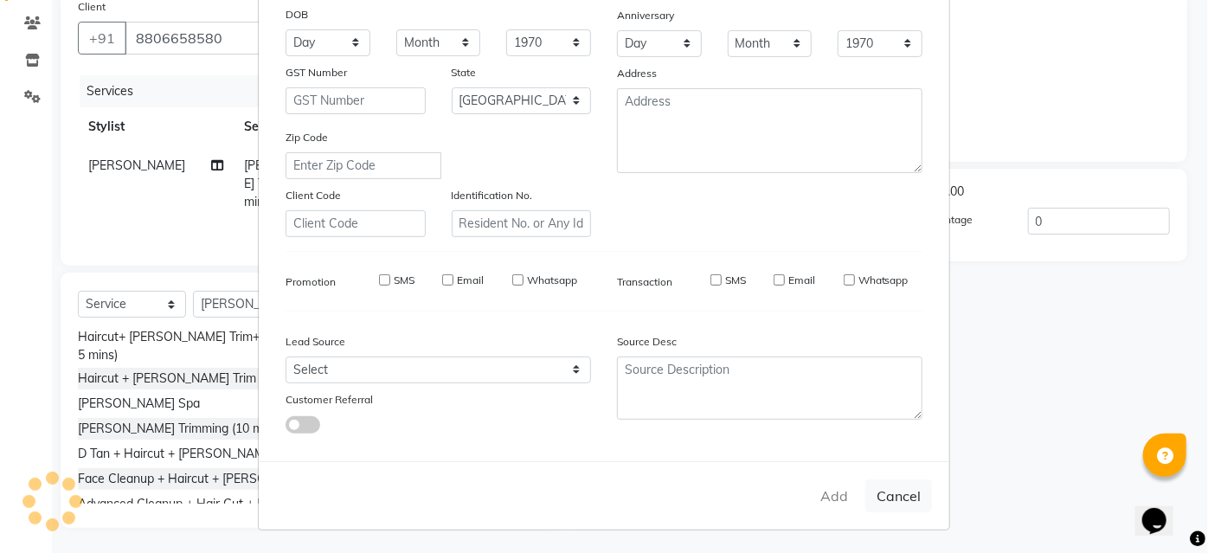
select select
select select "null"
select select
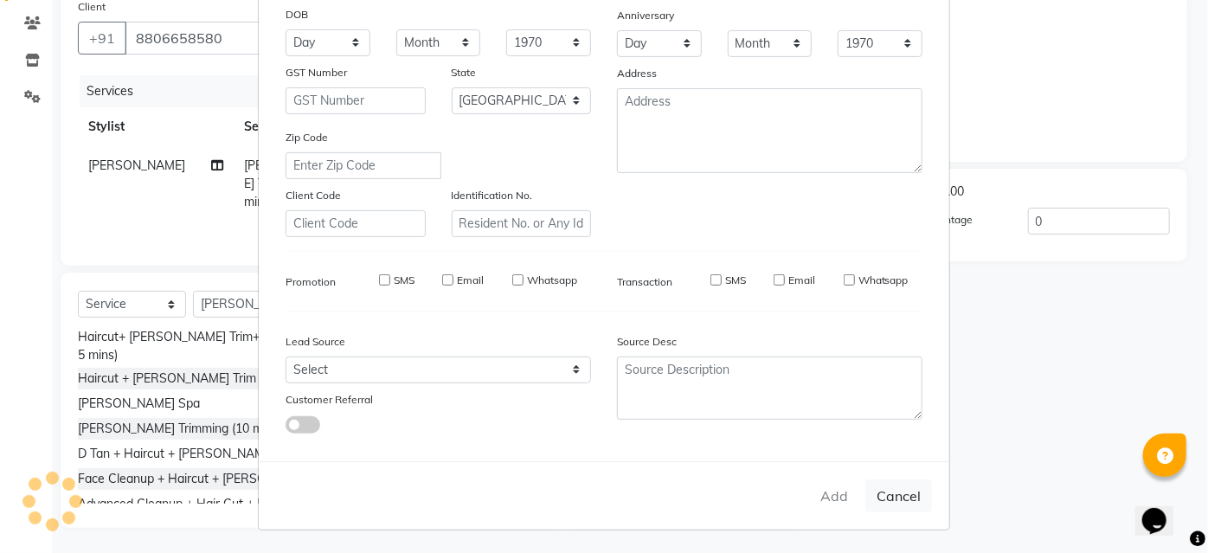
select select
checkbox input "false"
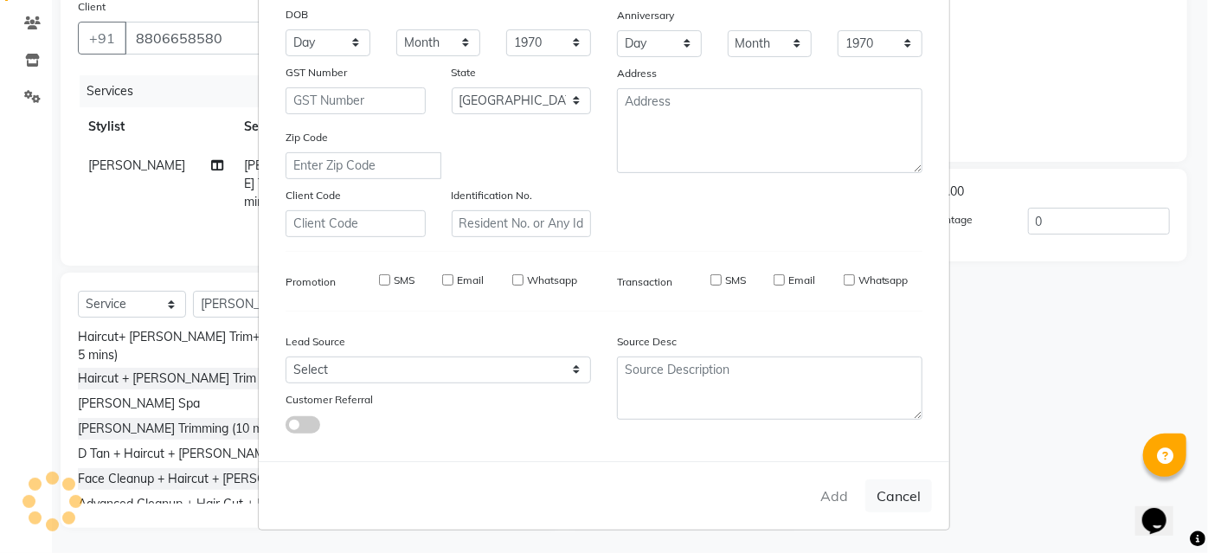
checkbox input "false"
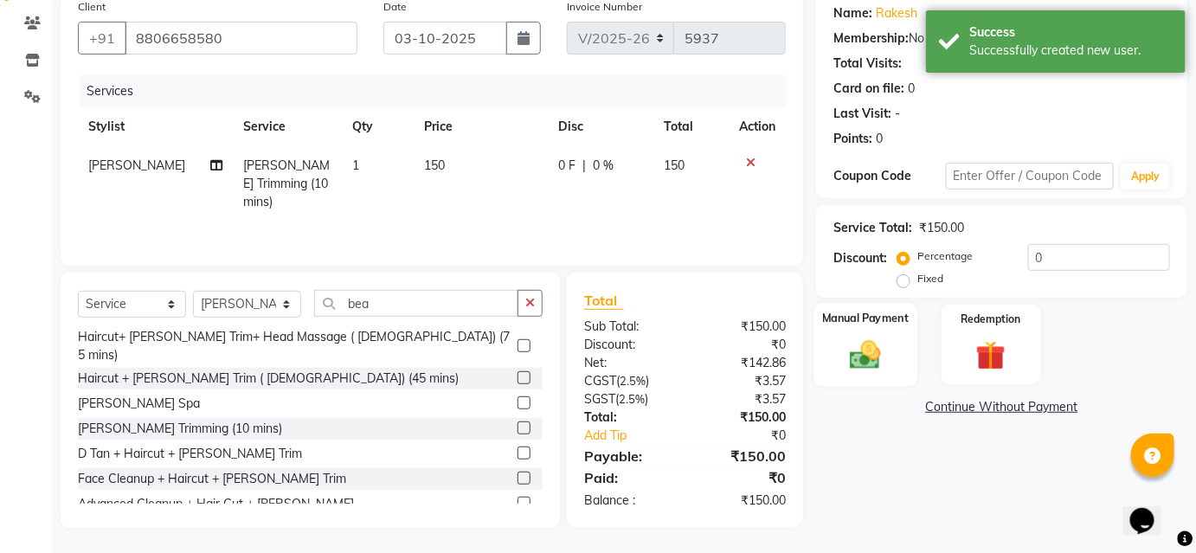
click at [842, 365] on img at bounding box center [865, 354] width 50 height 35
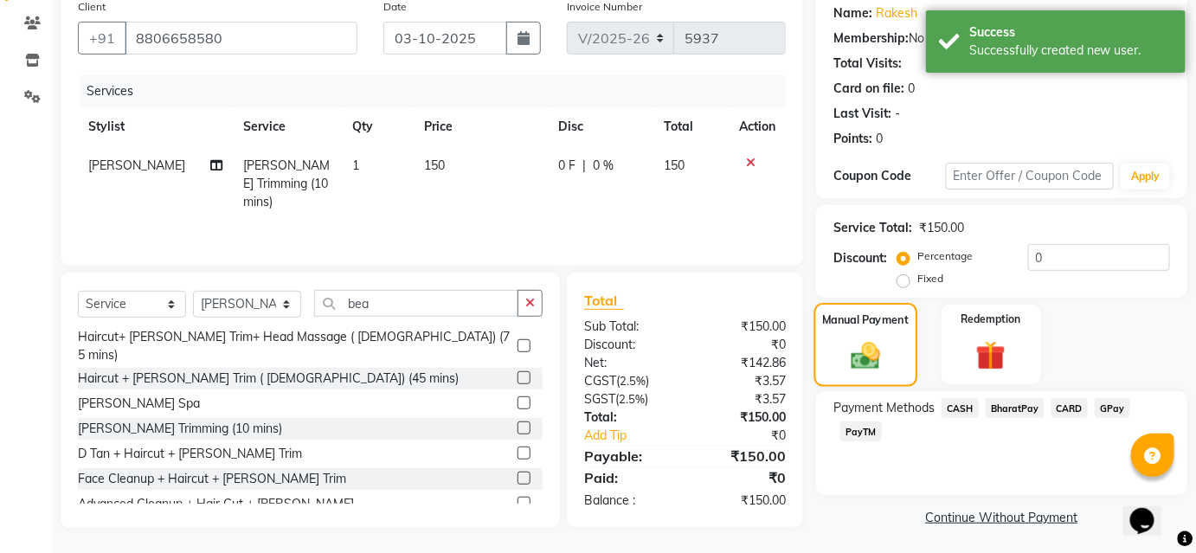
scroll to position [142, 0]
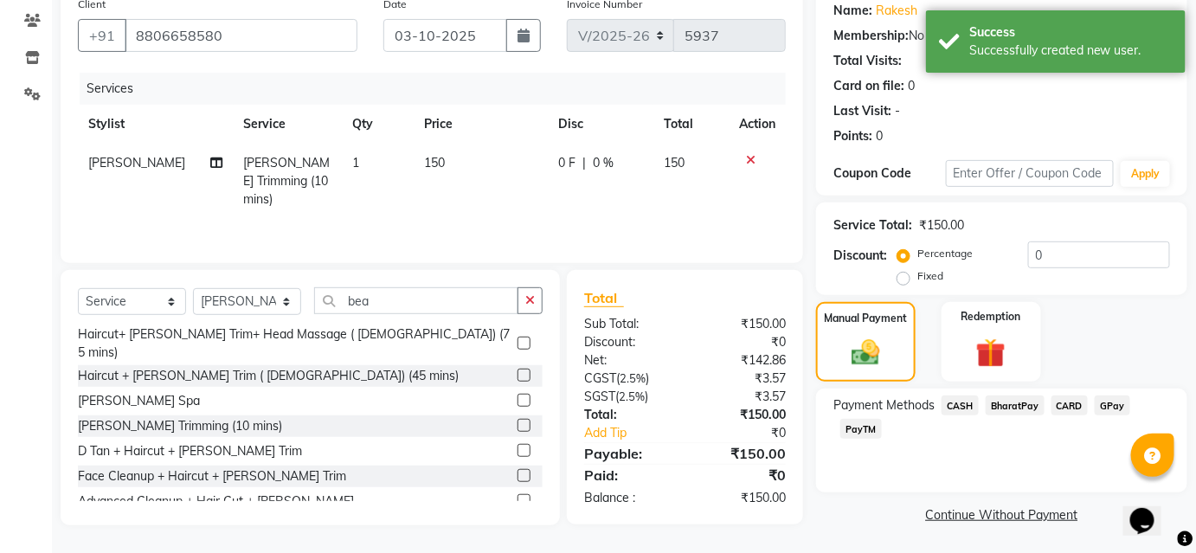
click at [993, 405] on span "BharatPay" at bounding box center [1014, 405] width 59 height 20
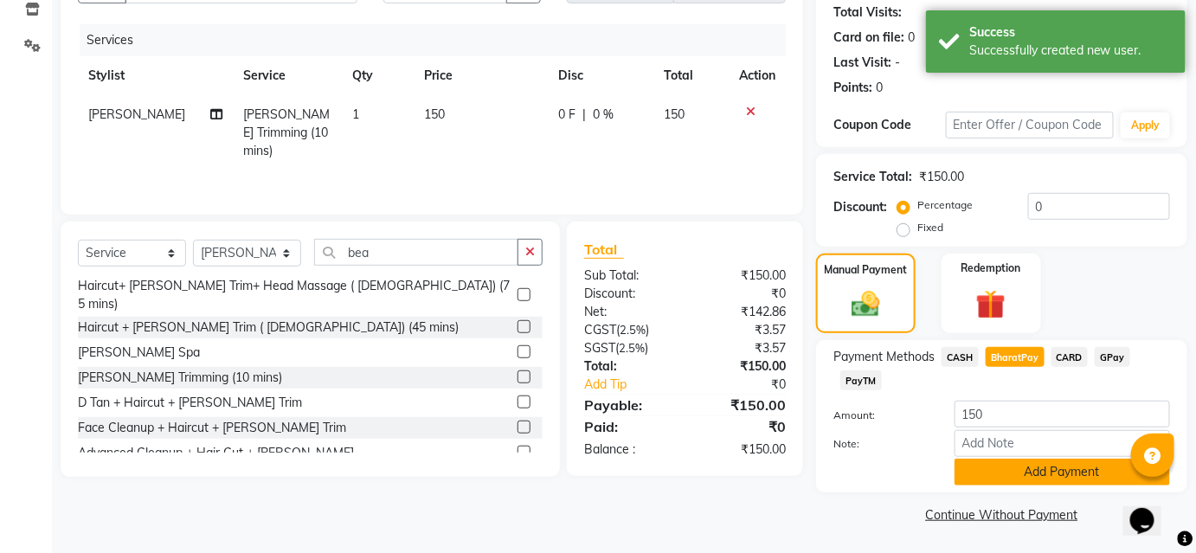
click at [995, 481] on button "Add Payment" at bounding box center [1061, 471] width 215 height 27
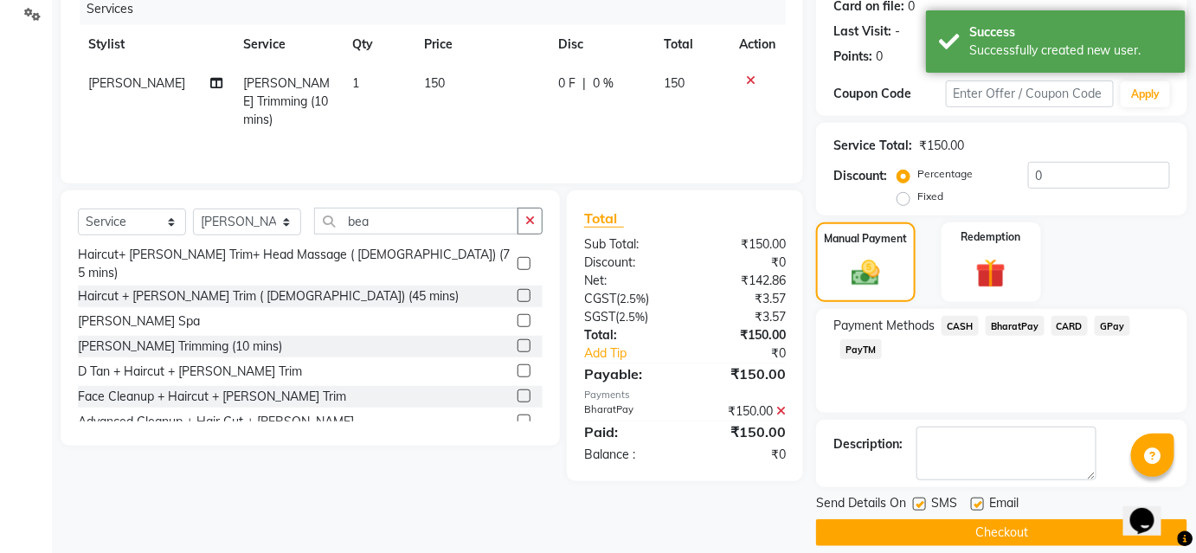
scroll to position [239, 0]
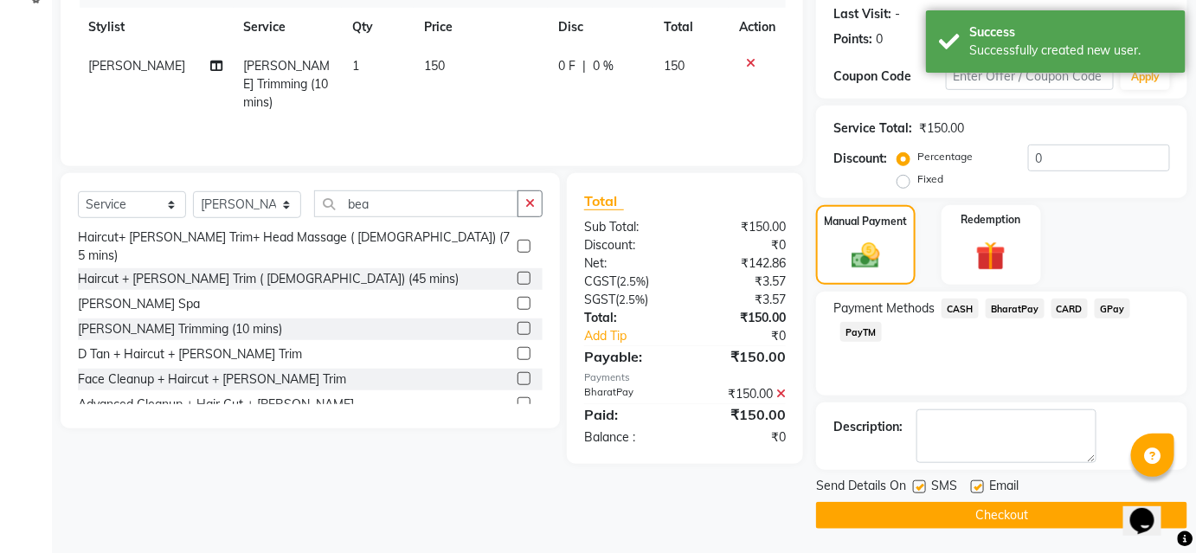
click at [984, 513] on button "Checkout" at bounding box center [1001, 515] width 371 height 27
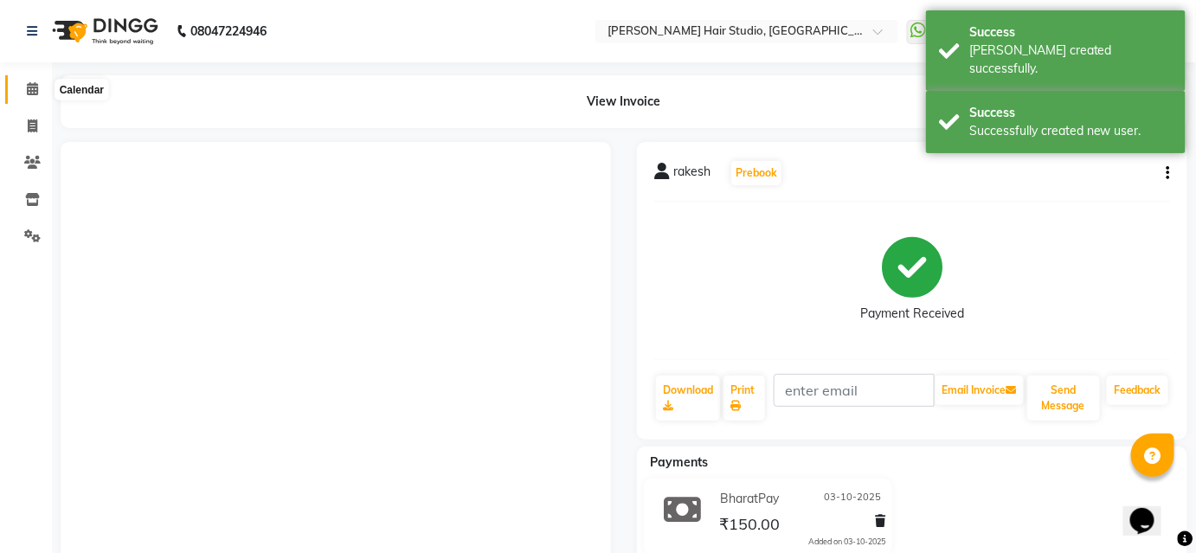
click at [35, 95] on icon at bounding box center [32, 88] width 11 height 13
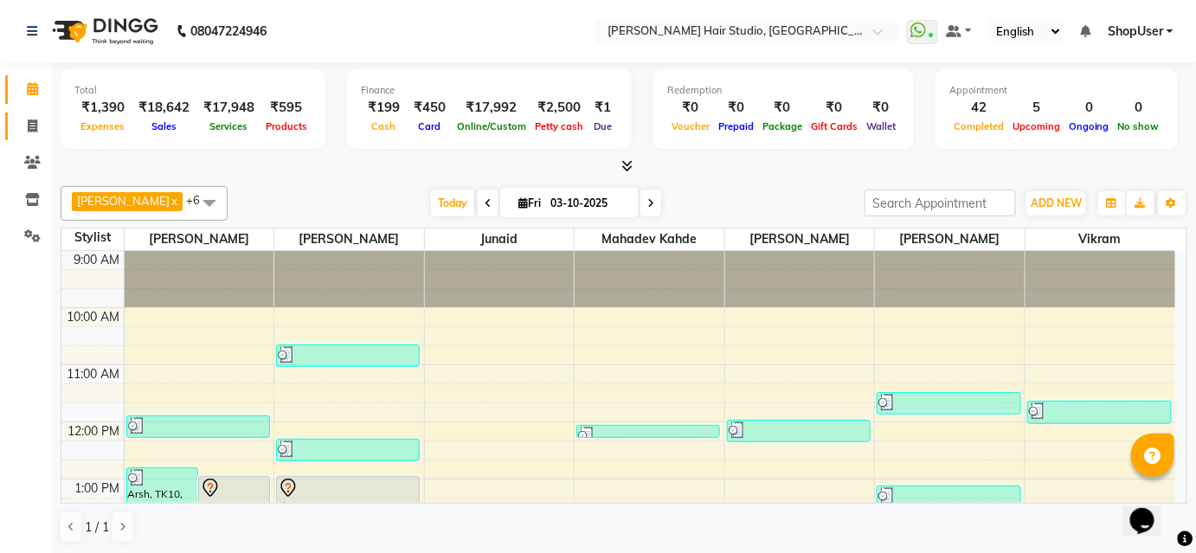
click at [25, 137] on link "Invoice" at bounding box center [26, 126] width 42 height 29
select select "service"
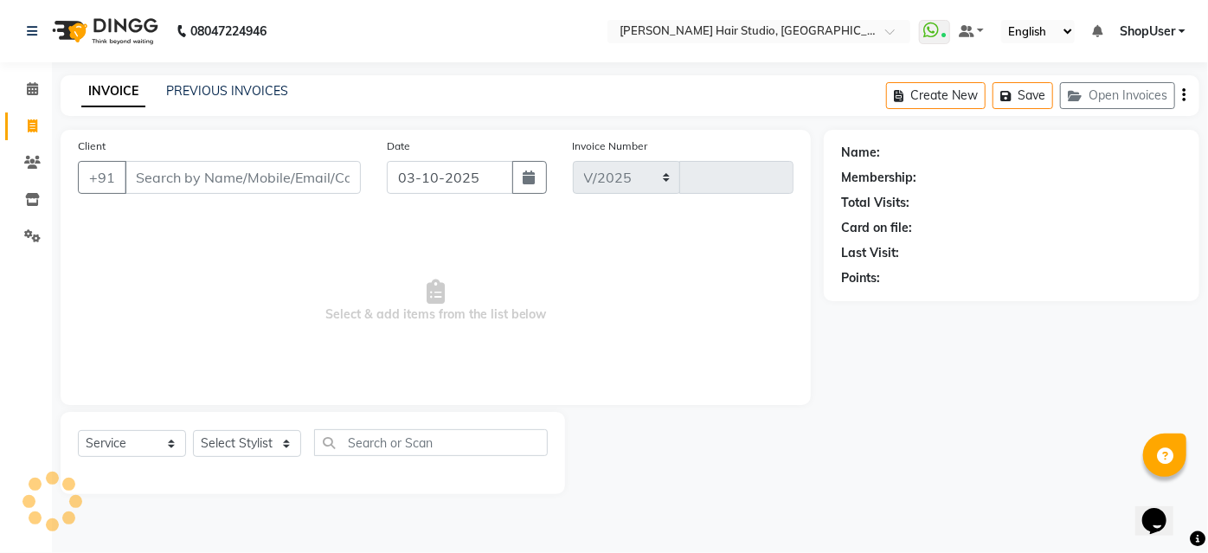
select select "627"
type input "5938"
click at [280, 435] on select "Select Stylist Ajinkya Anuja Arunesh Avinash Junaid Mahadev kahde Mohammad Pawa…" at bounding box center [247, 443] width 108 height 27
select select "81286"
click at [193, 430] on select "Select Stylist Ajinkya Anuja Arunesh Avinash Junaid Mahadev kahde Mohammad Pawa…" at bounding box center [247, 443] width 108 height 27
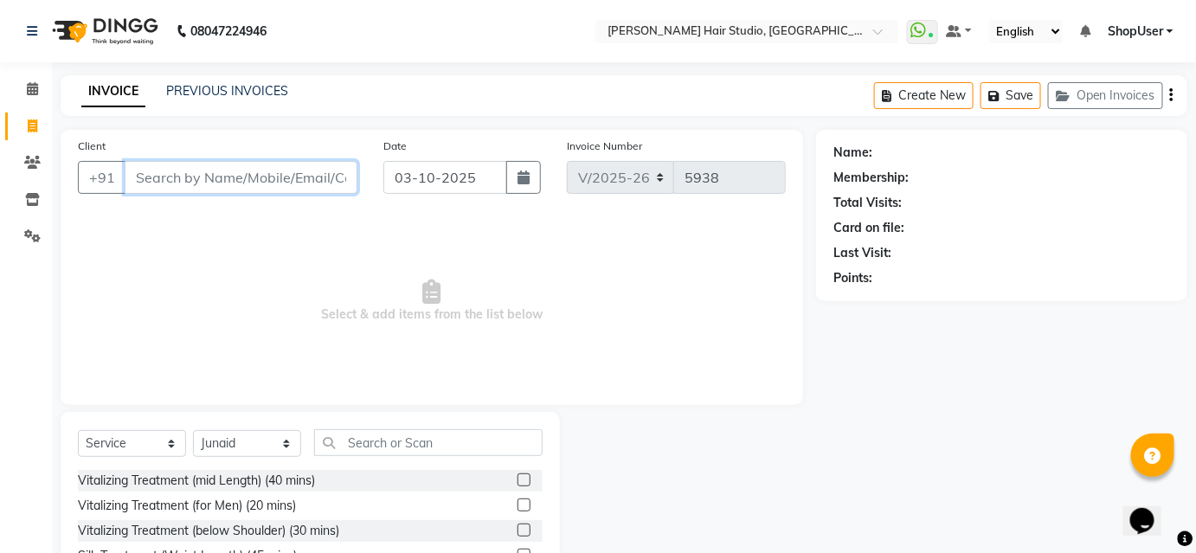
click at [222, 168] on input "Client" at bounding box center [241, 177] width 233 height 33
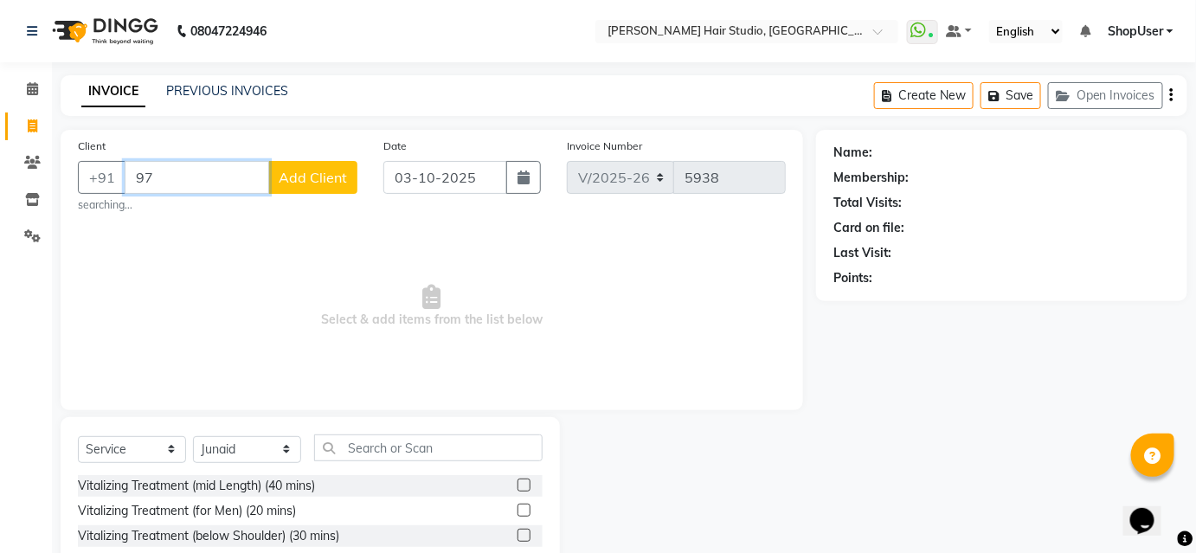
type input "9"
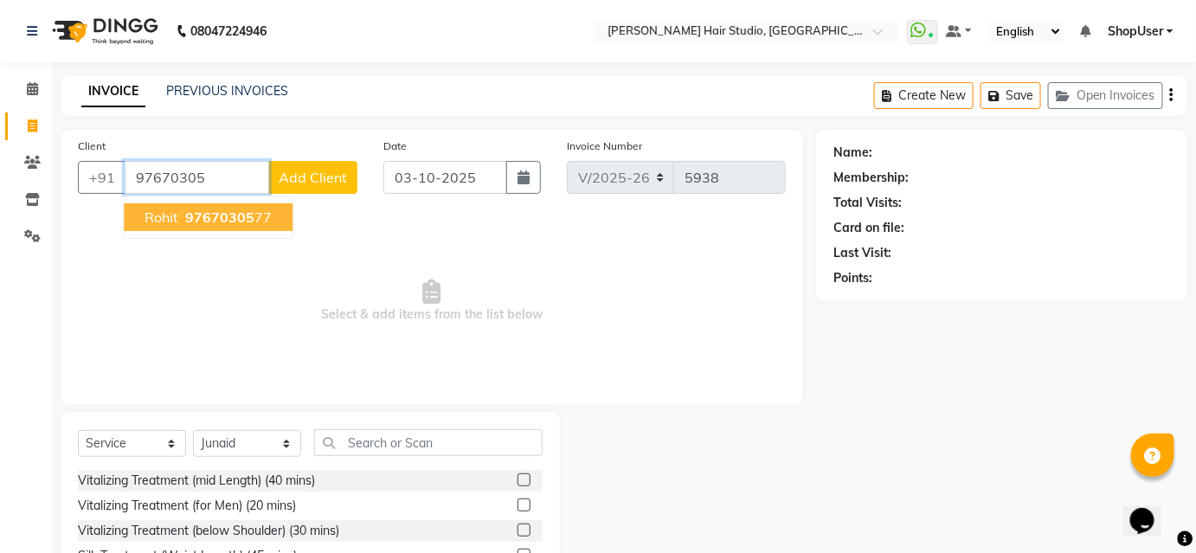
click at [227, 218] on span "97670305" at bounding box center [219, 216] width 69 height 17
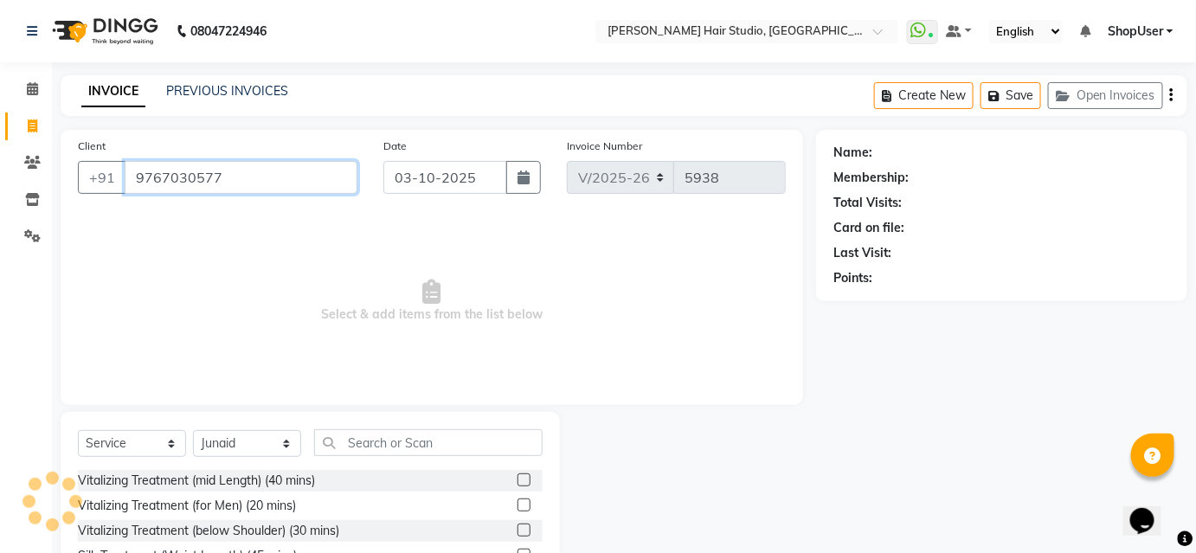
type input "9767030577"
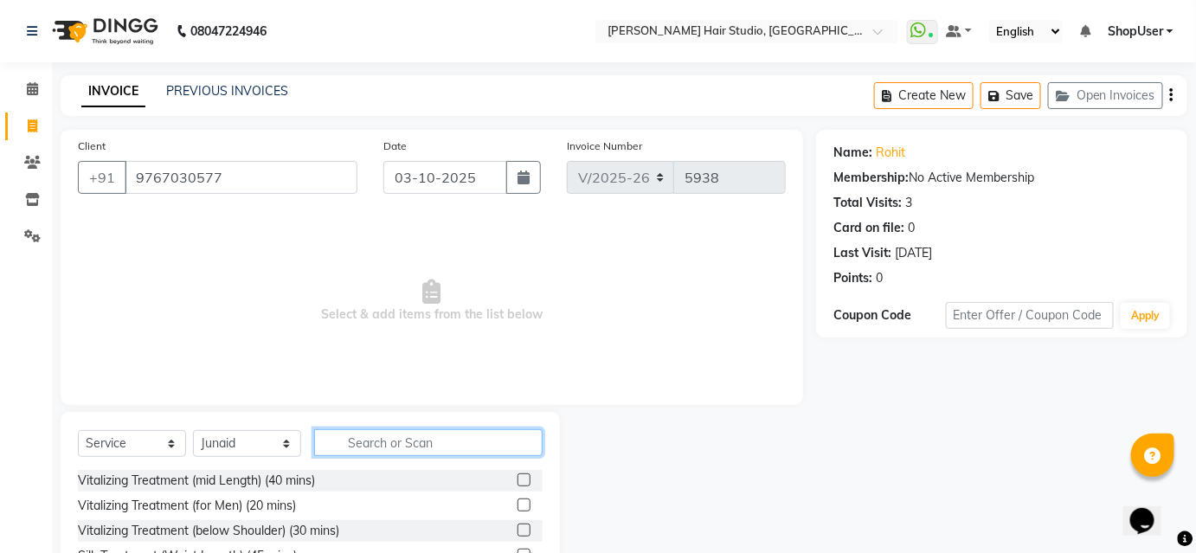
click at [396, 444] on input "text" at bounding box center [428, 442] width 228 height 27
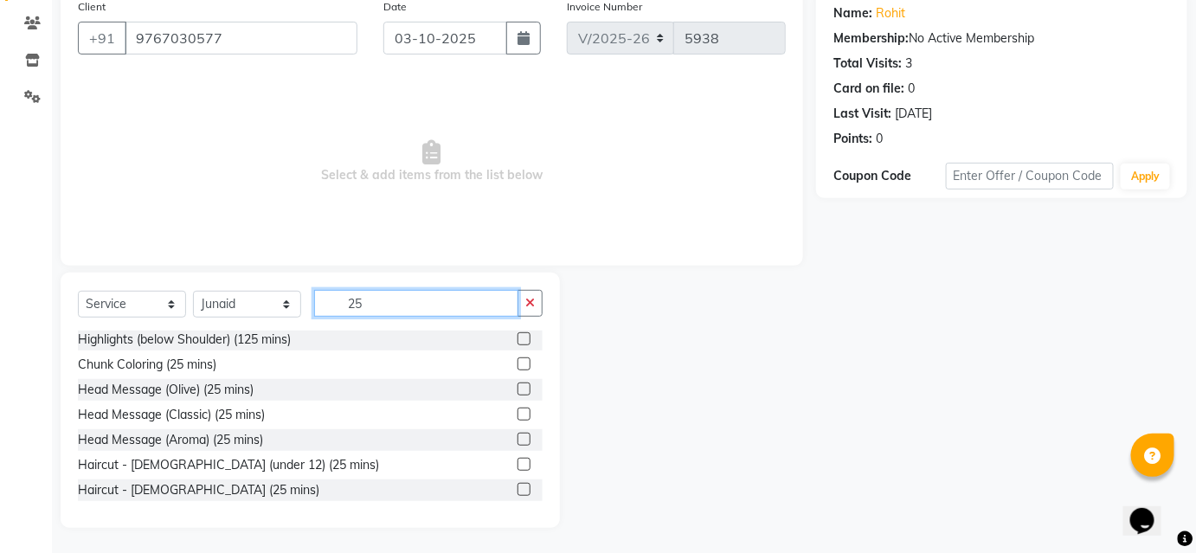
scroll to position [2, 0]
type input "25"
click at [521, 486] on div at bounding box center [529, 490] width 25 height 22
click at [517, 489] on label at bounding box center [523, 489] width 13 height 13
click at [517, 489] on input "checkbox" at bounding box center [522, 489] width 11 height 11
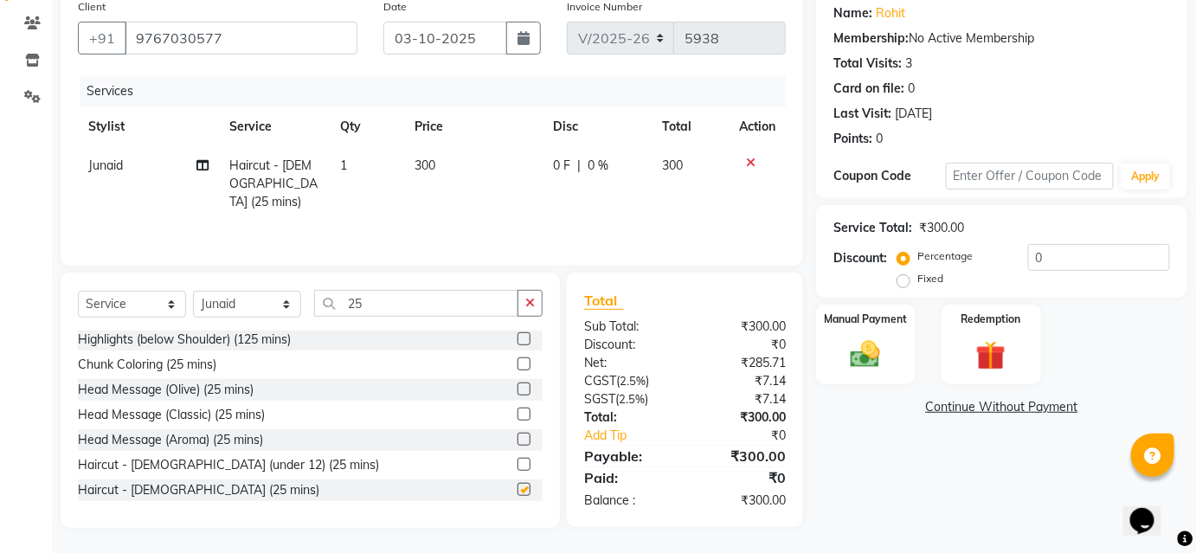
checkbox input "false"
click at [885, 373] on div "Manual Payment" at bounding box center [865, 345] width 103 height 84
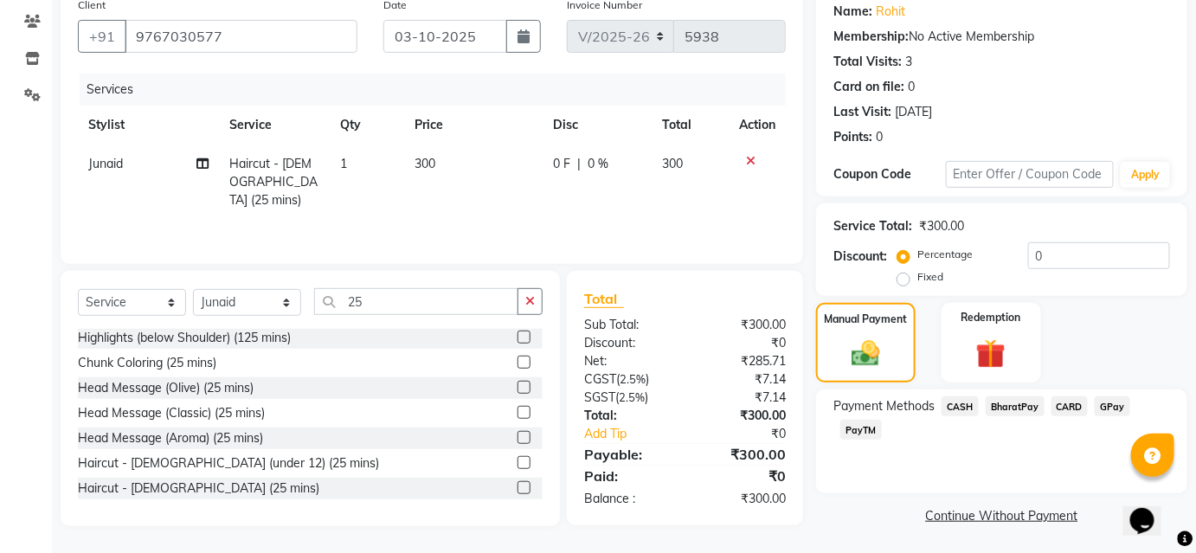
scroll to position [142, 0]
click at [1019, 406] on span "BharatPay" at bounding box center [1014, 405] width 59 height 20
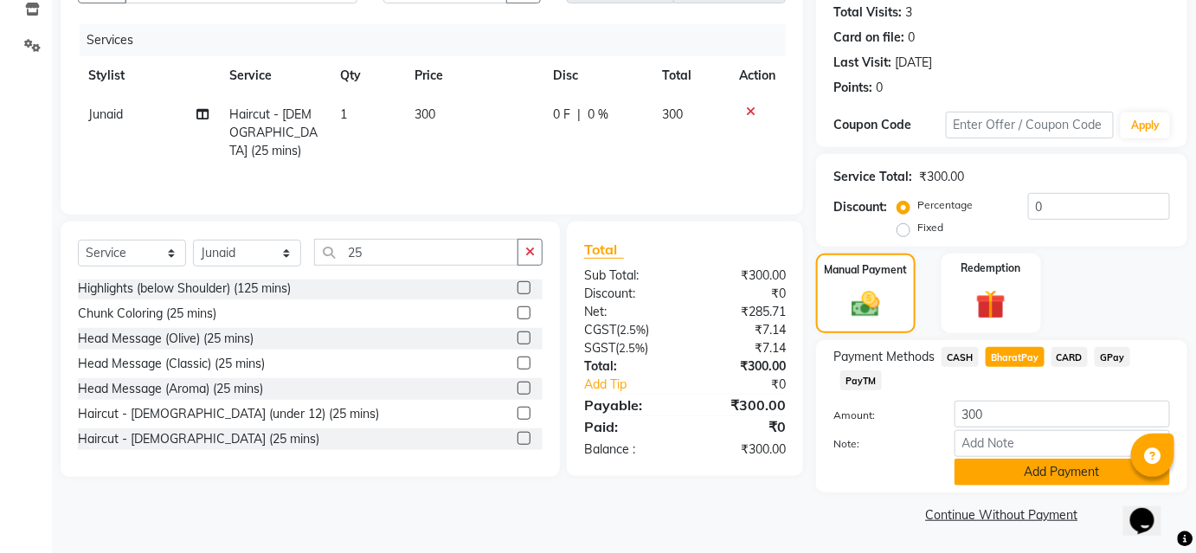
click at [1034, 482] on button "Add Payment" at bounding box center [1061, 471] width 215 height 27
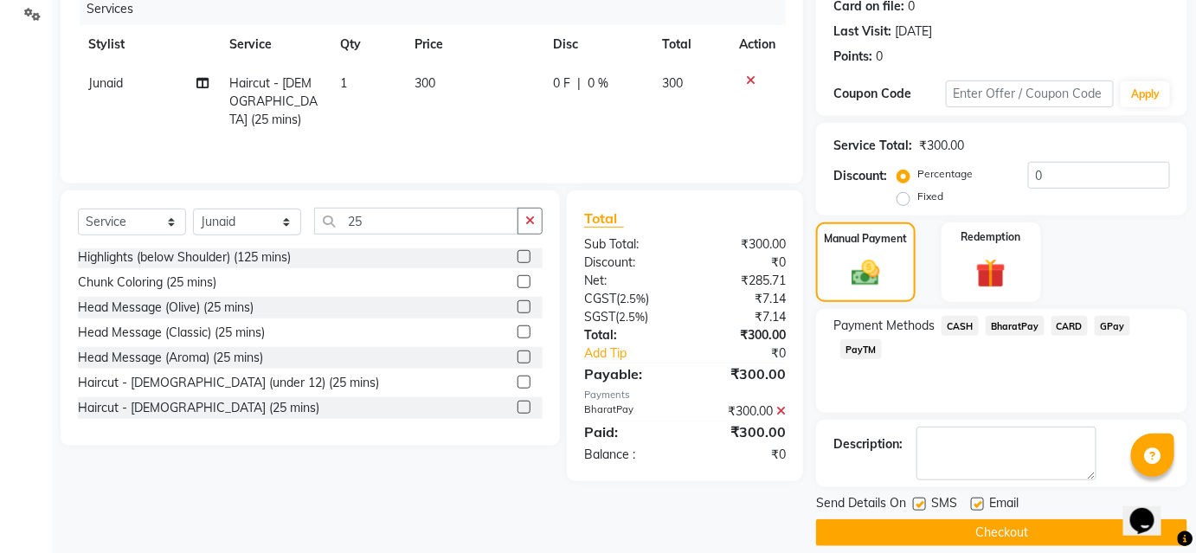
scroll to position [239, 0]
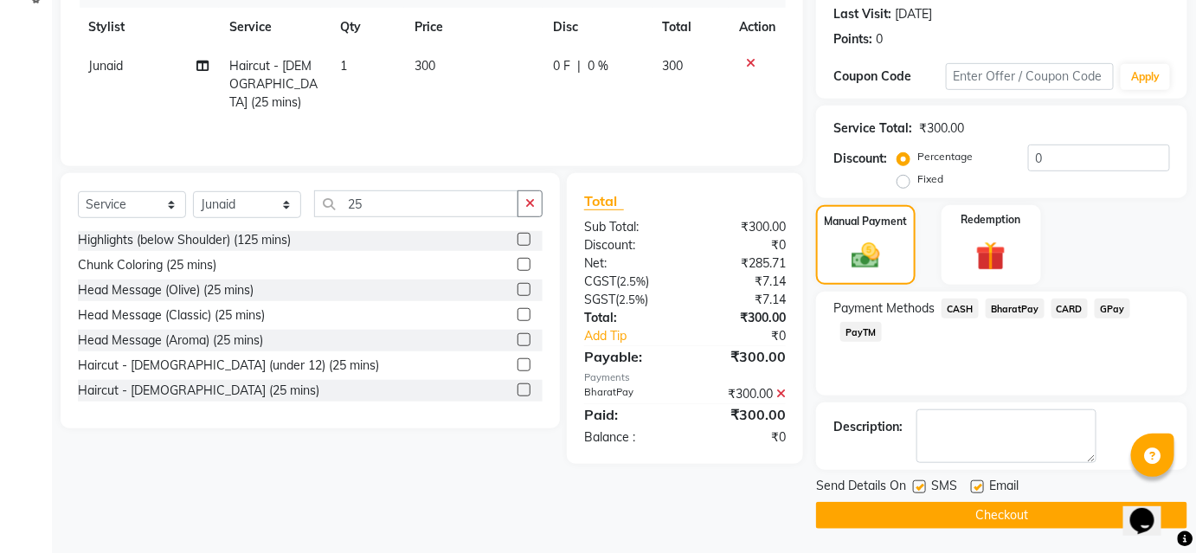
click at [1038, 514] on button "Checkout" at bounding box center [1001, 515] width 371 height 27
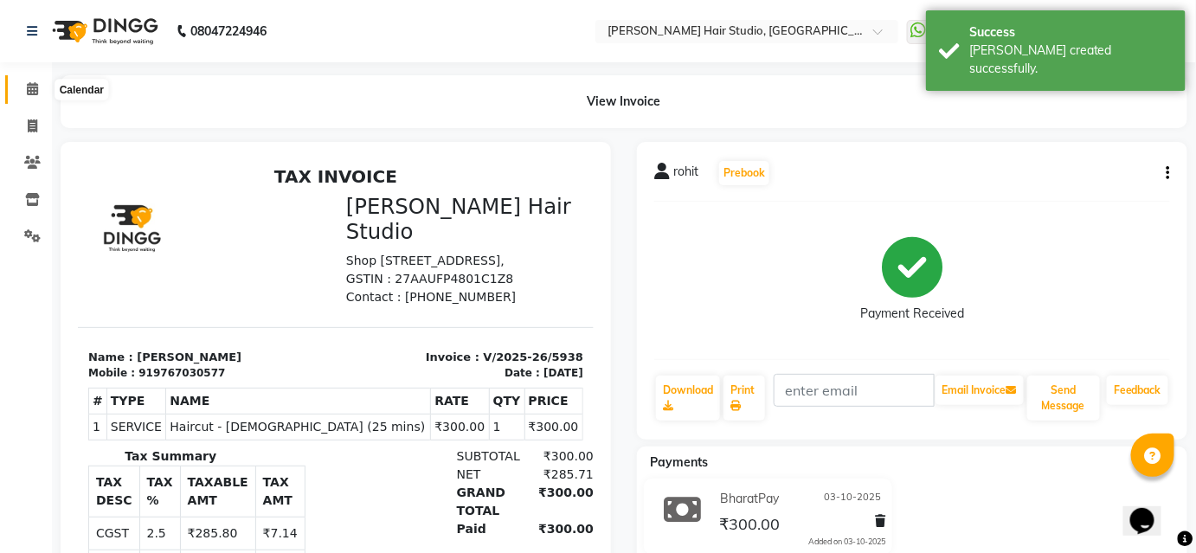
click at [31, 89] on icon at bounding box center [32, 88] width 11 height 13
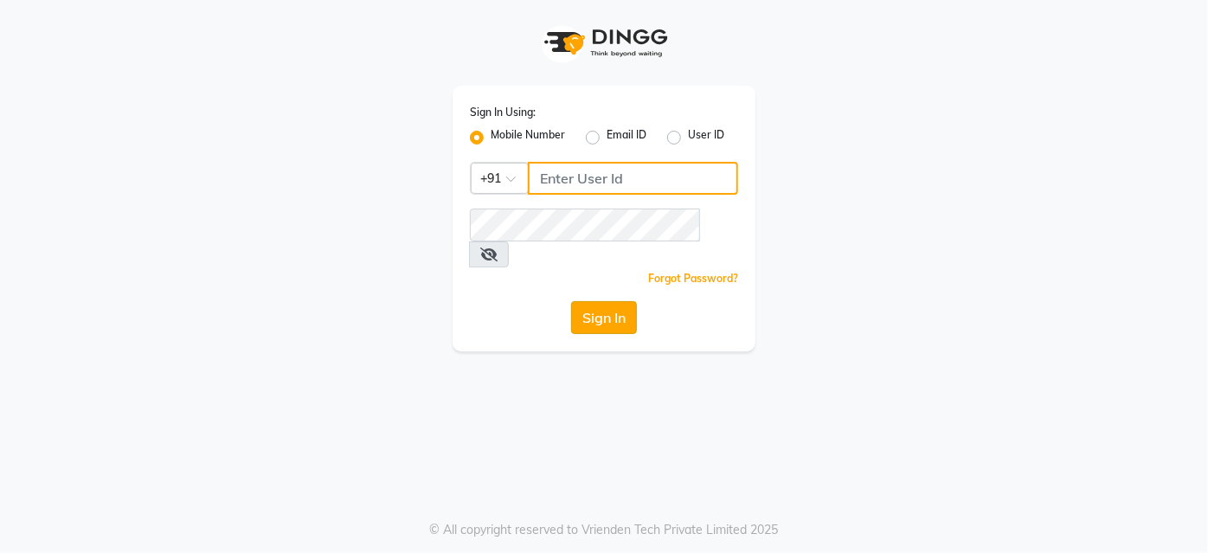
type input "9860439414"
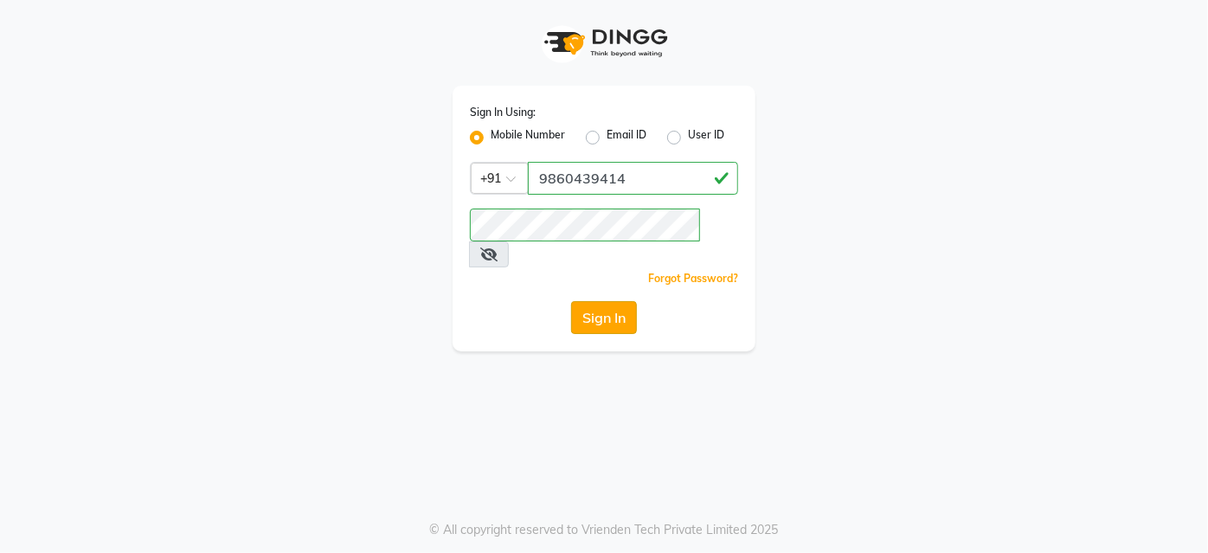
click at [599, 301] on button "Sign In" at bounding box center [604, 317] width 66 height 33
click at [595, 301] on div "Sign In" at bounding box center [604, 317] width 268 height 33
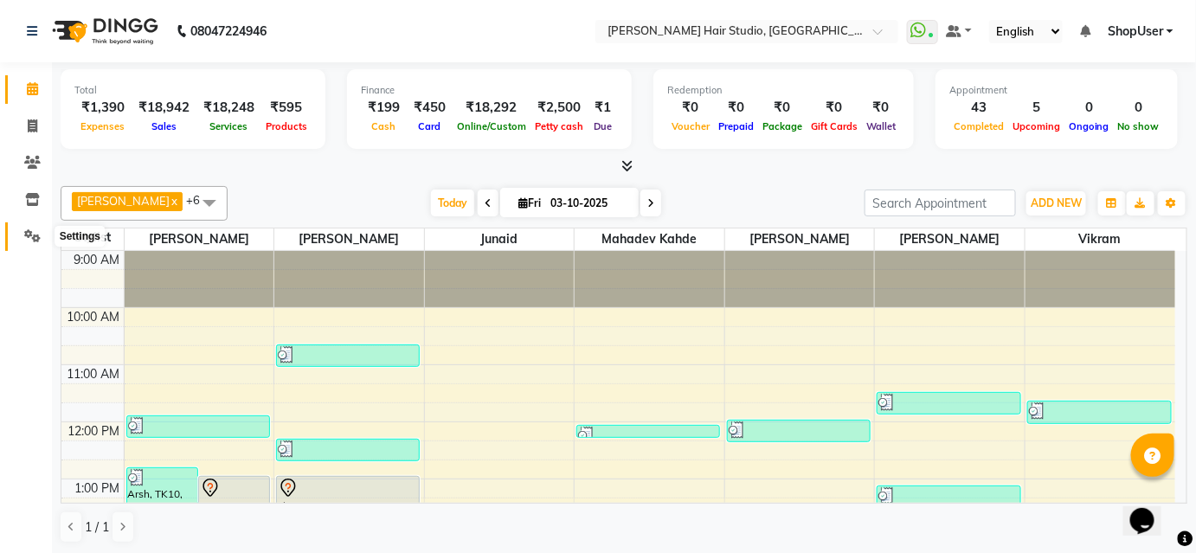
click at [29, 244] on span at bounding box center [32, 237] width 30 height 20
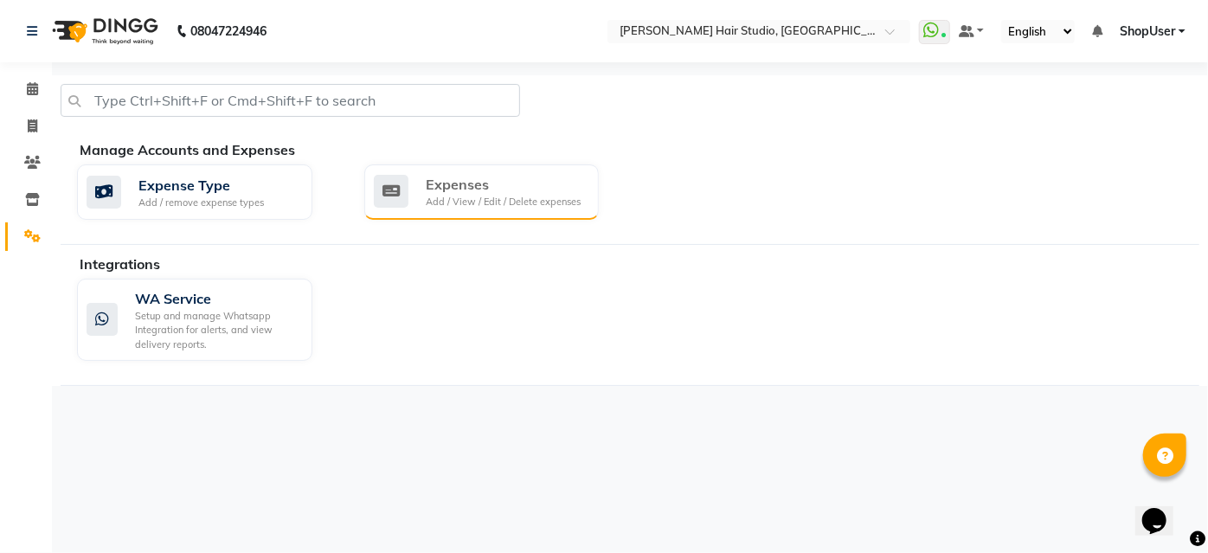
click at [496, 177] on div "Expenses" at bounding box center [503, 184] width 155 height 21
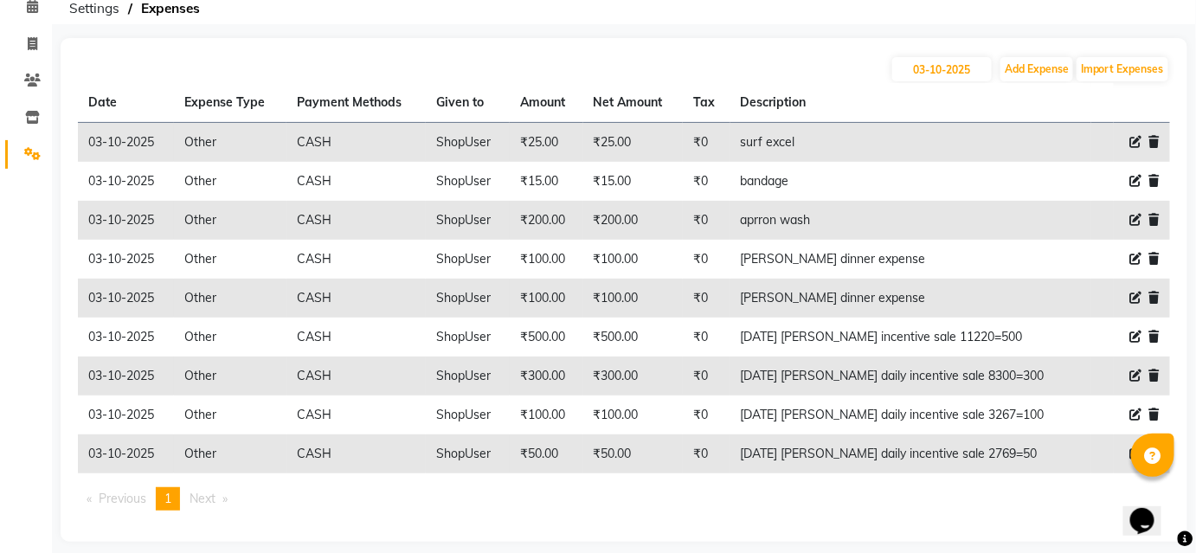
scroll to position [96, 0]
